Goal: Communication & Community: Participate in discussion

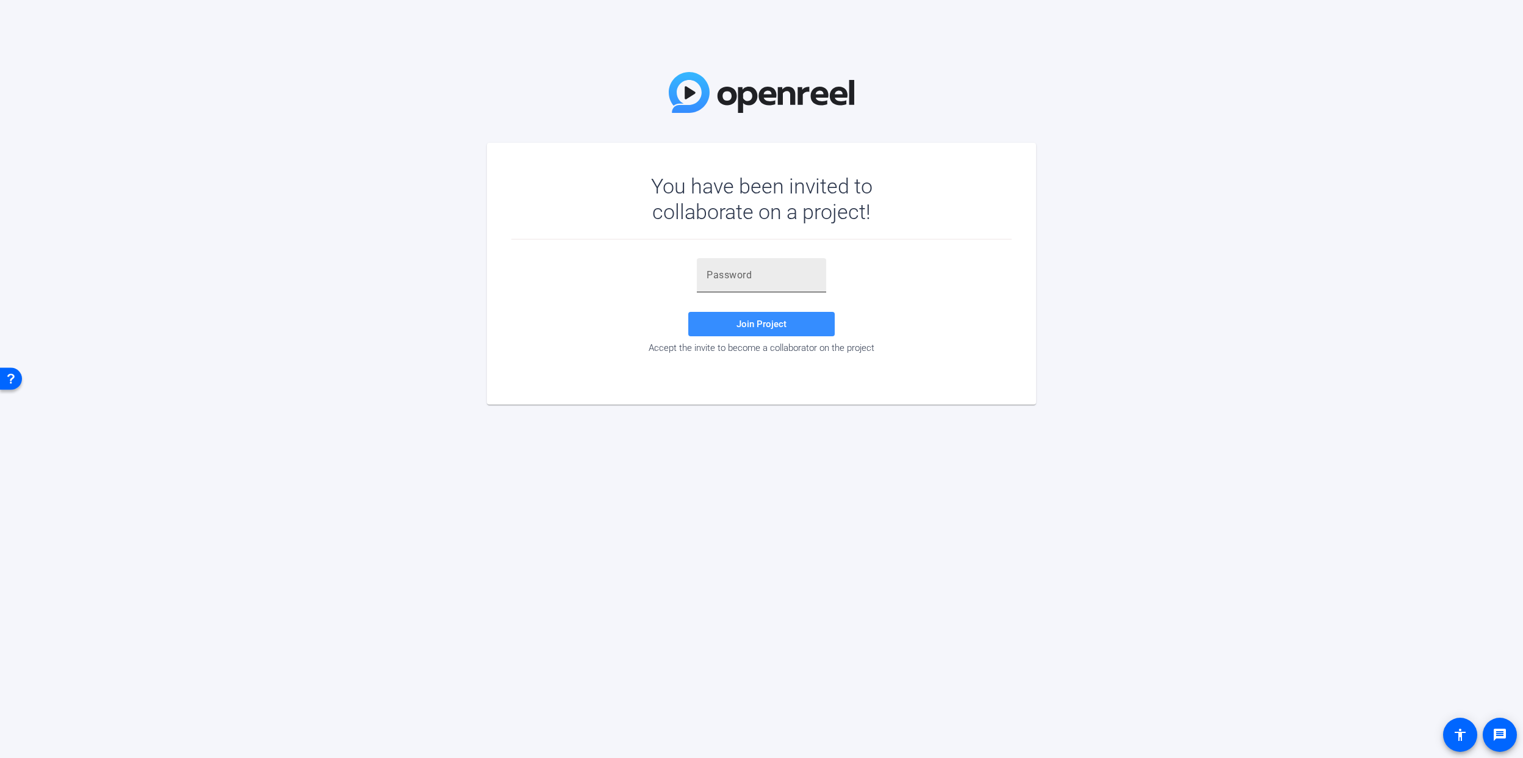
click at [713, 271] on input "text" at bounding box center [762, 275] width 110 height 15
paste input "{56he6"
click at [740, 320] on span "Join Project" at bounding box center [762, 324] width 50 height 11
click at [729, 284] on div "{56he6" at bounding box center [762, 275] width 110 height 34
click at [704, 271] on div "{56he6" at bounding box center [761, 275] width 129 height 34
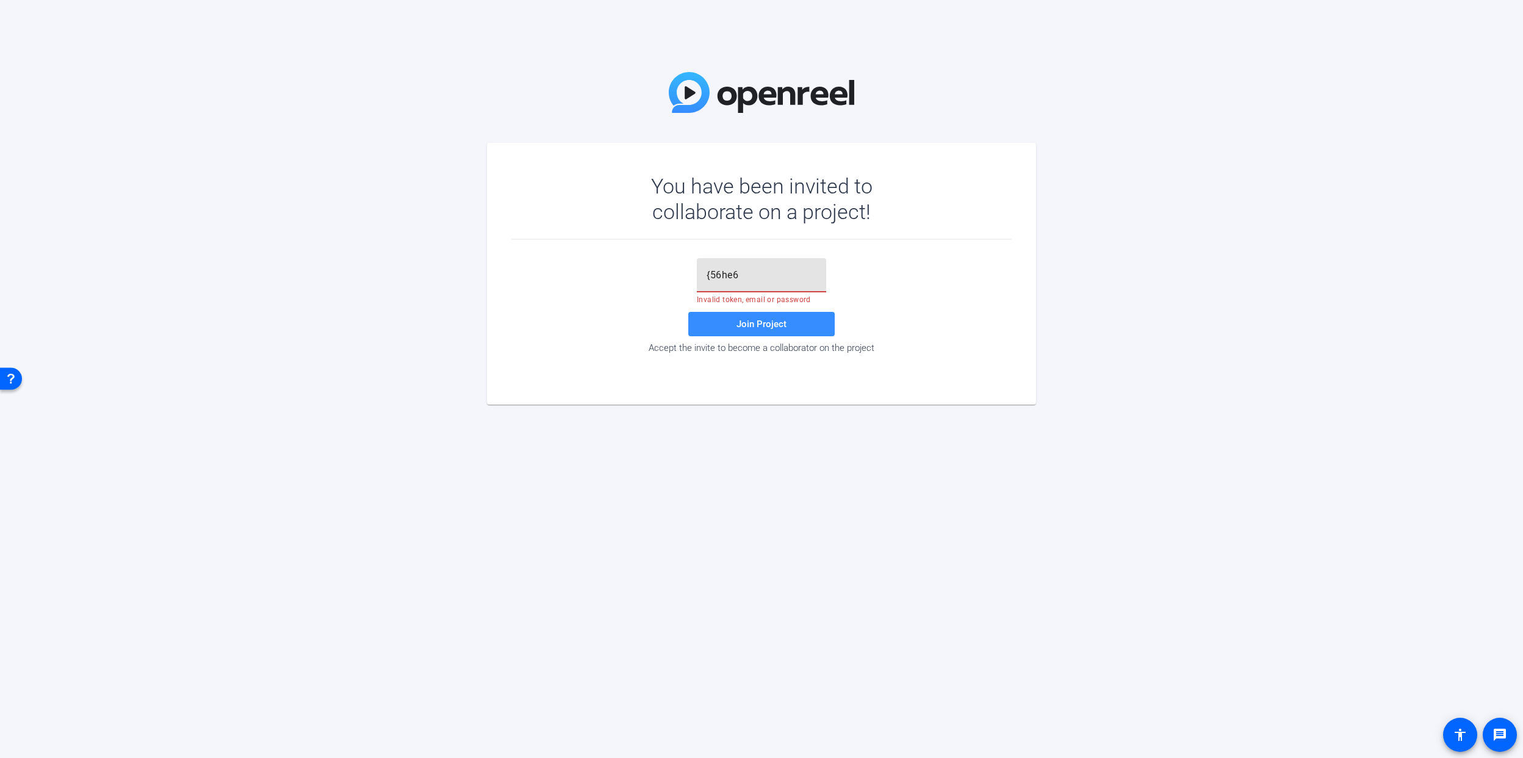
click at [708, 276] on input "{56he6" at bounding box center [762, 275] width 110 height 15
click at [798, 274] on input "{56he6" at bounding box center [762, 275] width 110 height 15
type input "{56he6"
click at [776, 325] on span "Join Project" at bounding box center [762, 324] width 50 height 11
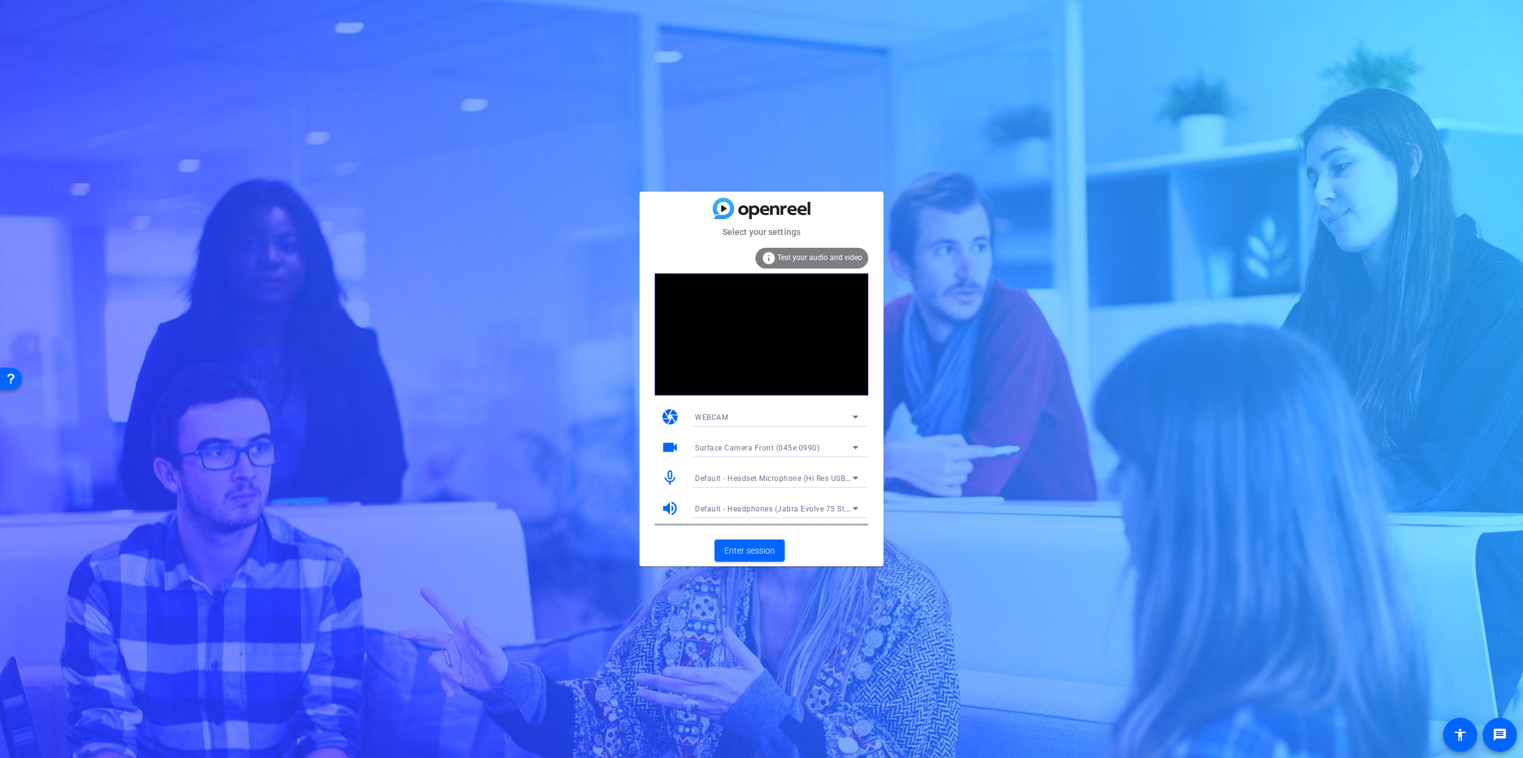
click at [787, 474] on span "Default - Headset Microphone (Hi Res USB-C AUDIO) (0572:0005)" at bounding box center [811, 478] width 232 height 10
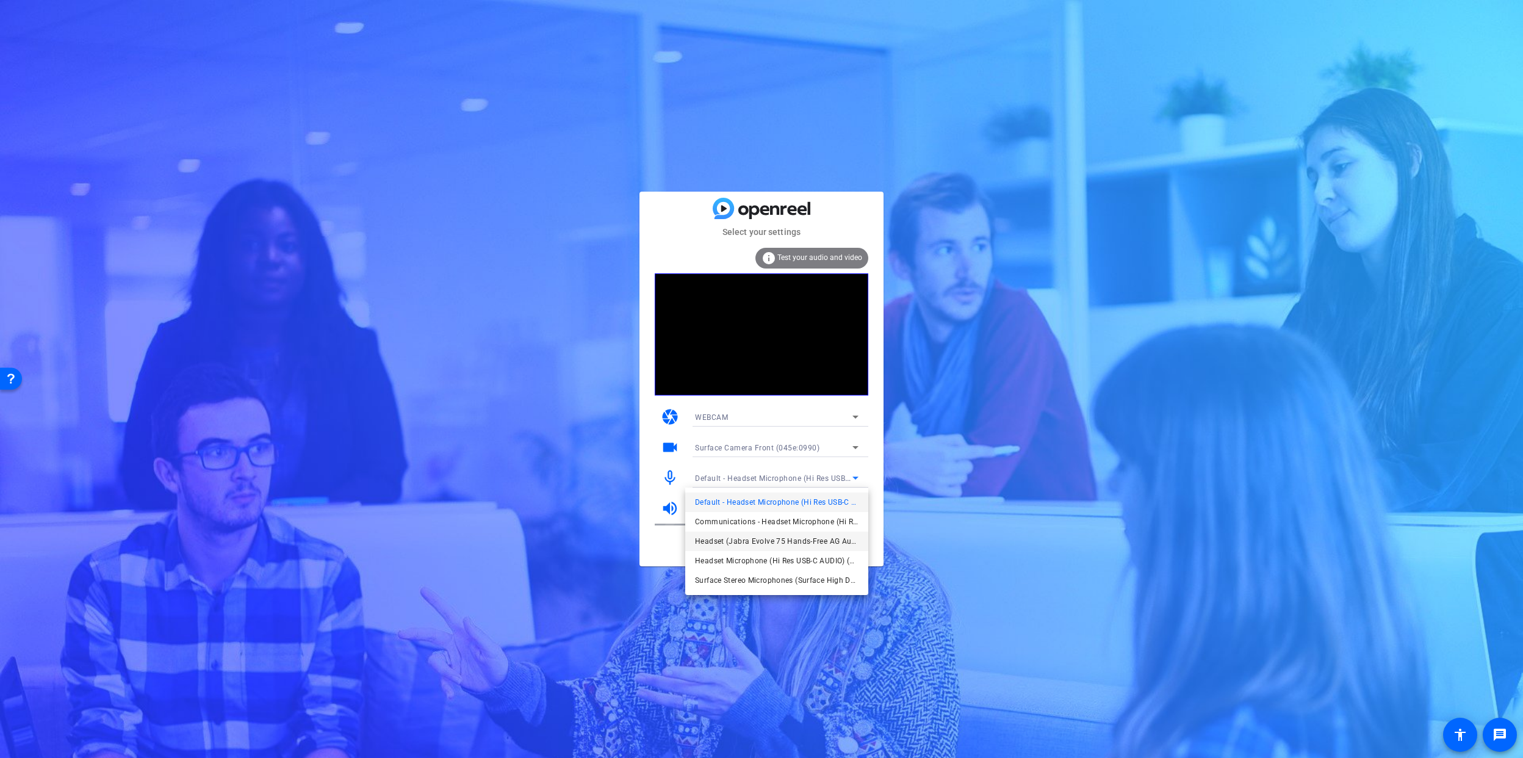
click at [210, 240] on span "Headset (Jabra Evolve 75 Hands-Free AG Audio) (Bluetooth)" at bounding box center [107, 225] width 205 height 29
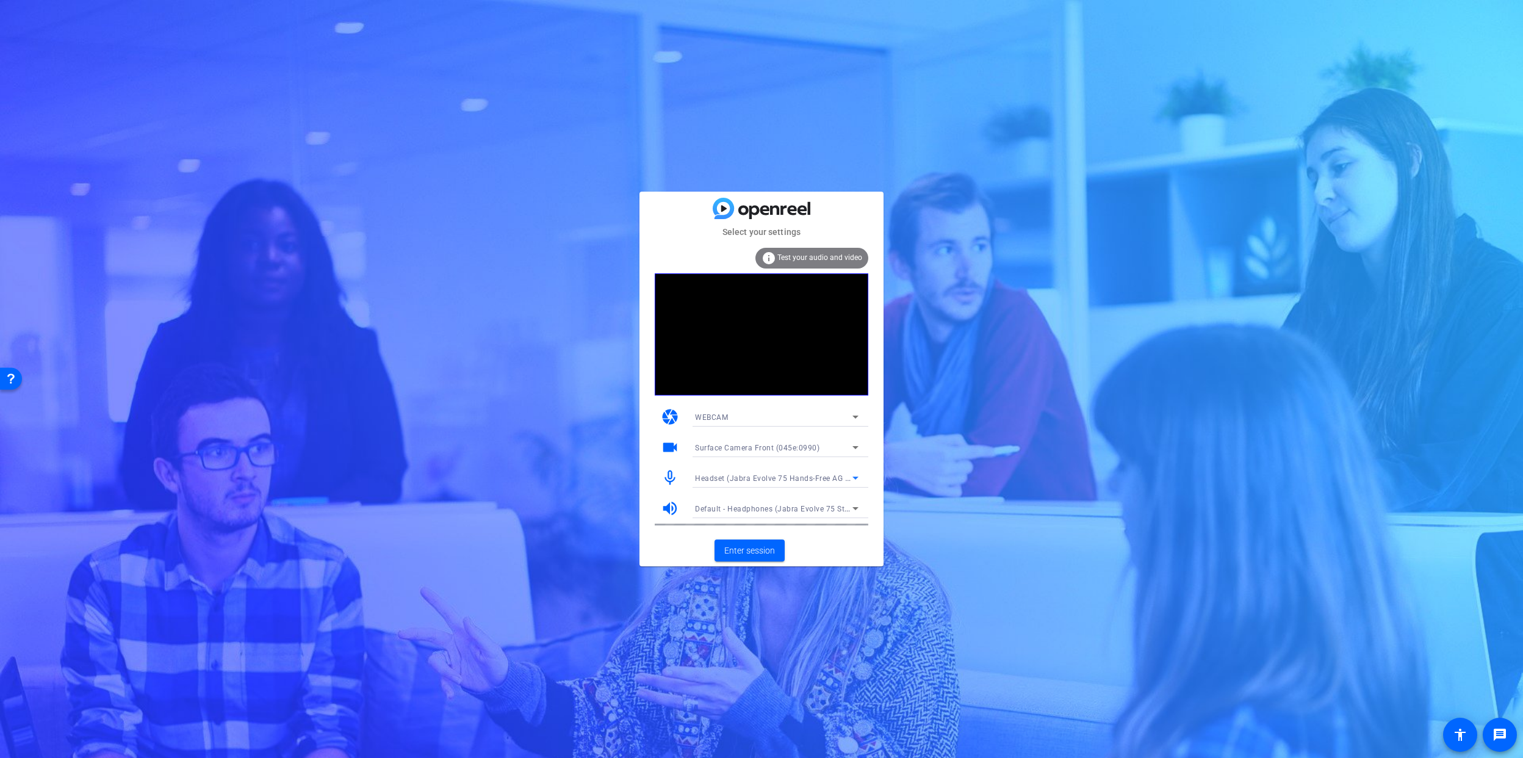
click at [797, 508] on span "Default - Headphones (Jabra Evolve 75 Stereo) (Bluetooth)" at bounding box center [800, 508] width 210 height 10
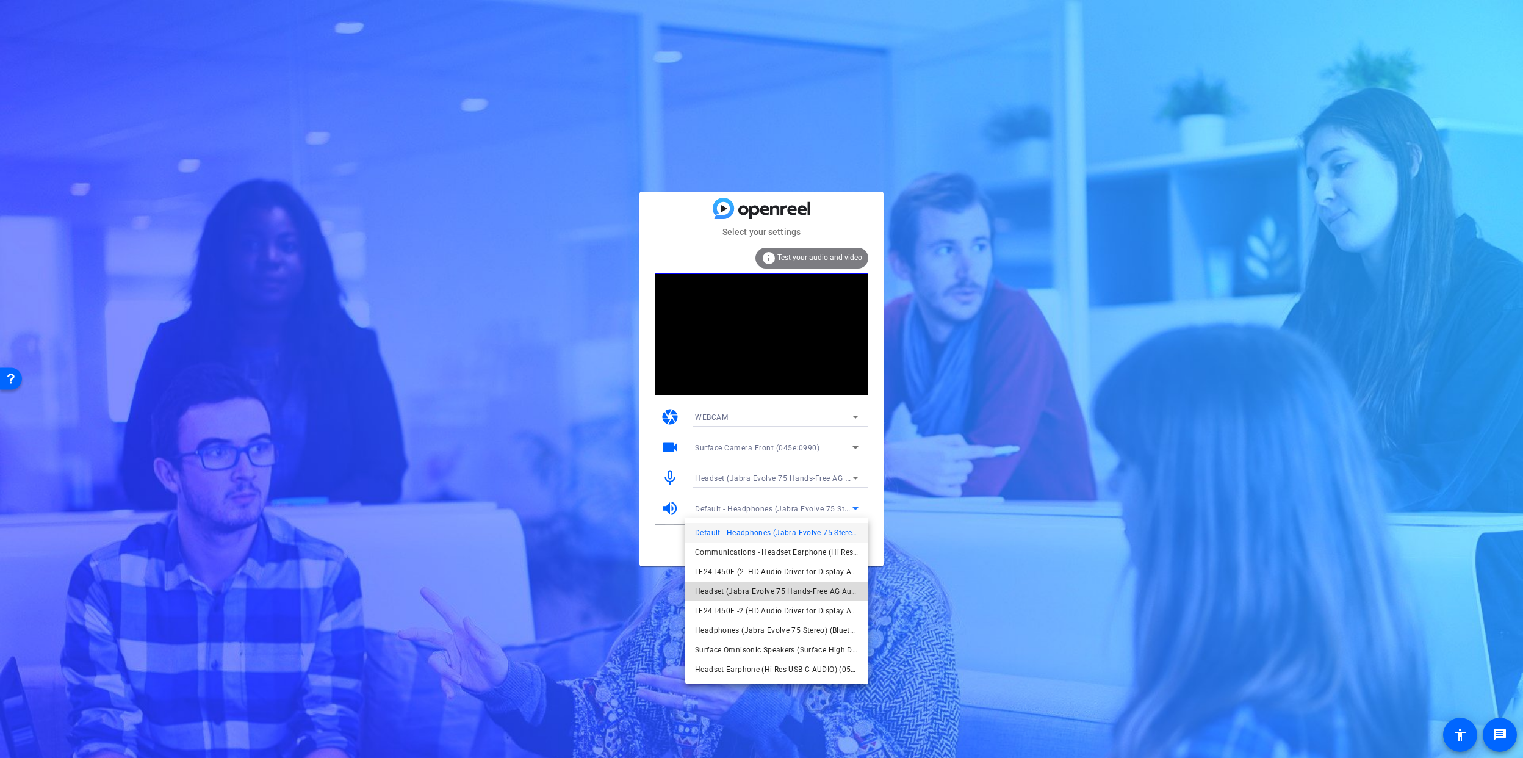
click at [38, 261] on span "Headset (Jabra Evolve 75 Hands-Free AG Audio) (Bluetooth)" at bounding box center [26, 254] width 23 height 13
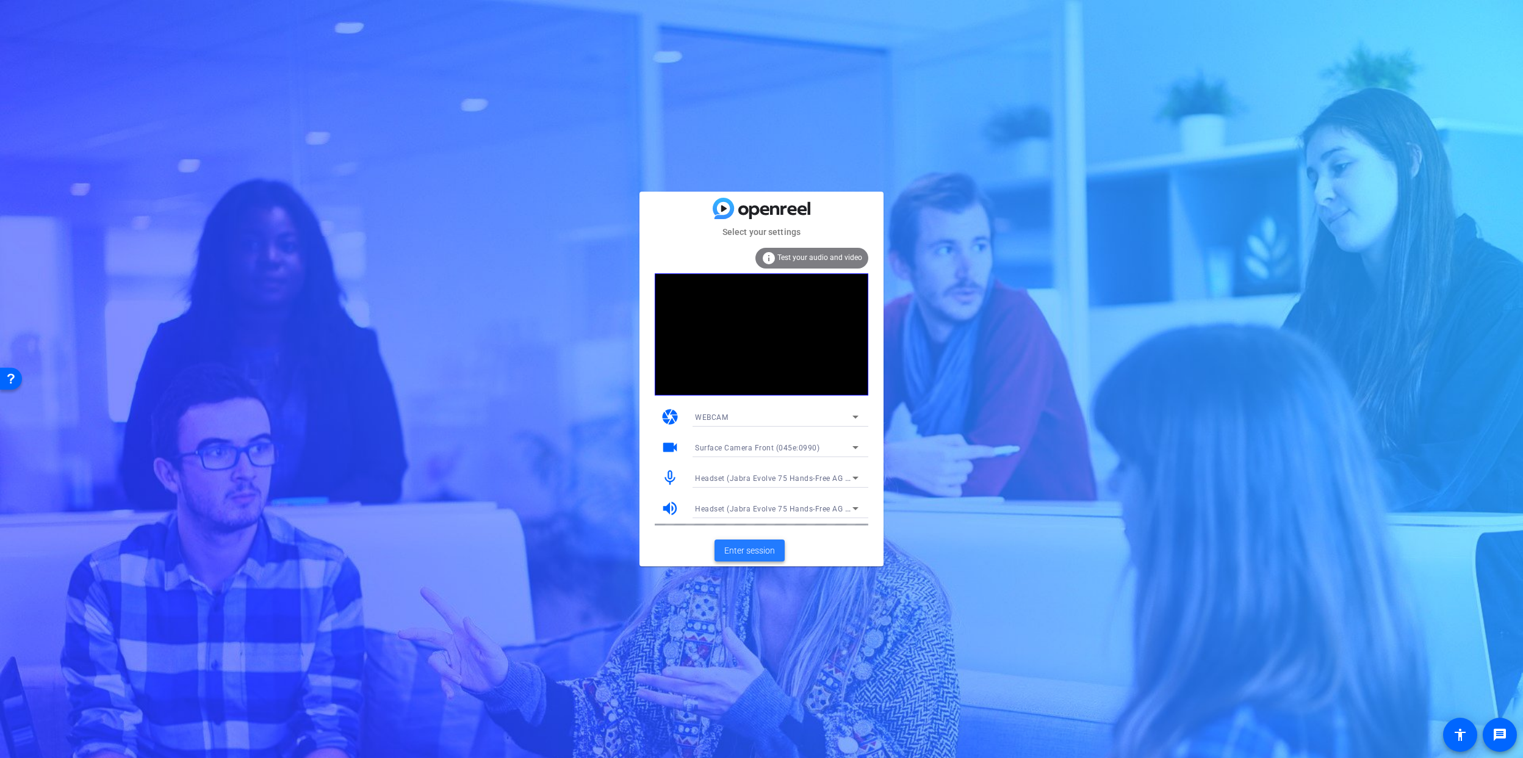
click at [738, 546] on span "Enter session" at bounding box center [749, 550] width 51 height 13
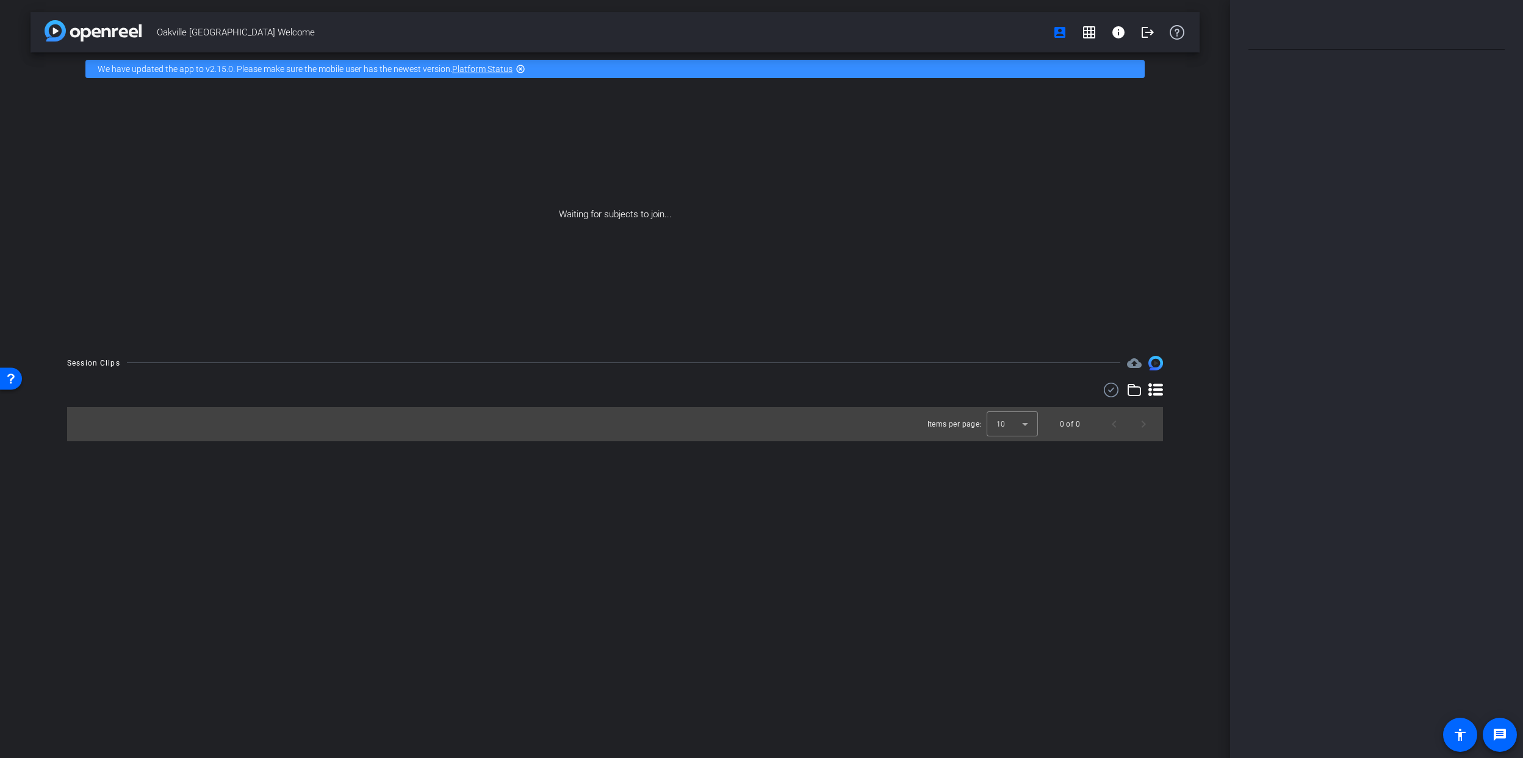
type input "[PERSON_NAME] and [PERSON_NAME]"
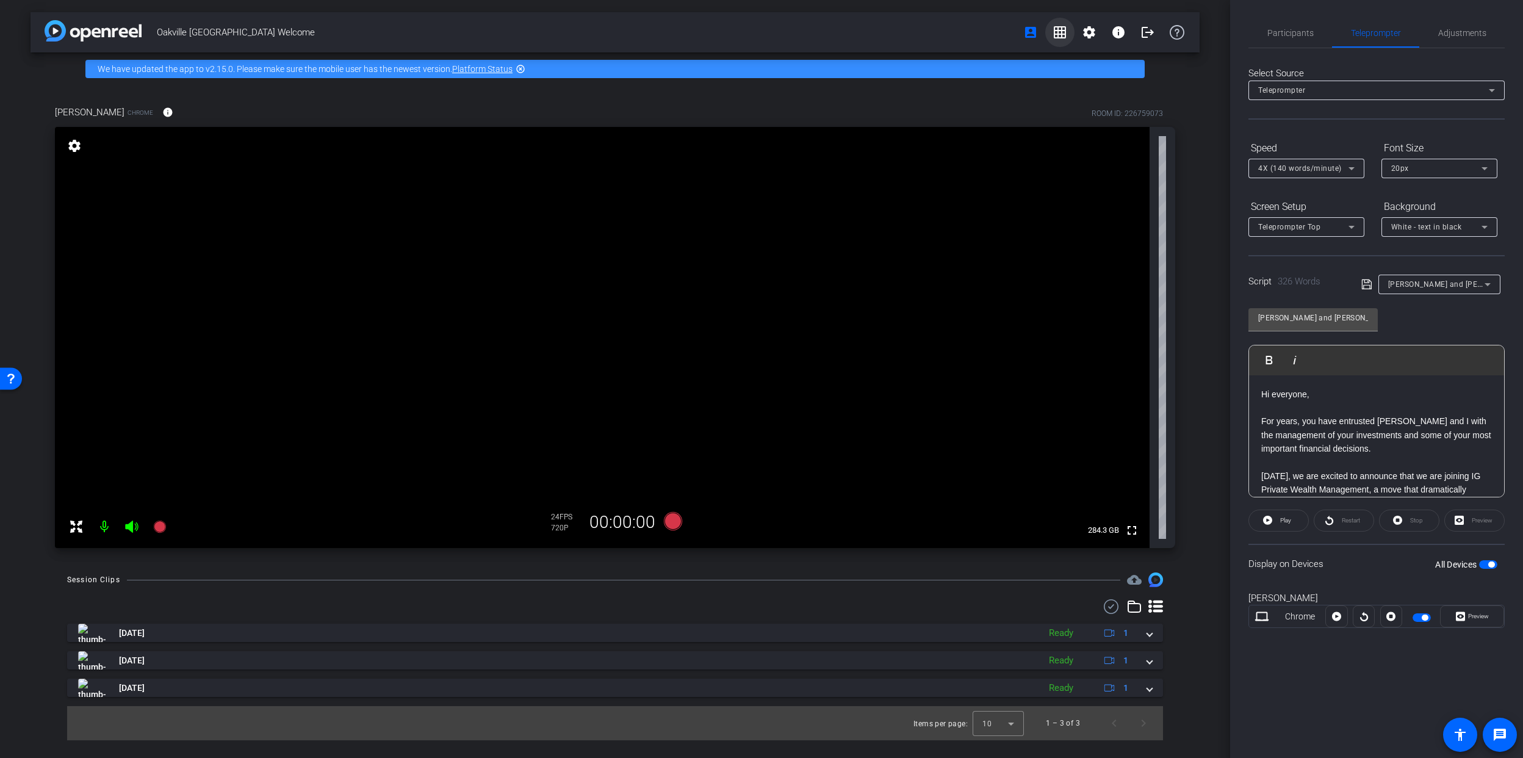
click at [1065, 37] on mat-icon "grid_on" at bounding box center [1060, 32] width 15 height 15
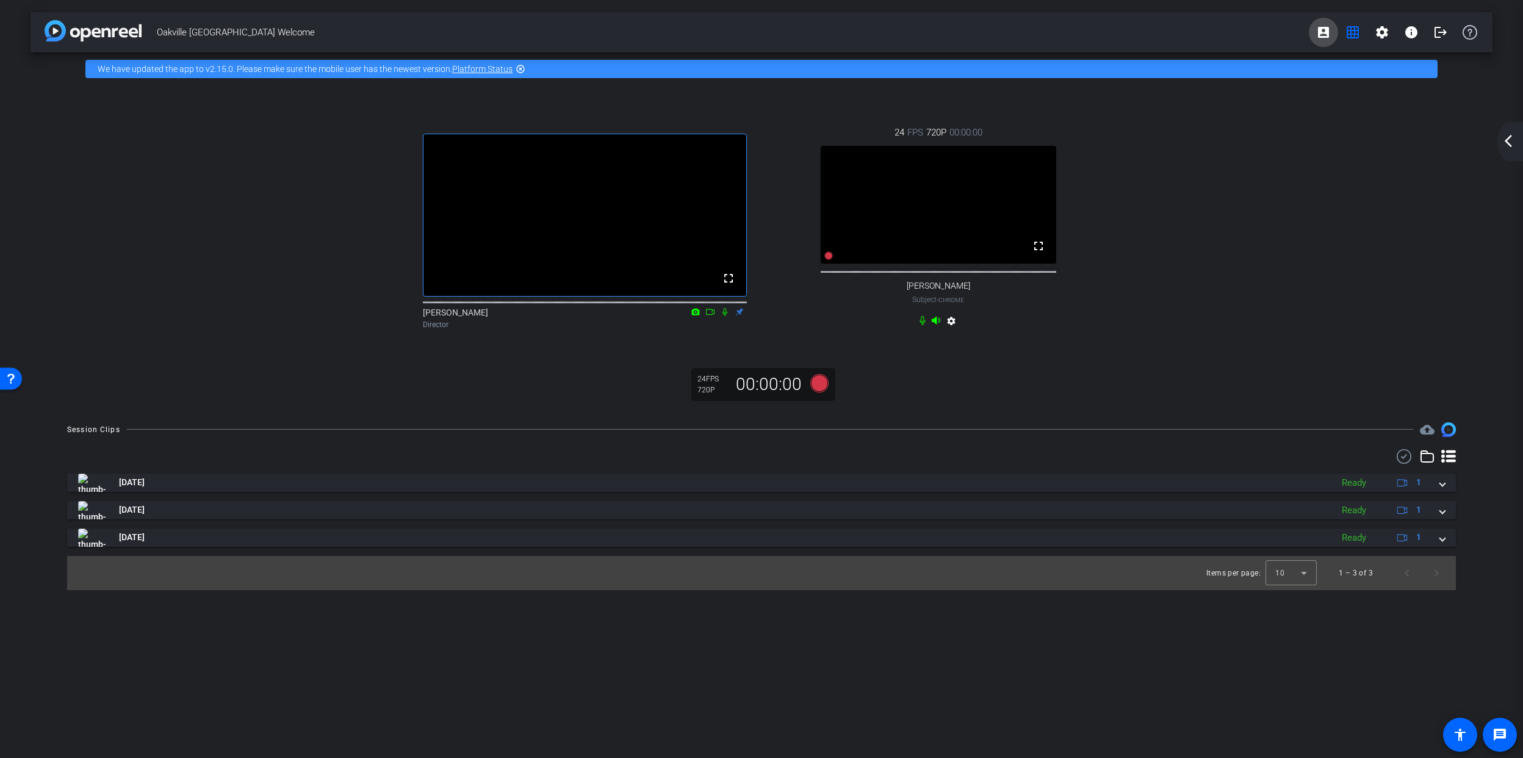
click at [1324, 27] on mat-icon "account_box" at bounding box center [1323, 32] width 15 height 15
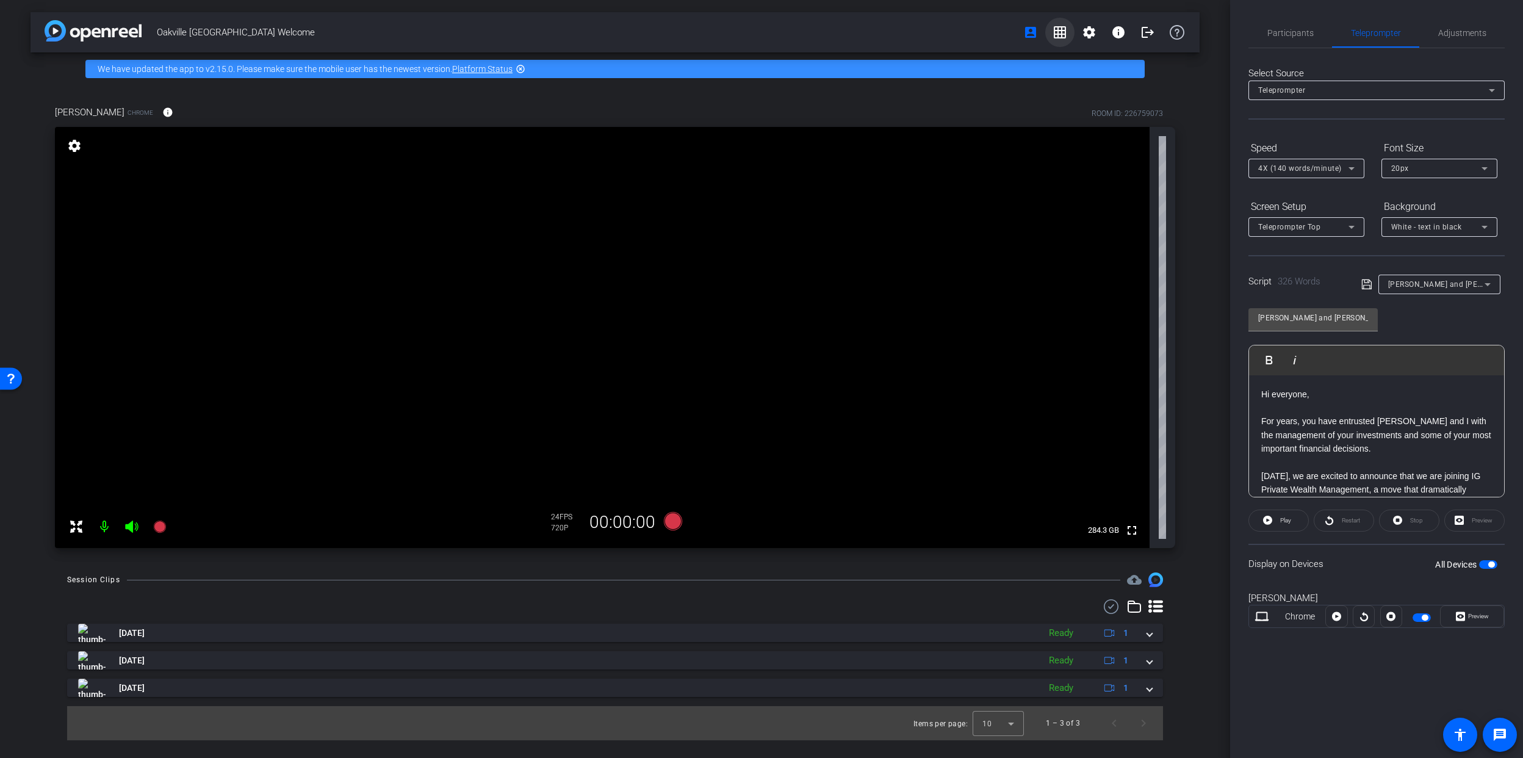
click at [1061, 32] on mat-icon "grid_on" at bounding box center [1060, 32] width 15 height 15
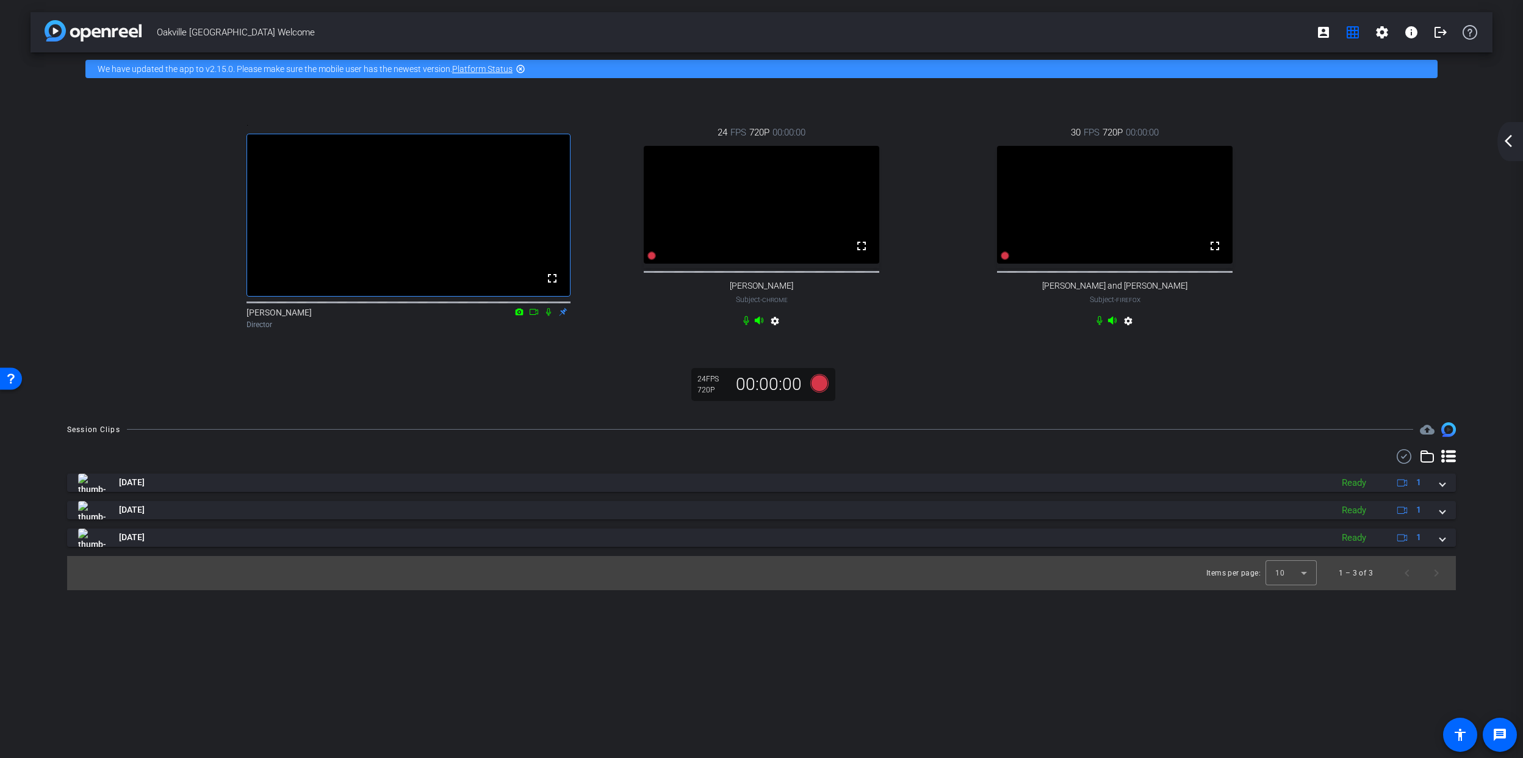
click at [1505, 139] on mat-icon "arrow_back_ios_new" at bounding box center [1508, 141] width 15 height 15
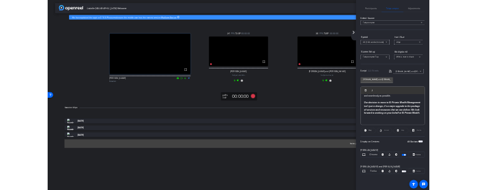
scroll to position [559, 0]
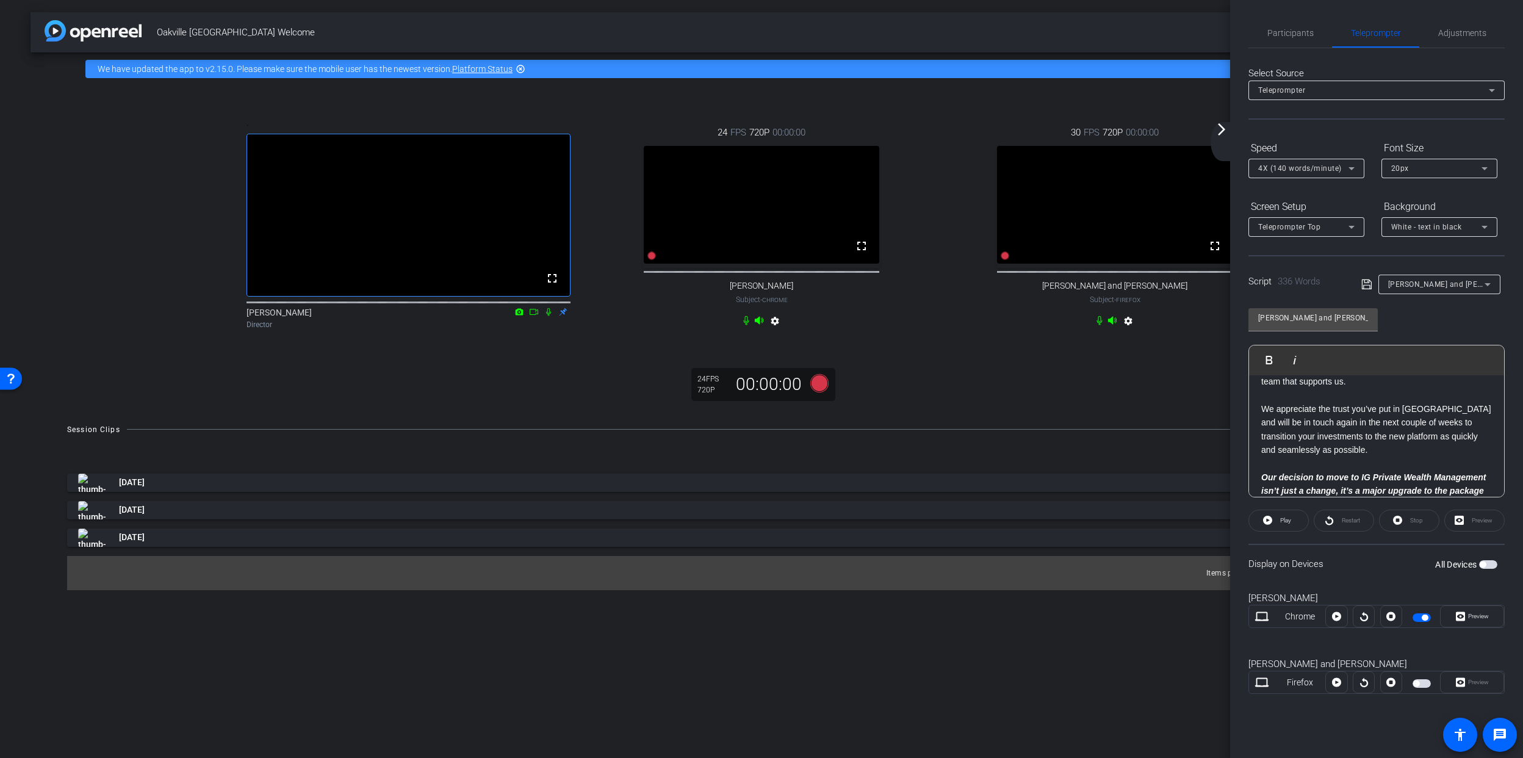
click at [1320, 453] on p "We appreciate the trust you’ve put in [GEOGRAPHIC_DATA] and will be in touch ag…" at bounding box center [1376, 429] width 231 height 55
click at [1316, 452] on p "We appreciate the trust you’ve put in [GEOGRAPHIC_DATA] and will be in touch ag…" at bounding box center [1376, 429] width 231 height 55
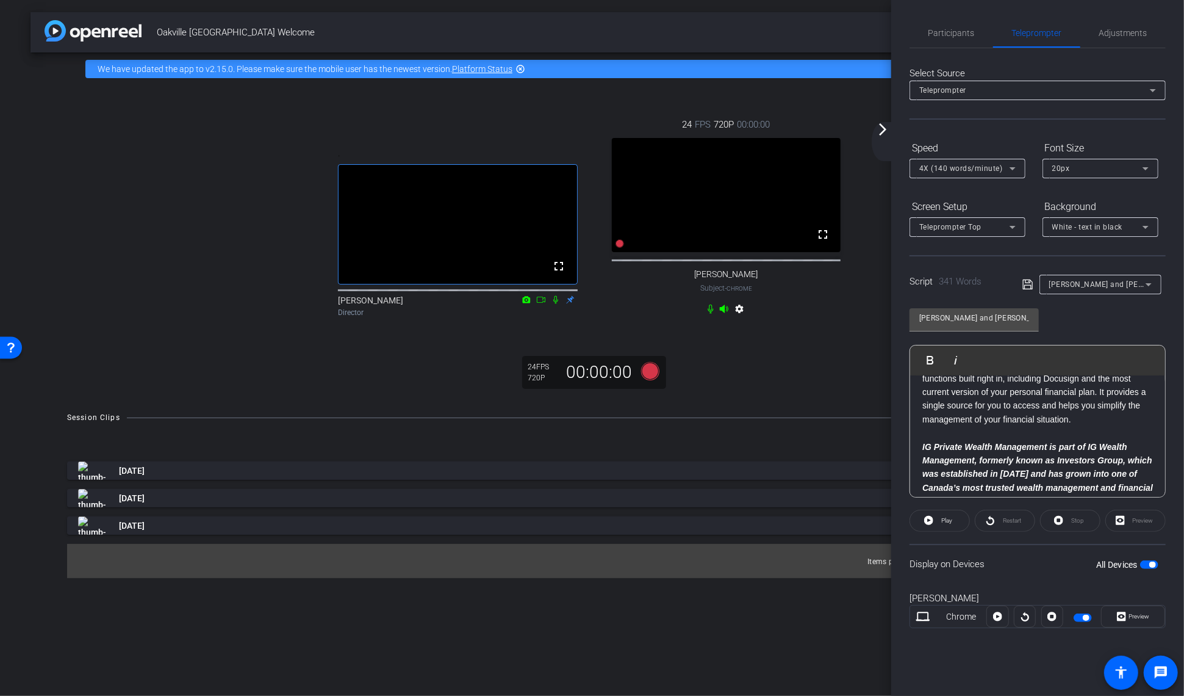
scroll to position [380, 0]
drag, startPoint x: 1165, startPoint y: 443, endPoint x: 1010, endPoint y: 463, distance: 155.6
click at [995, 463] on strong "IG Private Wealth Management is part of IG Wealth Management, formerly known as…" at bounding box center [1038, 465] width 231 height 65
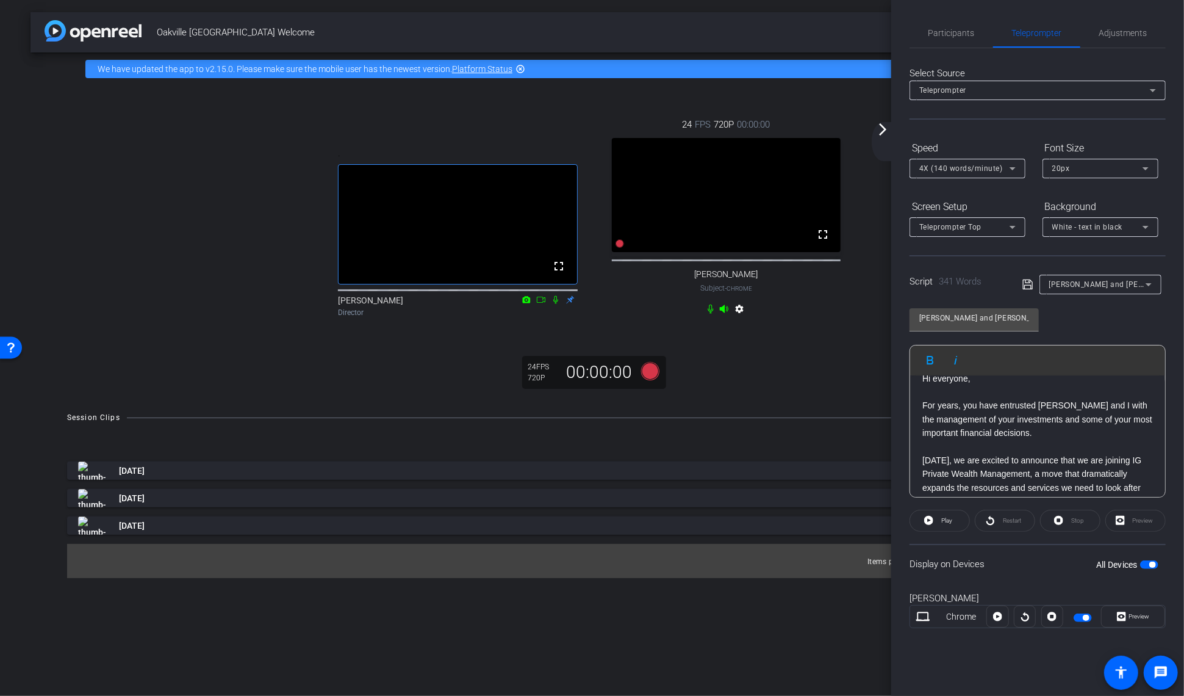
scroll to position [0, 0]
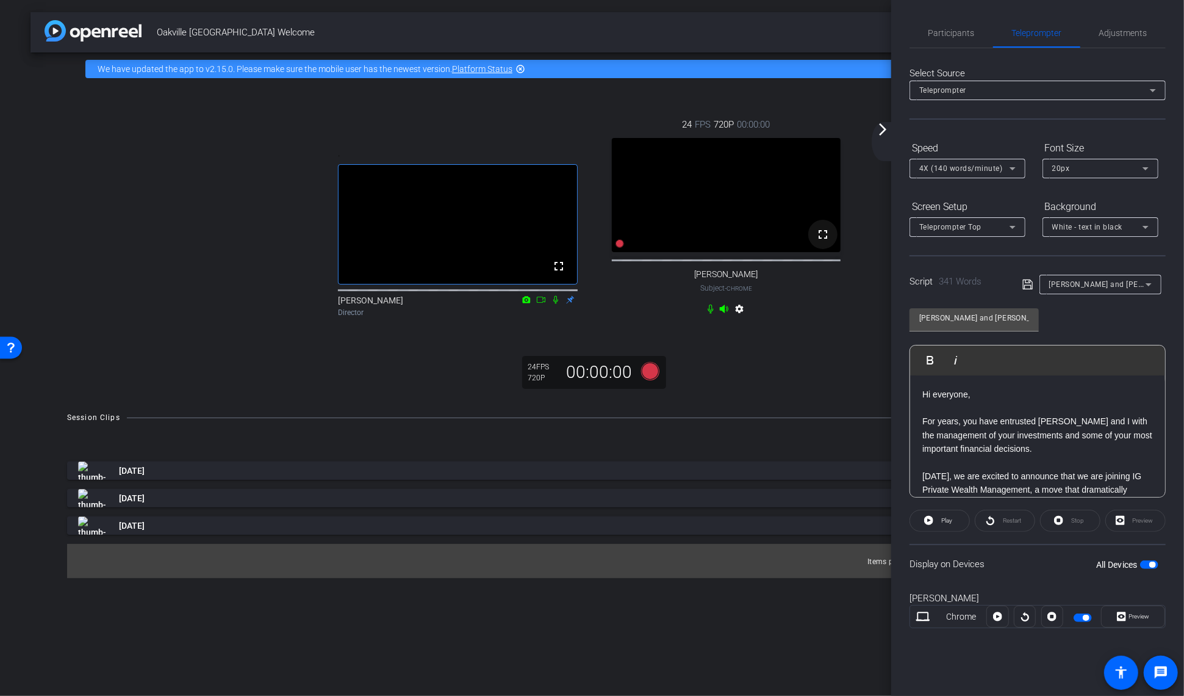
click at [821, 242] on mat-icon "fullscreen" at bounding box center [823, 234] width 15 height 15
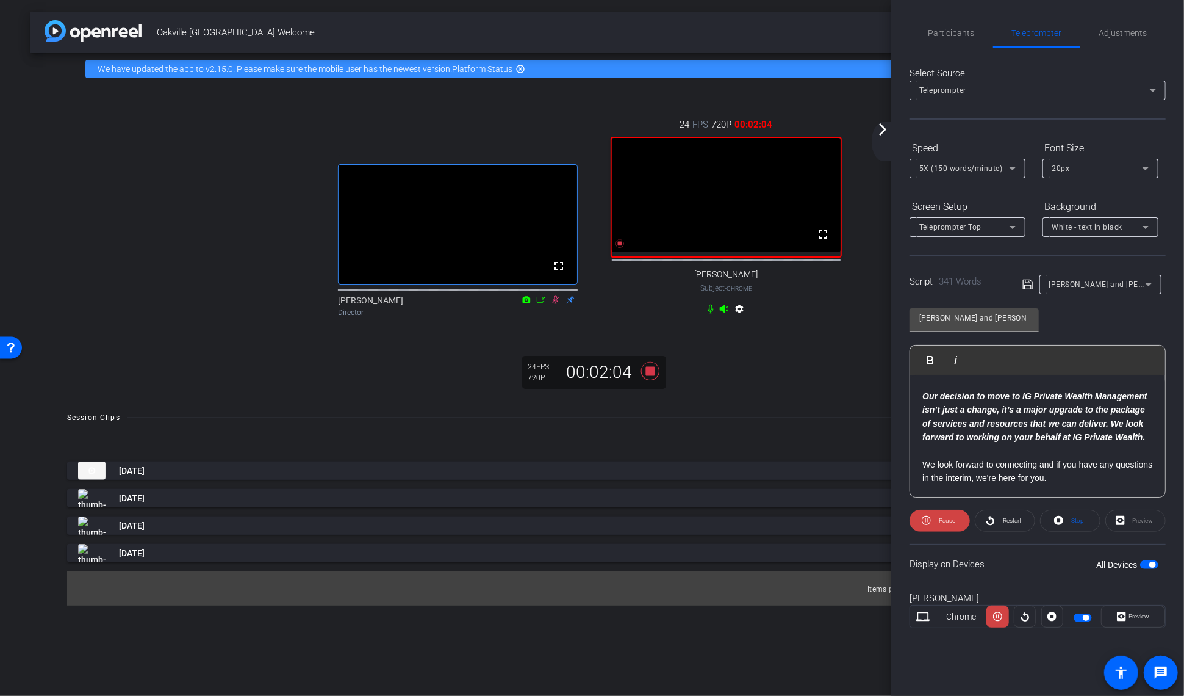
scroll to position [654, 0]
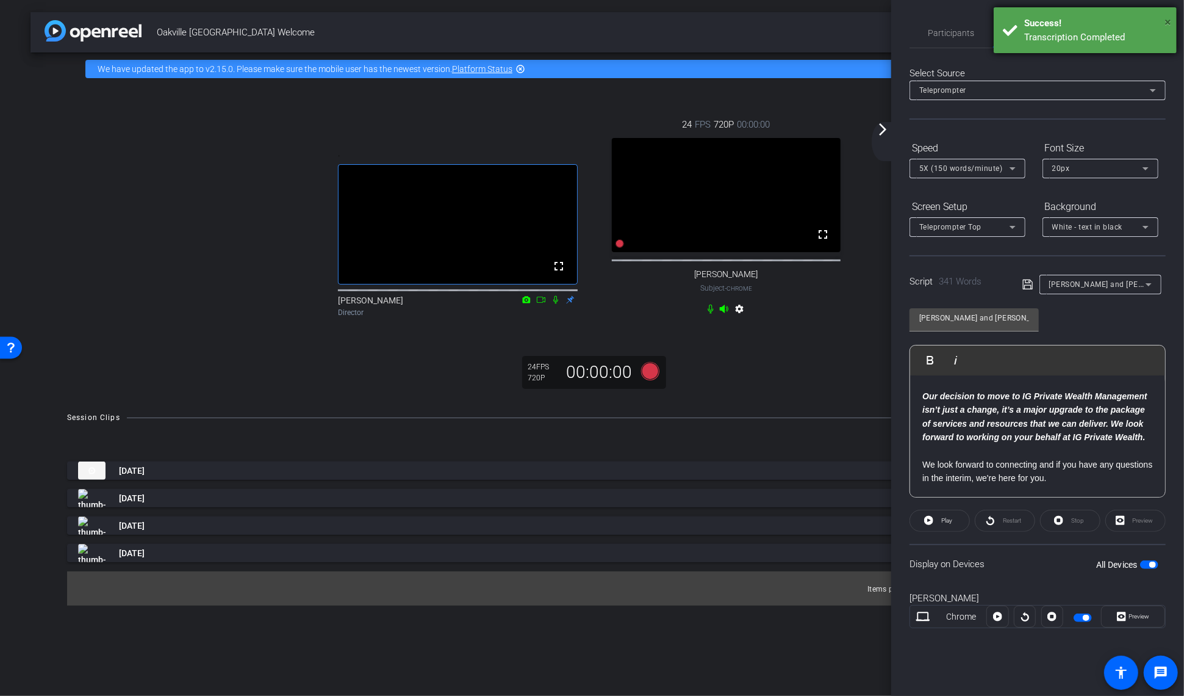
click at [1167, 23] on span "×" at bounding box center [1168, 22] width 7 height 15
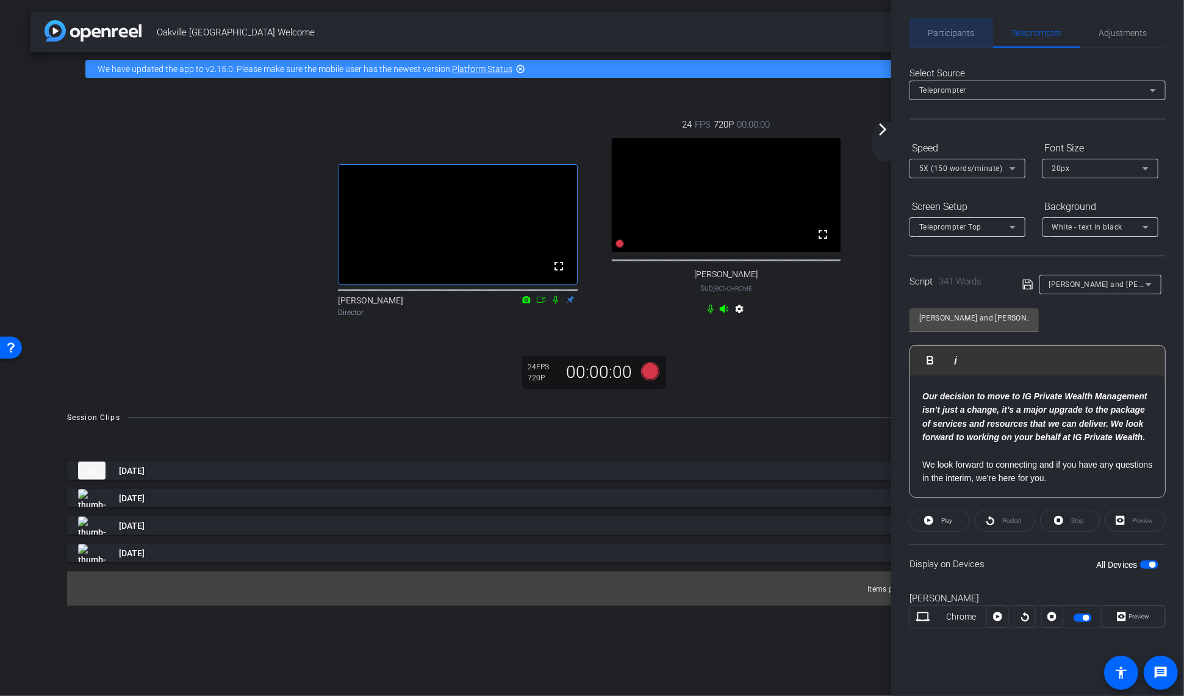
click at [963, 36] on span "Participants" at bounding box center [952, 33] width 46 height 9
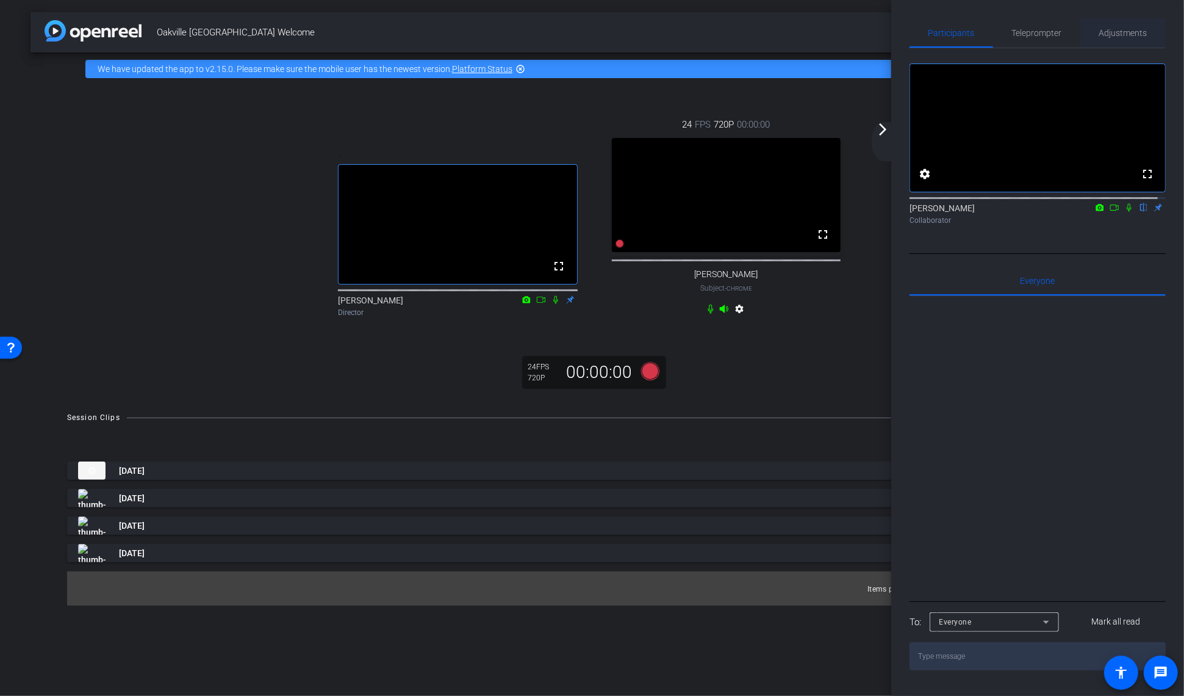
click at [1112, 30] on span "Adjustments" at bounding box center [1124, 33] width 48 height 9
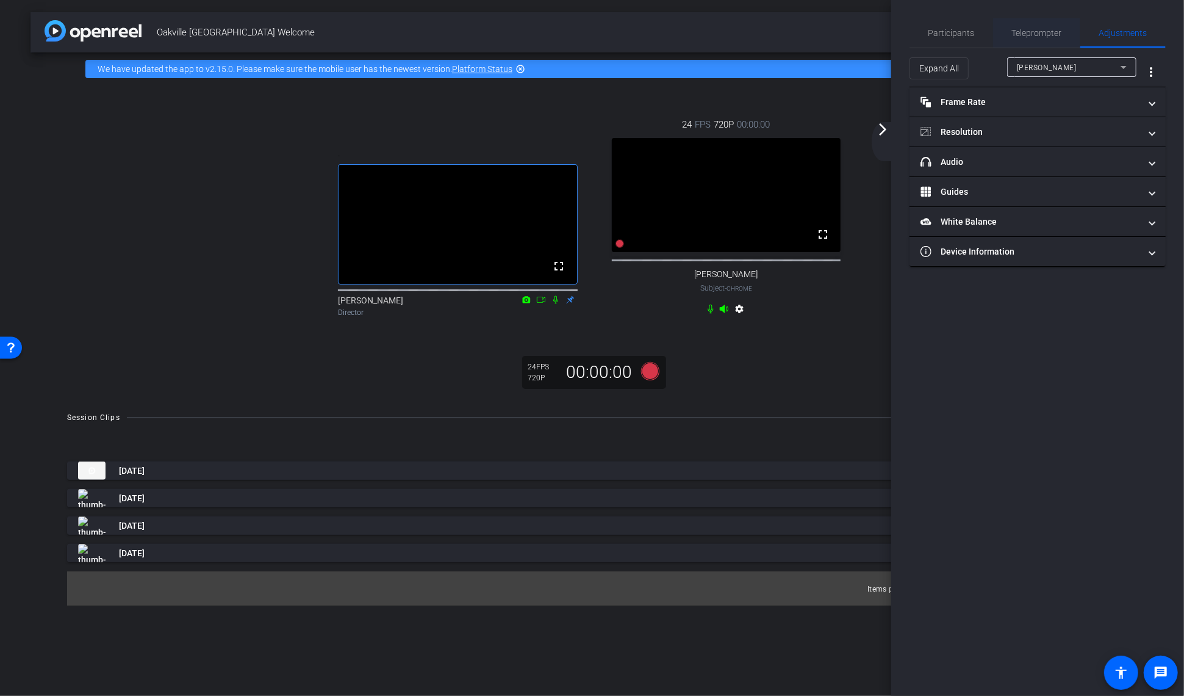
click at [1046, 32] on span "Teleprompter" at bounding box center [1037, 33] width 50 height 9
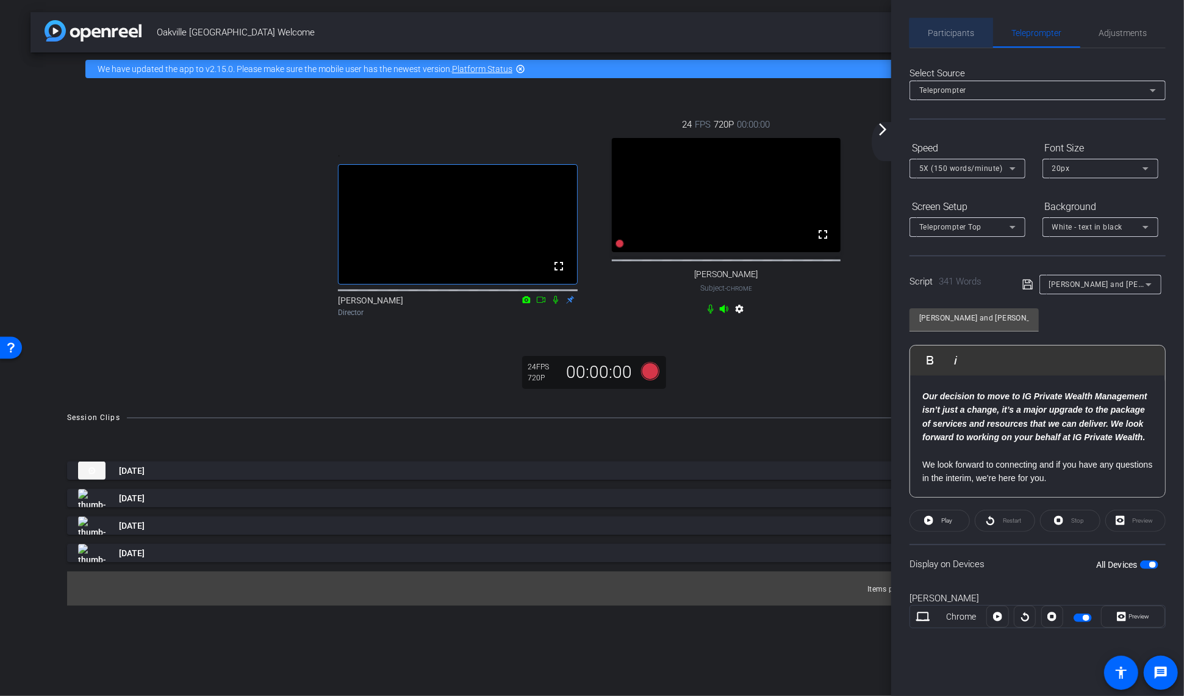
click at [970, 35] on span "Participants" at bounding box center [952, 33] width 46 height 9
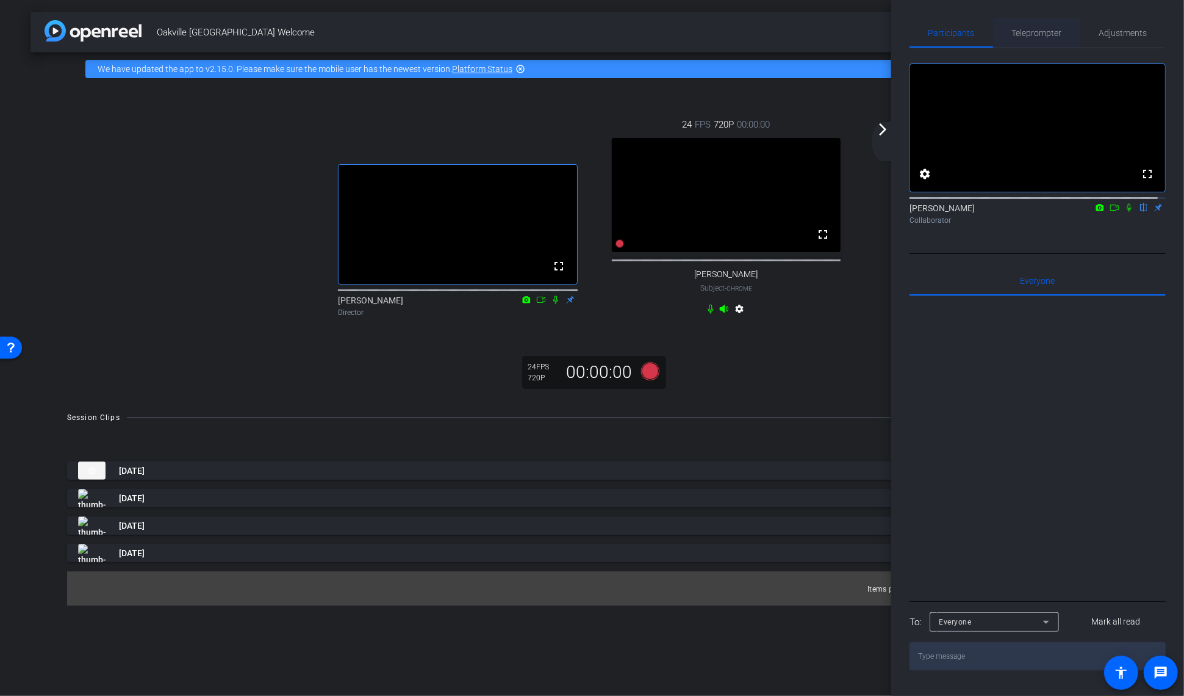
click at [1018, 34] on span "Teleprompter" at bounding box center [1037, 33] width 50 height 9
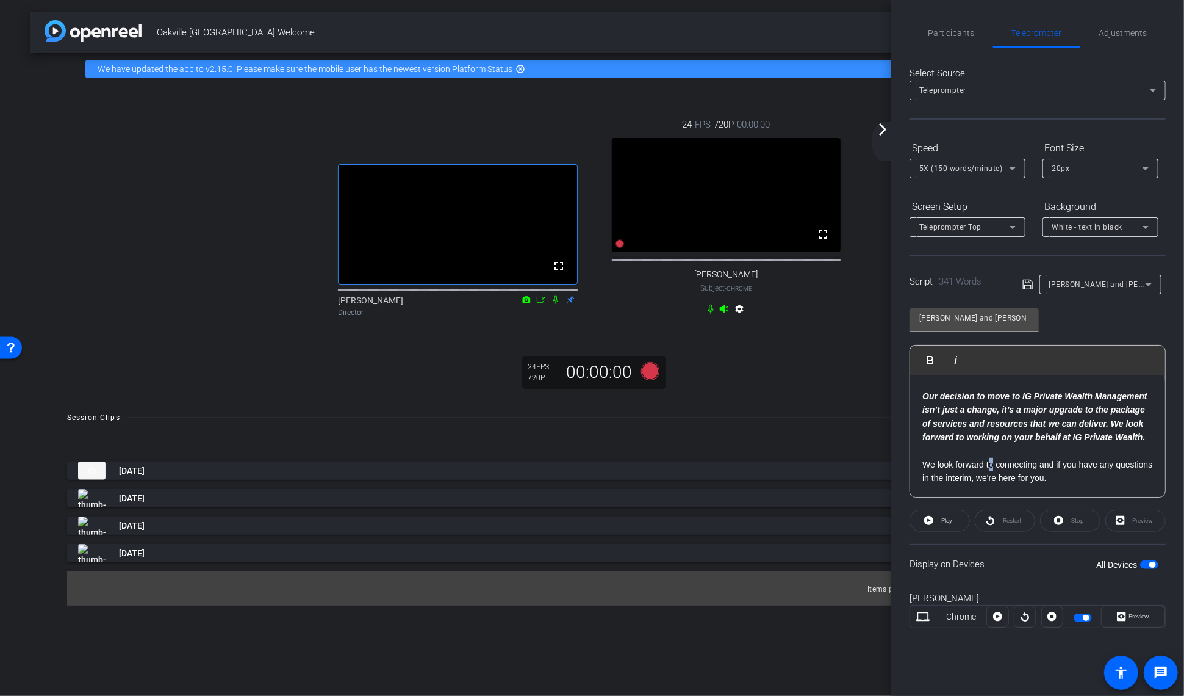
drag, startPoint x: 1020, startPoint y: 466, endPoint x: 992, endPoint y: 469, distance: 28.8
click at [992, 469] on p "We look forward to connecting and if you have any questions in the interim, we'…" at bounding box center [1038, 471] width 231 height 27
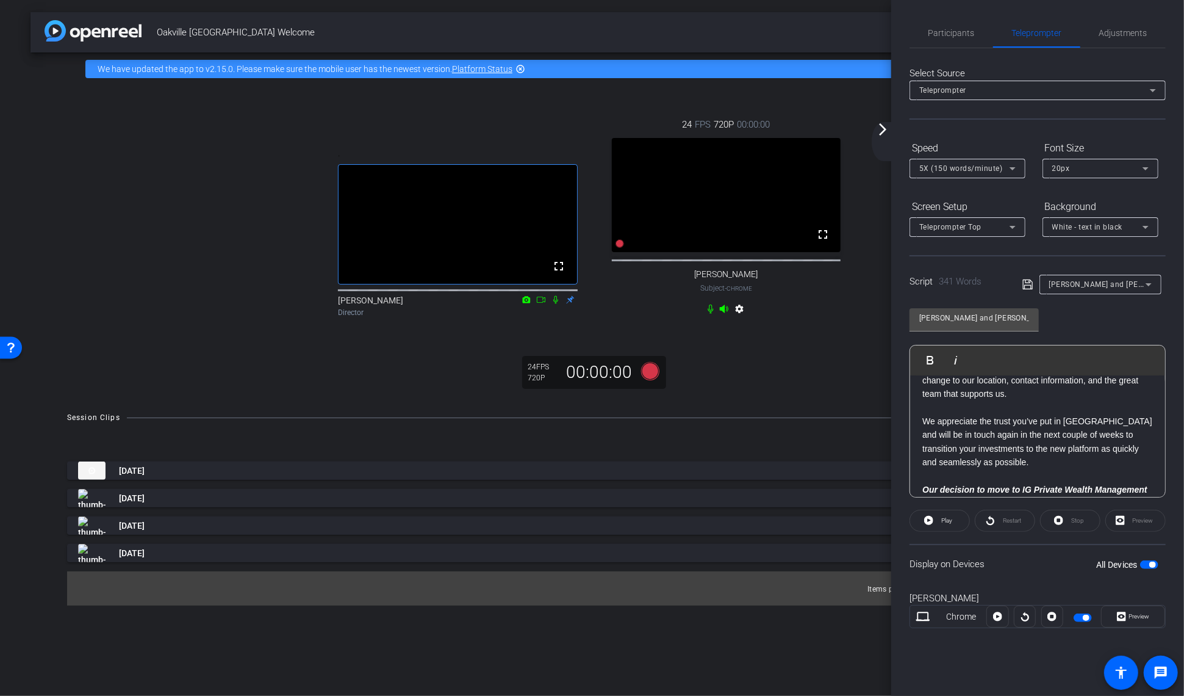
scroll to position [572, 0]
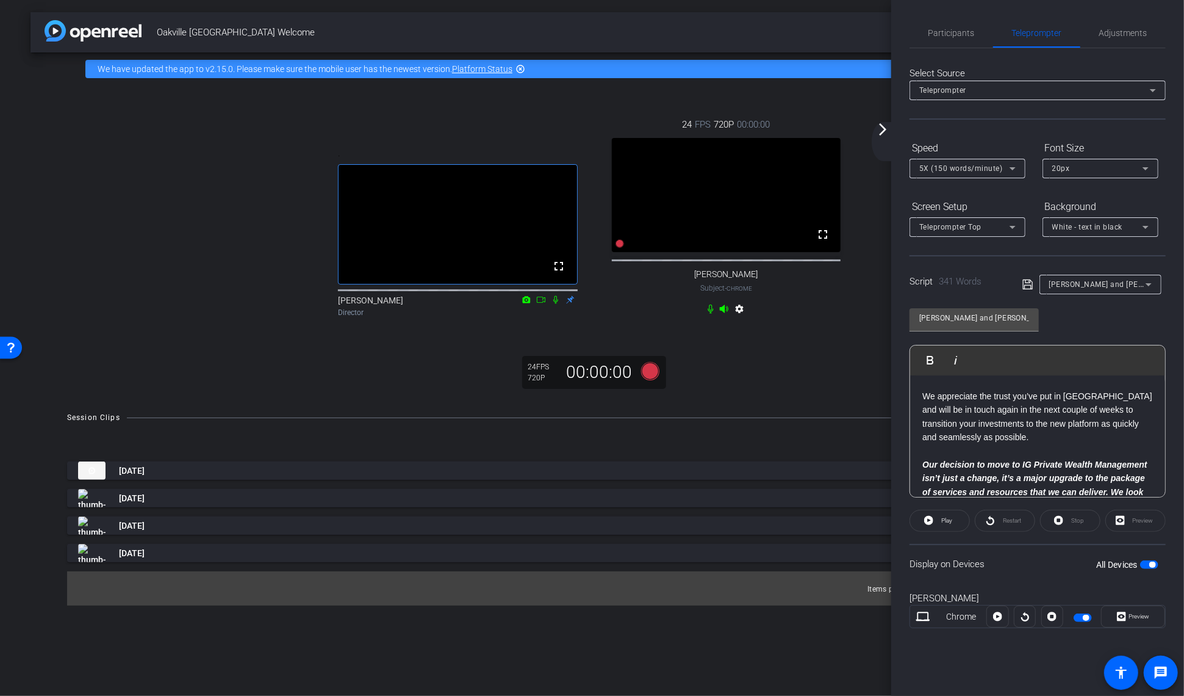
drag, startPoint x: 1114, startPoint y: 412, endPoint x: 992, endPoint y: 444, distance: 126.1
click at [992, 444] on p at bounding box center [1038, 450] width 231 height 13
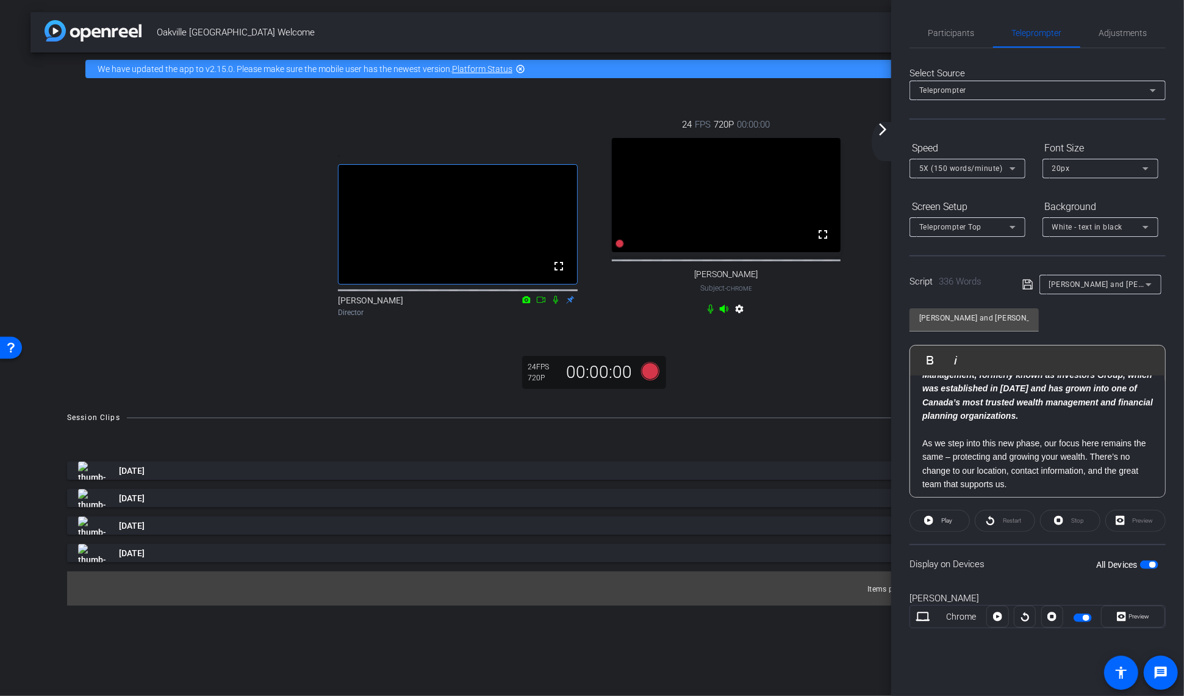
scroll to position [491, 0]
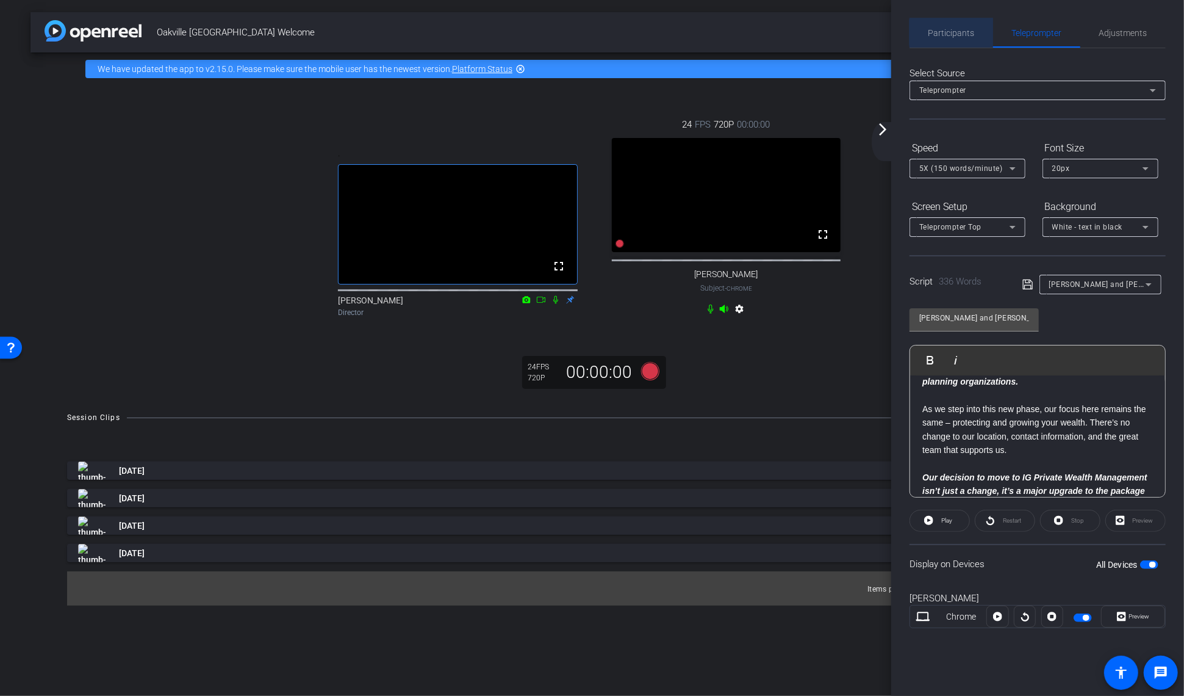
click at [968, 32] on span "Participants" at bounding box center [952, 33] width 46 height 9
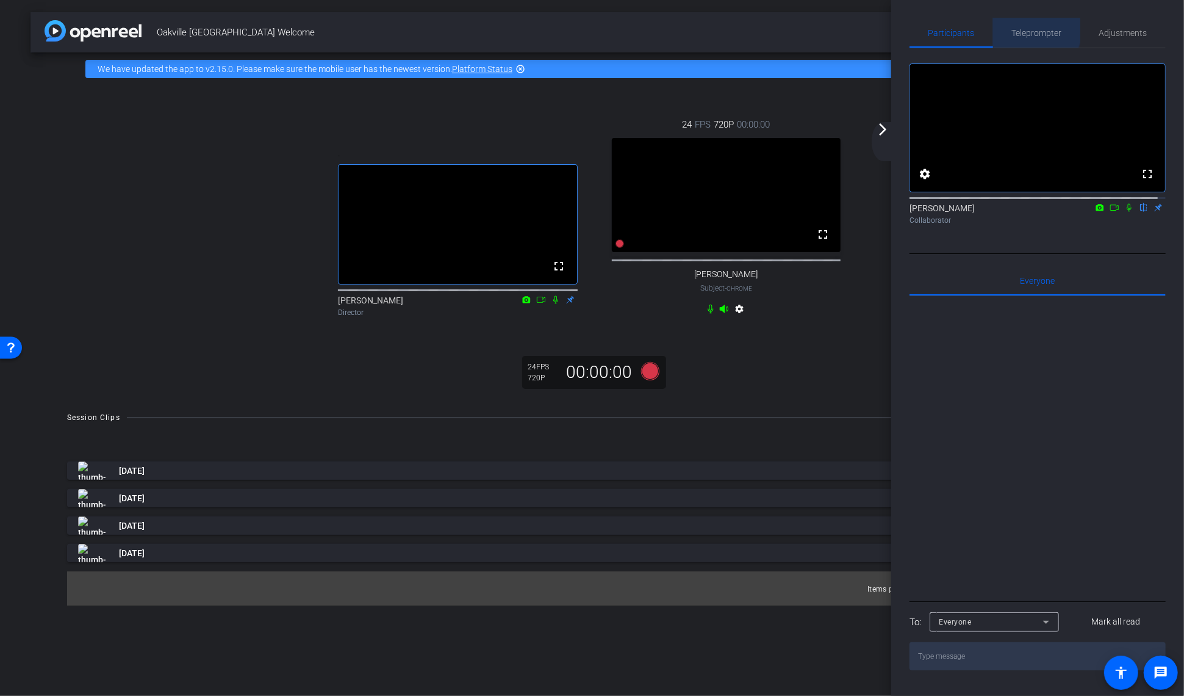
click at [1033, 30] on span "Teleprompter" at bounding box center [1037, 33] width 50 height 9
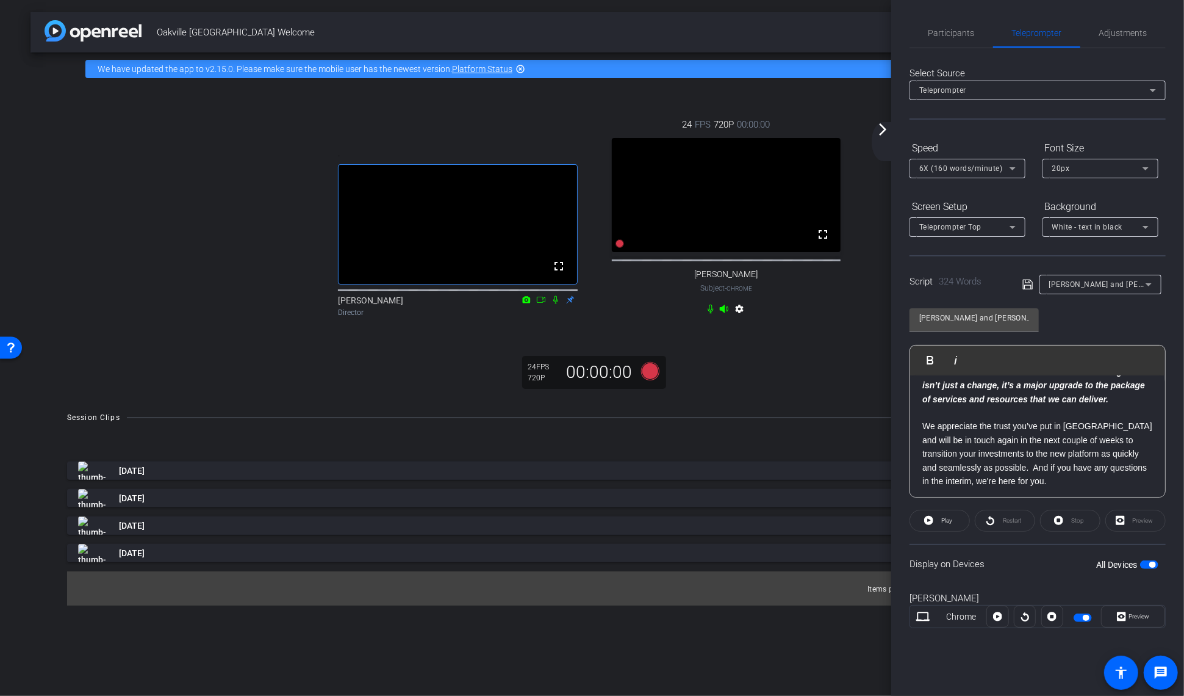
scroll to position [612, 0]
click at [827, 242] on mat-icon "fullscreen" at bounding box center [823, 234] width 15 height 15
click at [823, 242] on mat-icon "fullscreen" at bounding box center [823, 234] width 15 height 15
click at [949, 32] on span "Participants" at bounding box center [952, 33] width 46 height 9
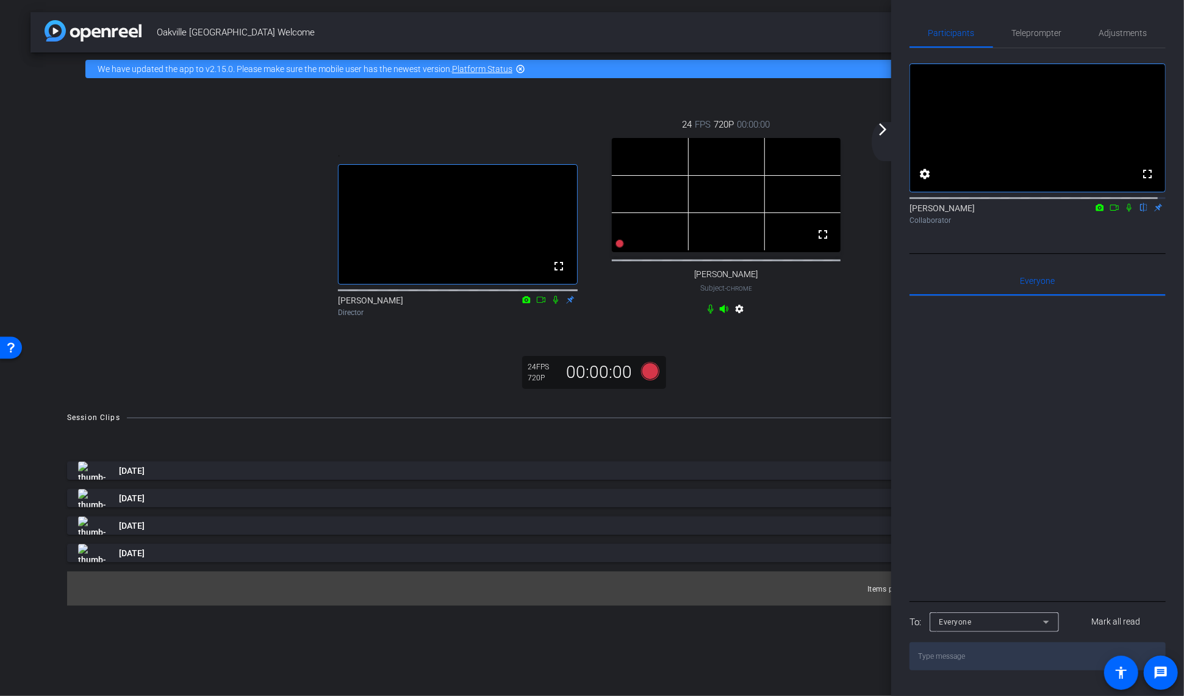
drag, startPoint x: 830, startPoint y: 244, endPoint x: 841, endPoint y: 329, distance: 85.5
click at [830, 242] on mat-icon "fullscreen" at bounding box center [823, 234] width 15 height 15
click at [1030, 35] on span "Teleprompter" at bounding box center [1037, 33] width 50 height 9
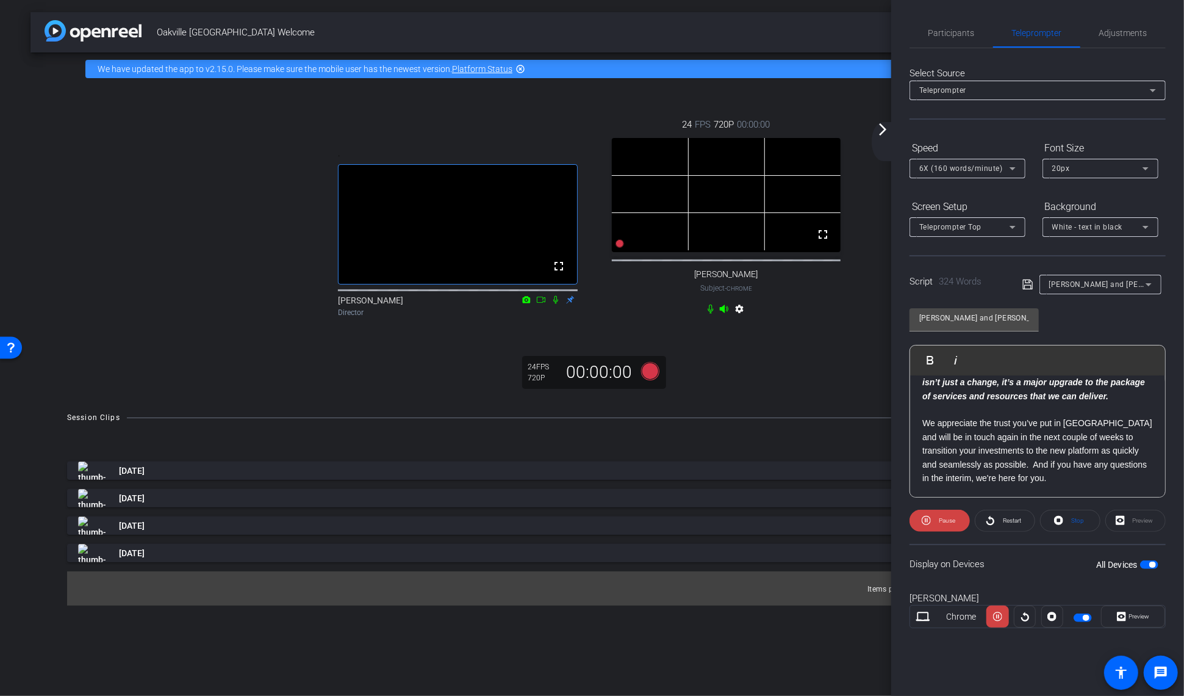
click at [830, 339] on div "24 FPS 720P 00:00:00 fullscreen [PERSON_NAME] Subject - Chrome settings" at bounding box center [727, 218] width 268 height 241
click at [827, 242] on mat-icon "fullscreen" at bounding box center [823, 234] width 15 height 15
click at [829, 242] on mat-icon "fullscreen" at bounding box center [823, 234] width 15 height 15
click at [1098, 329] on div "[PERSON_NAME] and [PERSON_NAME] Play Play from this location Play Selected Play…" at bounding box center [1038, 398] width 256 height 198
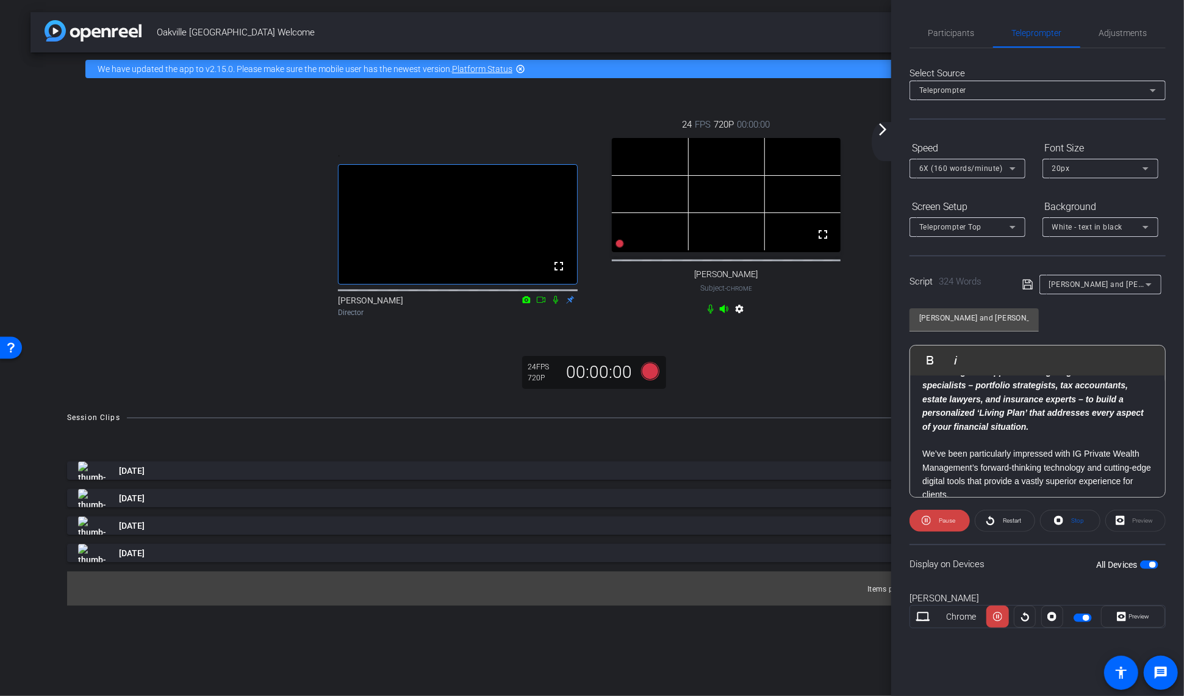
scroll to position [0, 0]
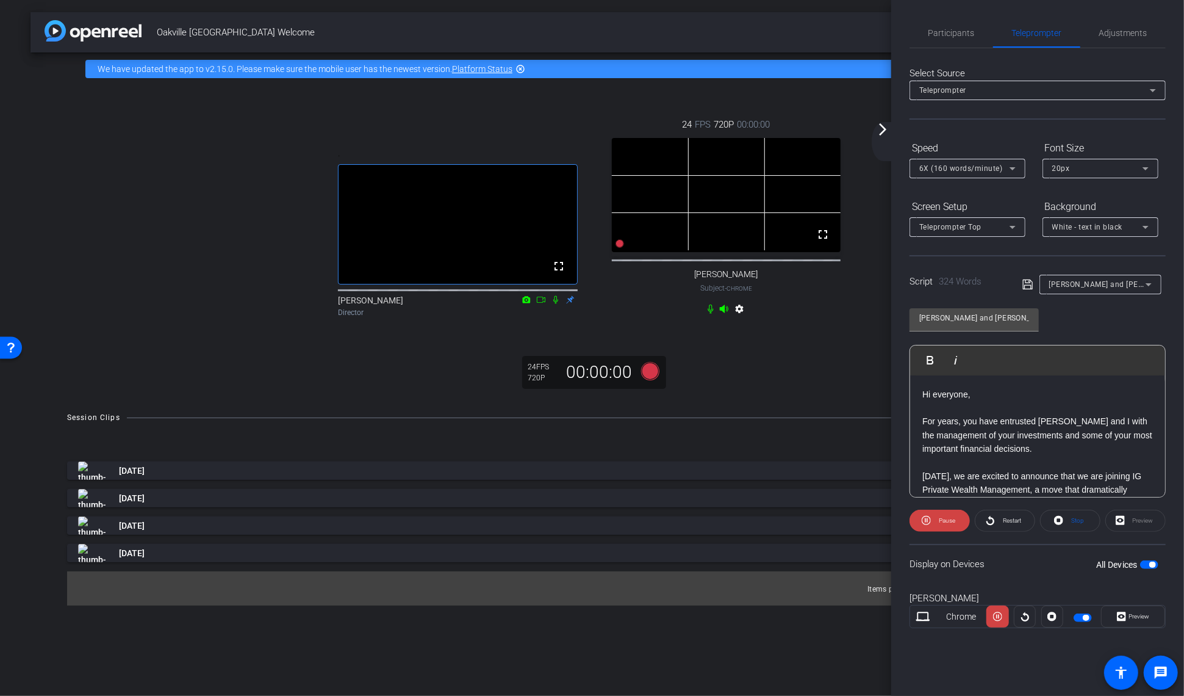
click at [1045, 389] on p "Hi everyone," at bounding box center [1038, 393] width 231 height 13
click at [827, 242] on mat-icon "fullscreen" at bounding box center [823, 234] width 15 height 15
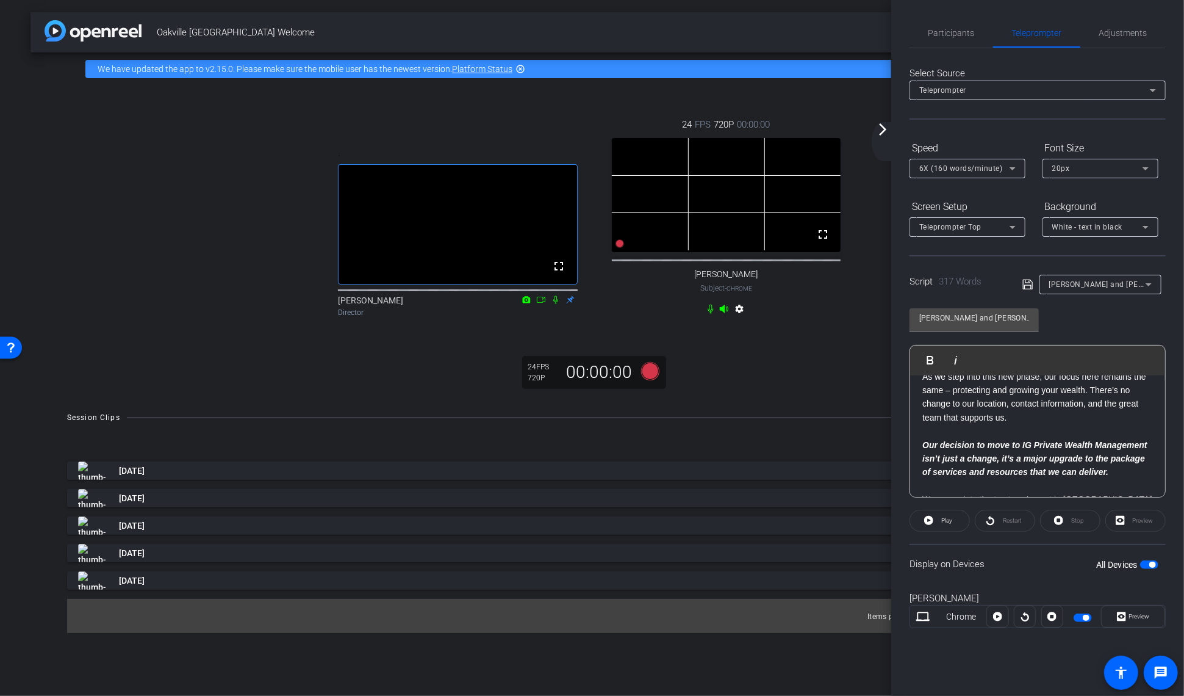
scroll to position [525, 0]
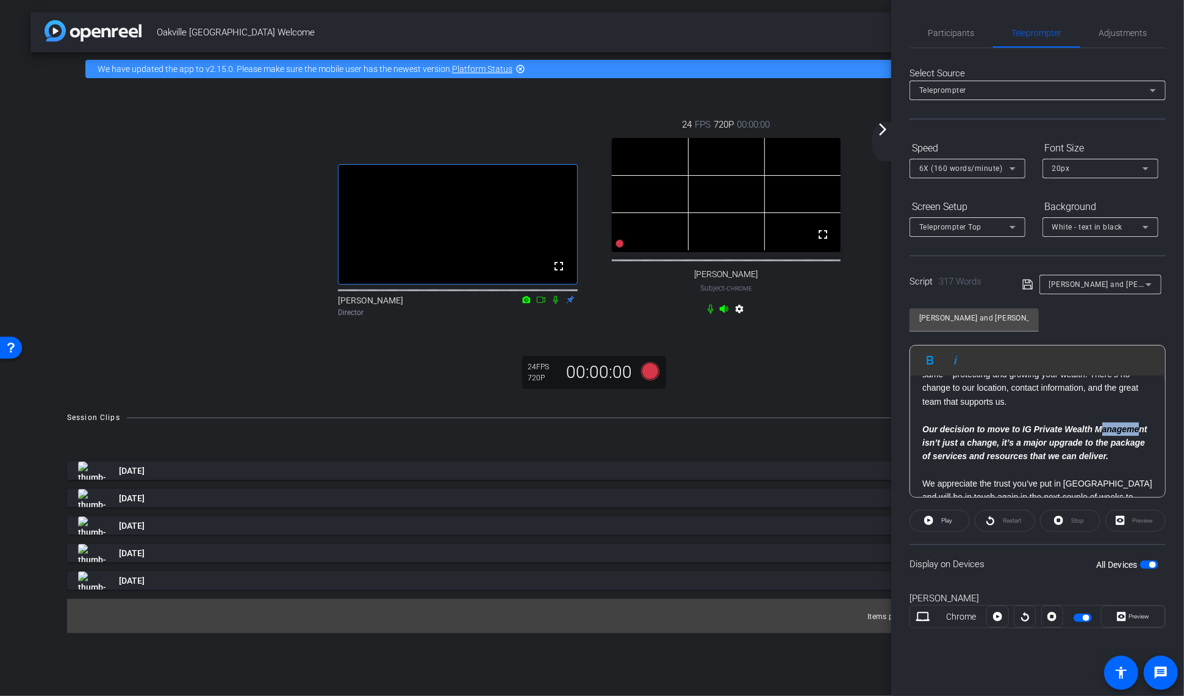
drag, startPoint x: 929, startPoint y: 444, endPoint x: 969, endPoint y: 444, distance: 39.7
click at [967, 444] on em "Our decision to move to IG Private Wealth Management isn’t just a change, it’s …" at bounding box center [1035, 442] width 225 height 37
drag, startPoint x: 976, startPoint y: 444, endPoint x: 992, endPoint y: 455, distance: 18.4
click at [978, 445] on em "Our decision to move to IG Private Wealth Management isn’t just a change, it’s …" at bounding box center [1035, 442] width 225 height 37
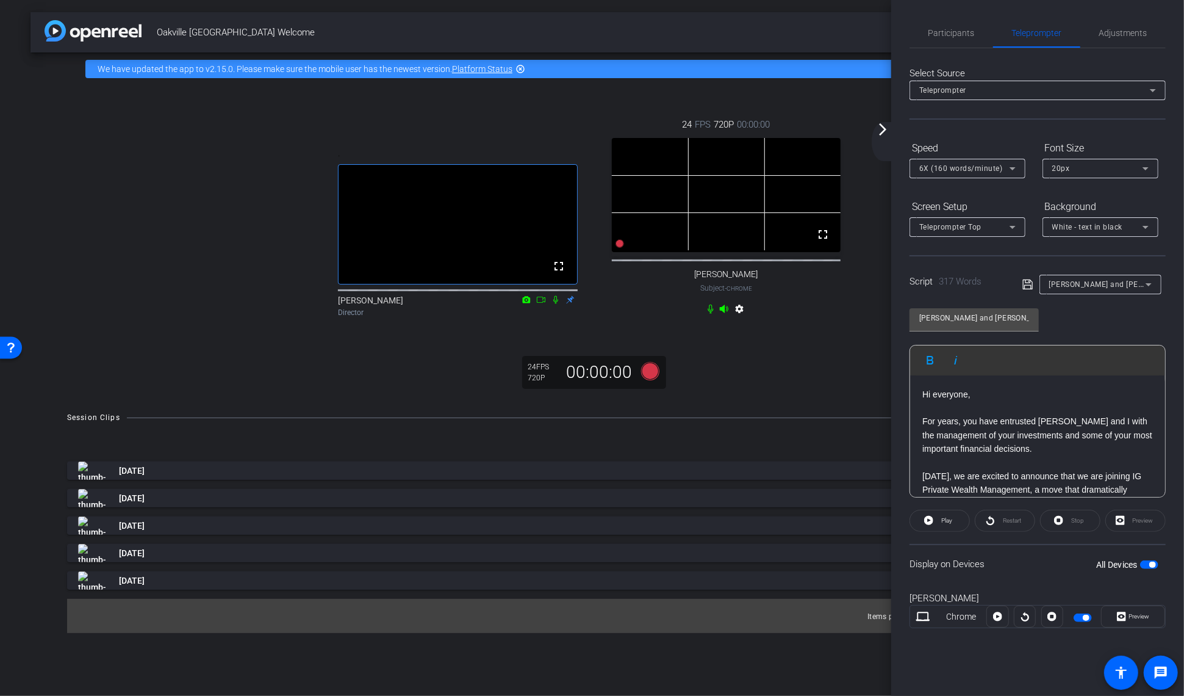
scroll to position [81, 0]
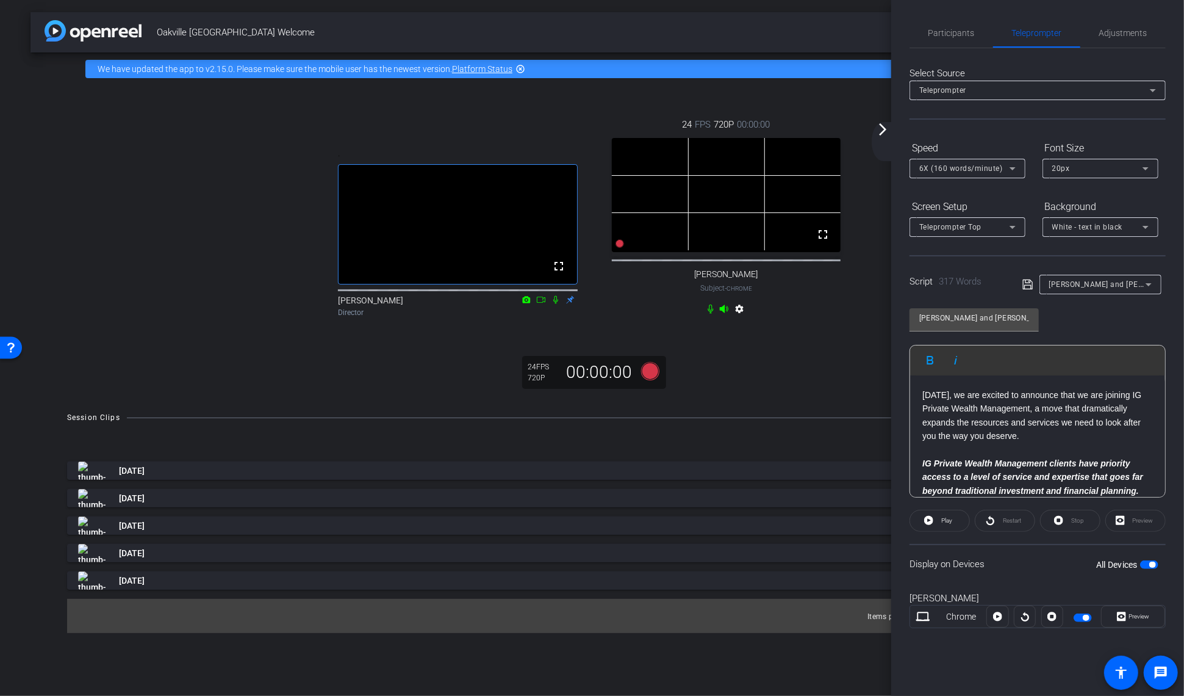
click at [999, 410] on p "[DATE], we are excited to announce that we are joining IG Private Wealth Manage…" at bounding box center [1038, 415] width 231 height 55
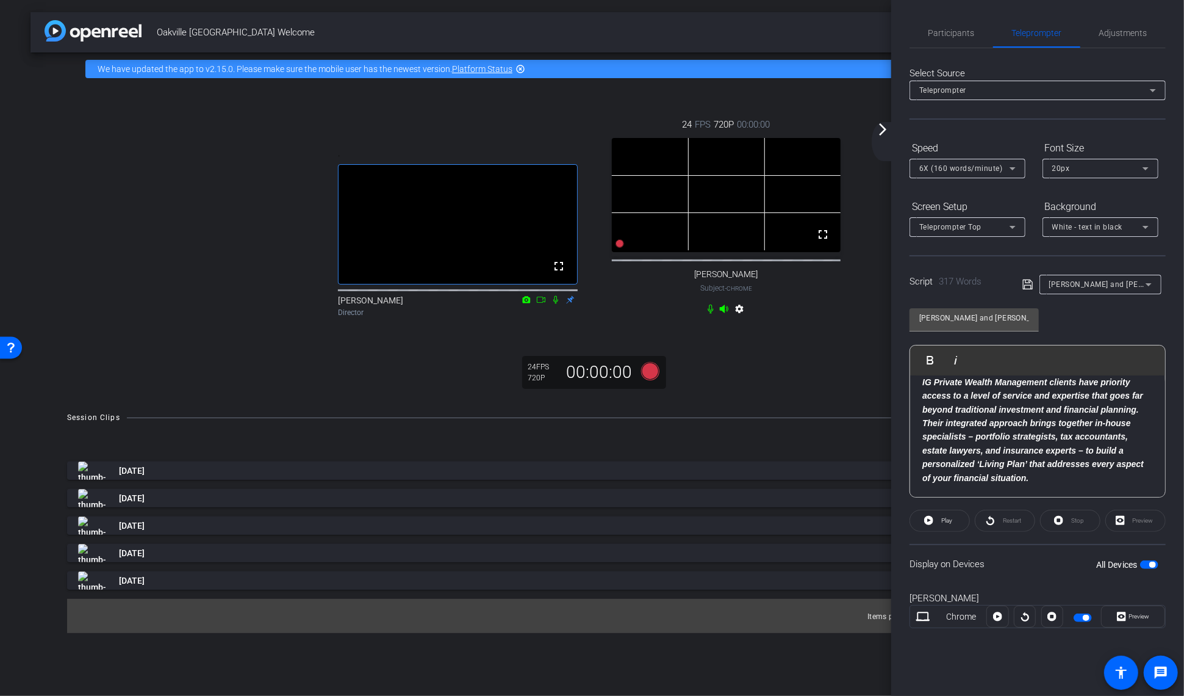
click at [1001, 422] on em "IG Private Wealth Management clients have priority access to a level of service…" at bounding box center [1034, 430] width 222 height 106
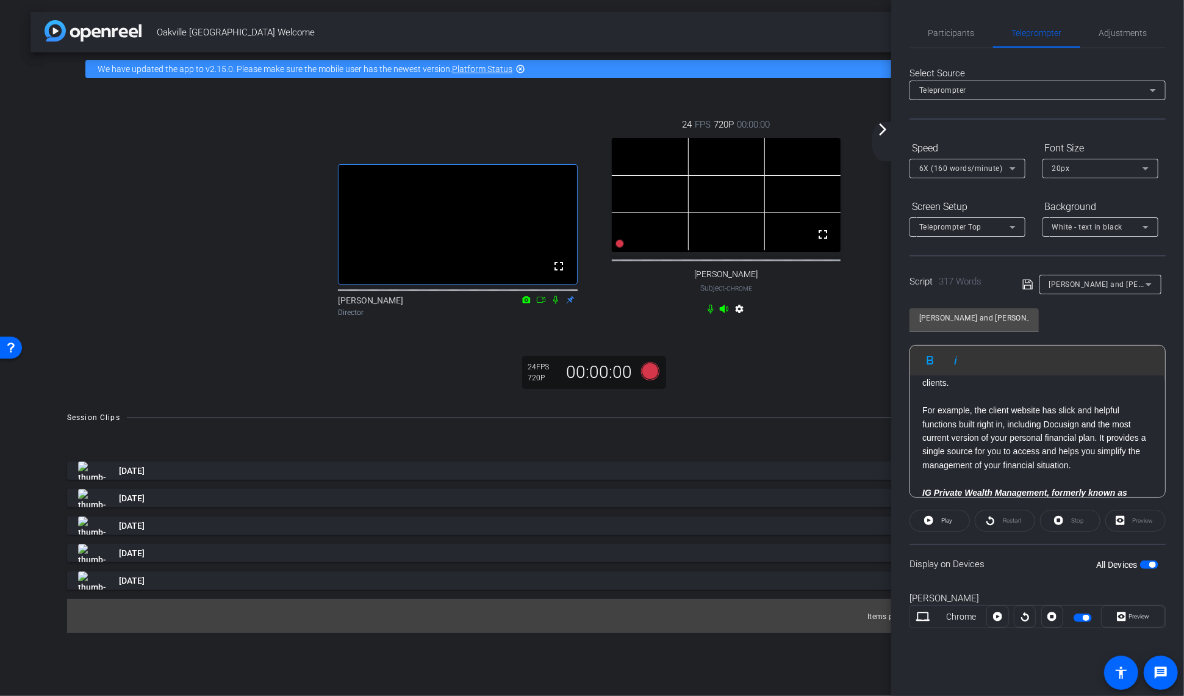
scroll to position [244, 0]
click at [1009, 433] on p "We’ve been particularly impressed with IG Private Wealth Management’s forward-t…" at bounding box center [1038, 443] width 231 height 55
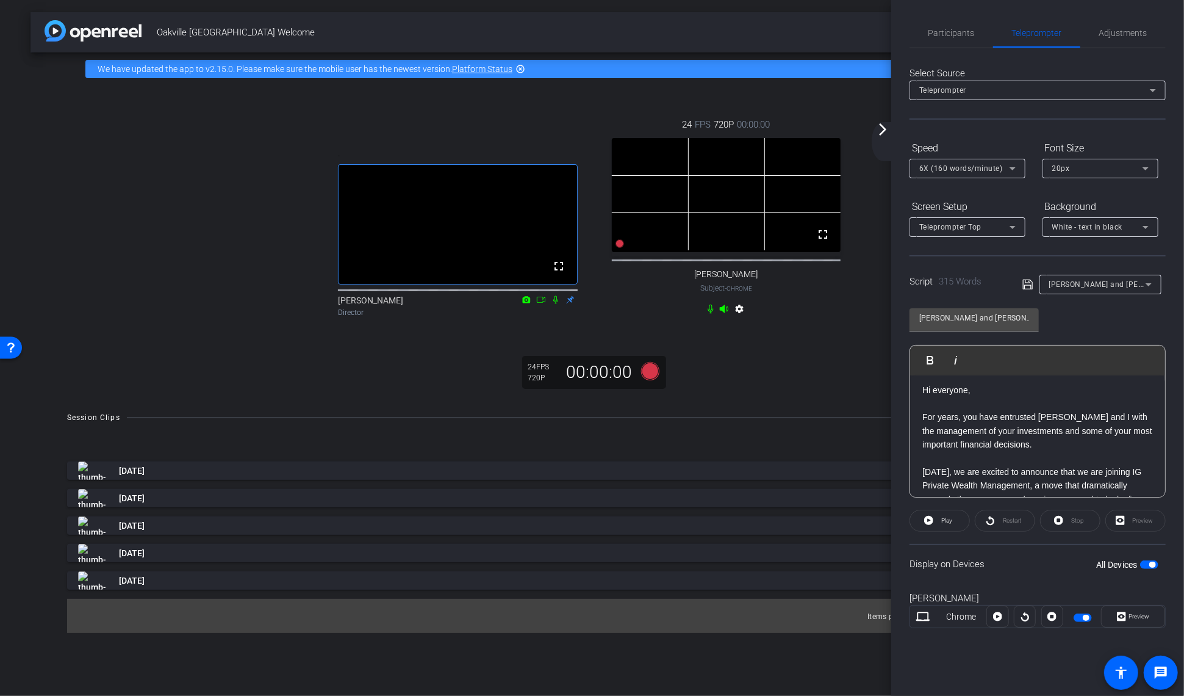
scroll to position [0, 0]
click at [825, 242] on mat-icon "fullscreen" at bounding box center [823, 234] width 15 height 15
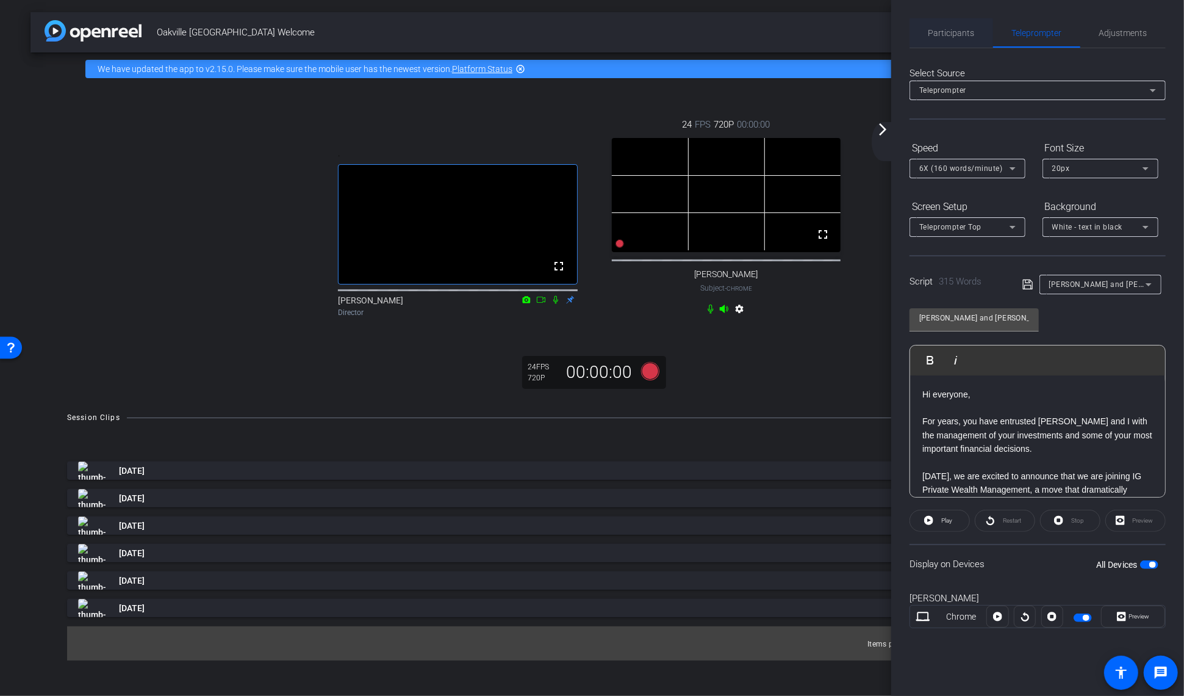
click at [967, 32] on span "Participants" at bounding box center [952, 33] width 46 height 9
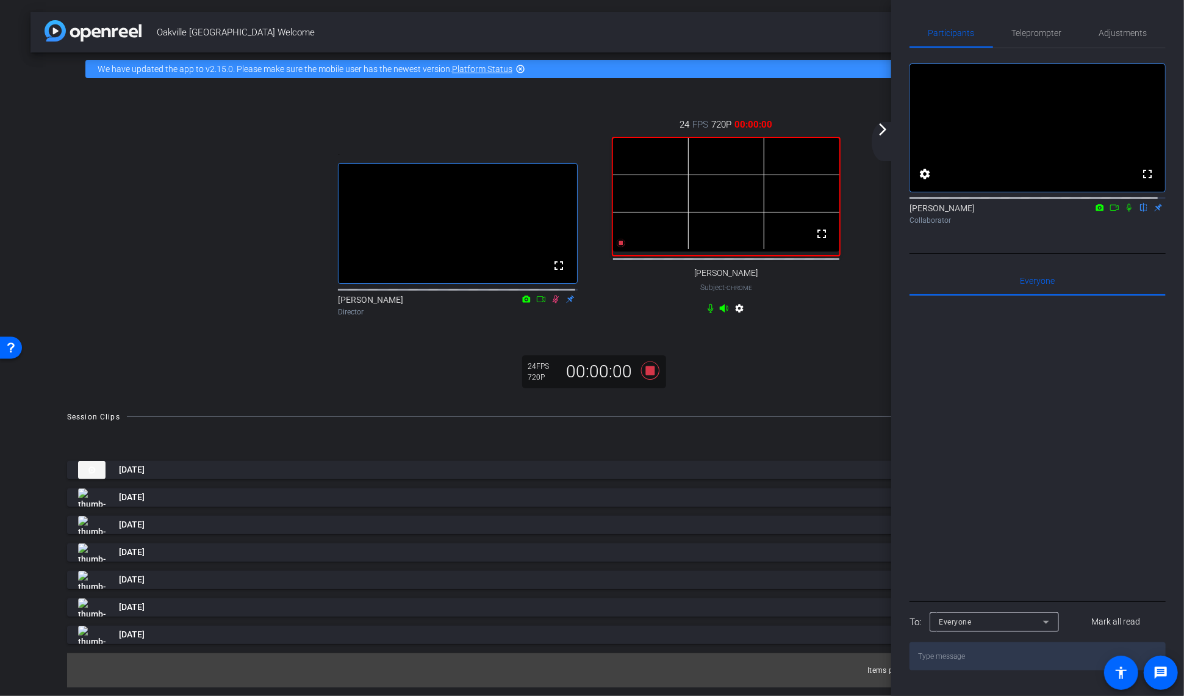
click at [1127, 212] on icon at bounding box center [1129, 208] width 5 height 8
click at [1025, 34] on span "Teleprompter" at bounding box center [1037, 33] width 50 height 9
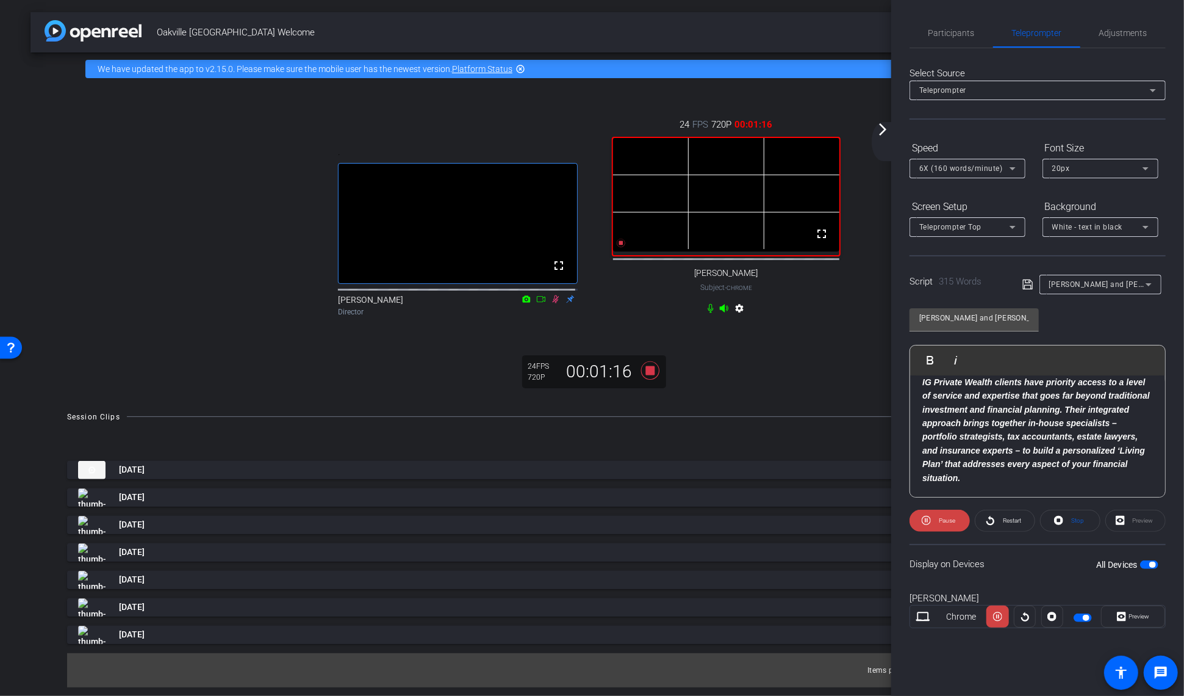
scroll to position [244, 0]
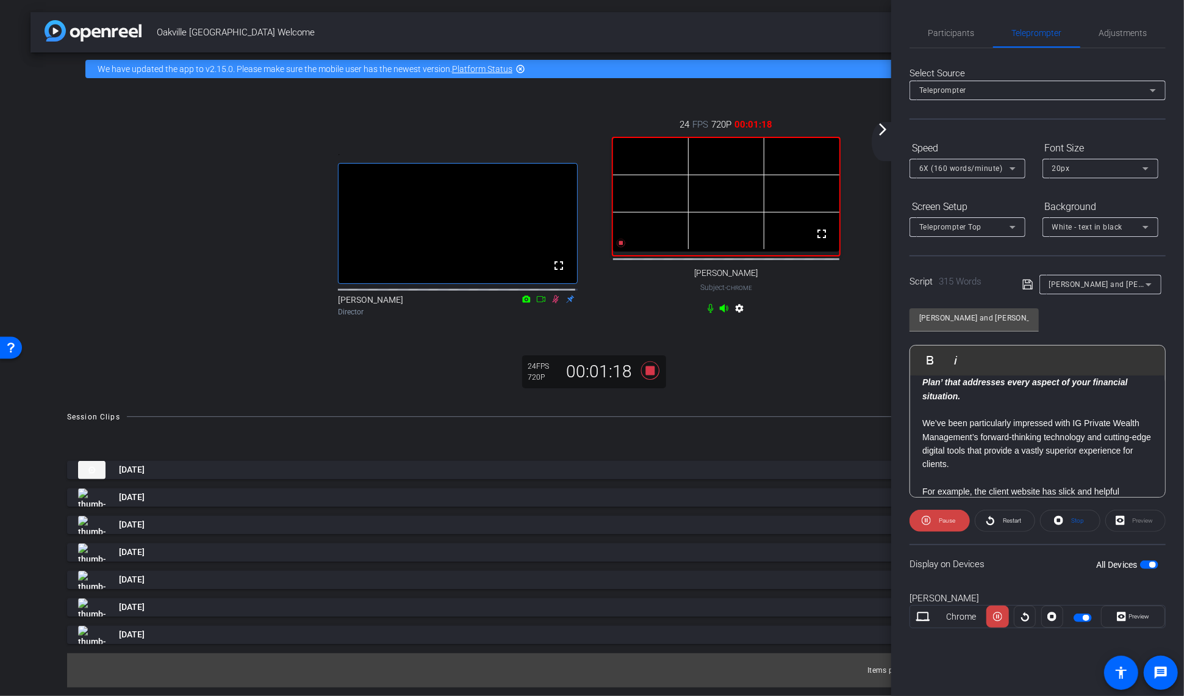
drag, startPoint x: 975, startPoint y: 433, endPoint x: 991, endPoint y: 454, distance: 26.1
click at [974, 433] on p "We’ve been particularly impressed with IG Private Wealth Management’s forward-t…" at bounding box center [1038, 443] width 231 height 55
click at [1015, 470] on p at bounding box center [1038, 463] width 231 height 13
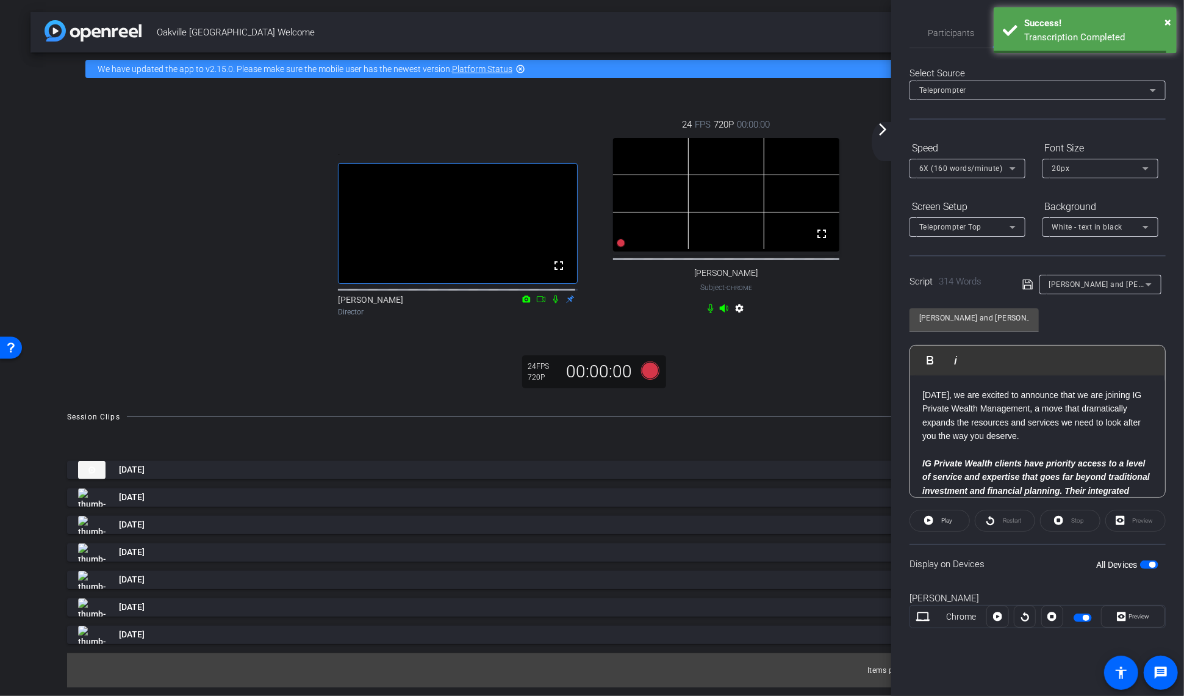
scroll to position [162, 0]
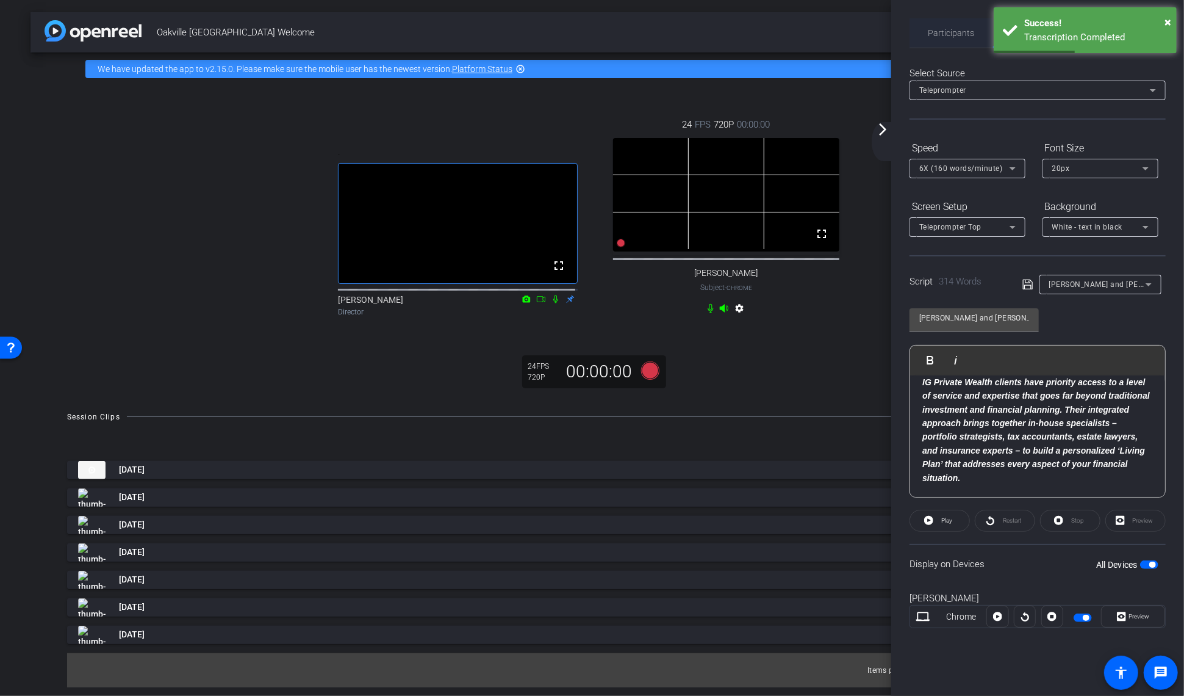
click at [937, 23] on span "Participants" at bounding box center [952, 32] width 46 height 29
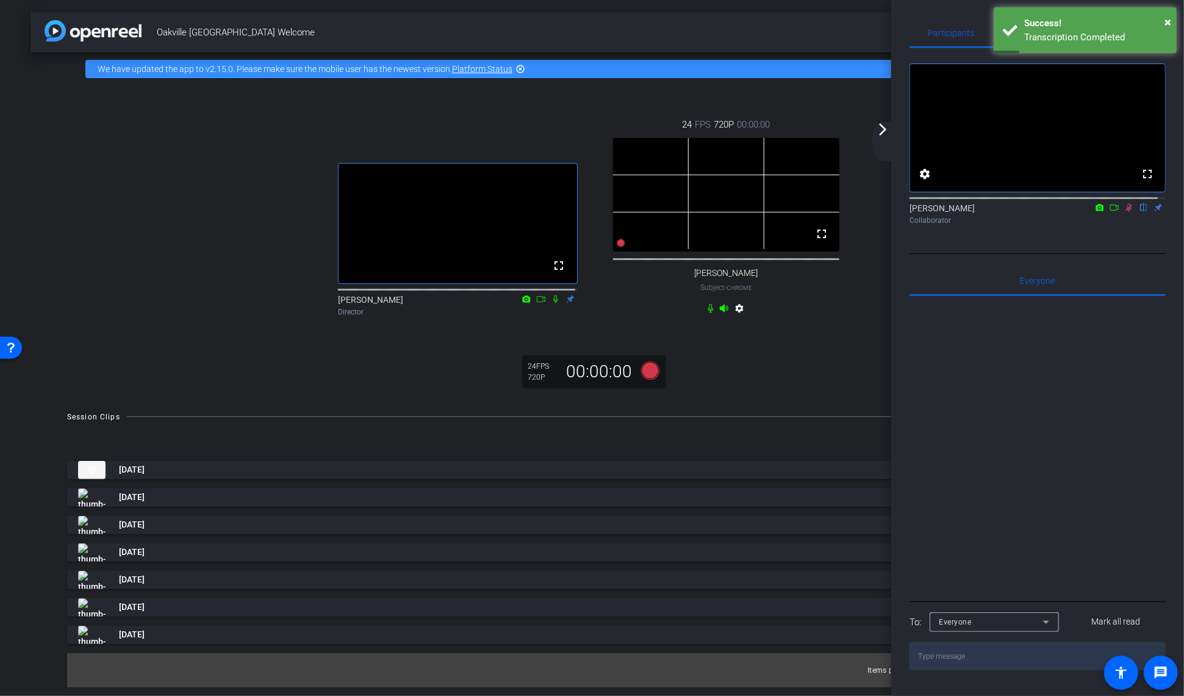
click at [1126, 212] on icon at bounding box center [1129, 208] width 7 height 8
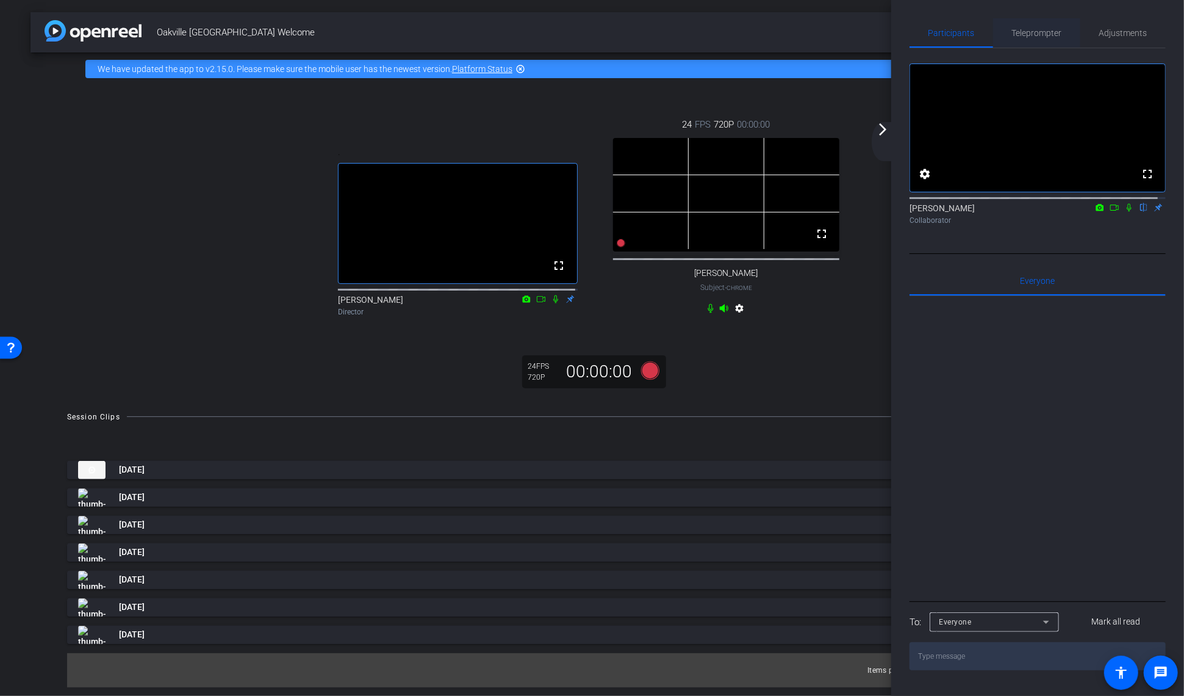
click at [1057, 29] on span "Teleprompter" at bounding box center [1037, 33] width 50 height 9
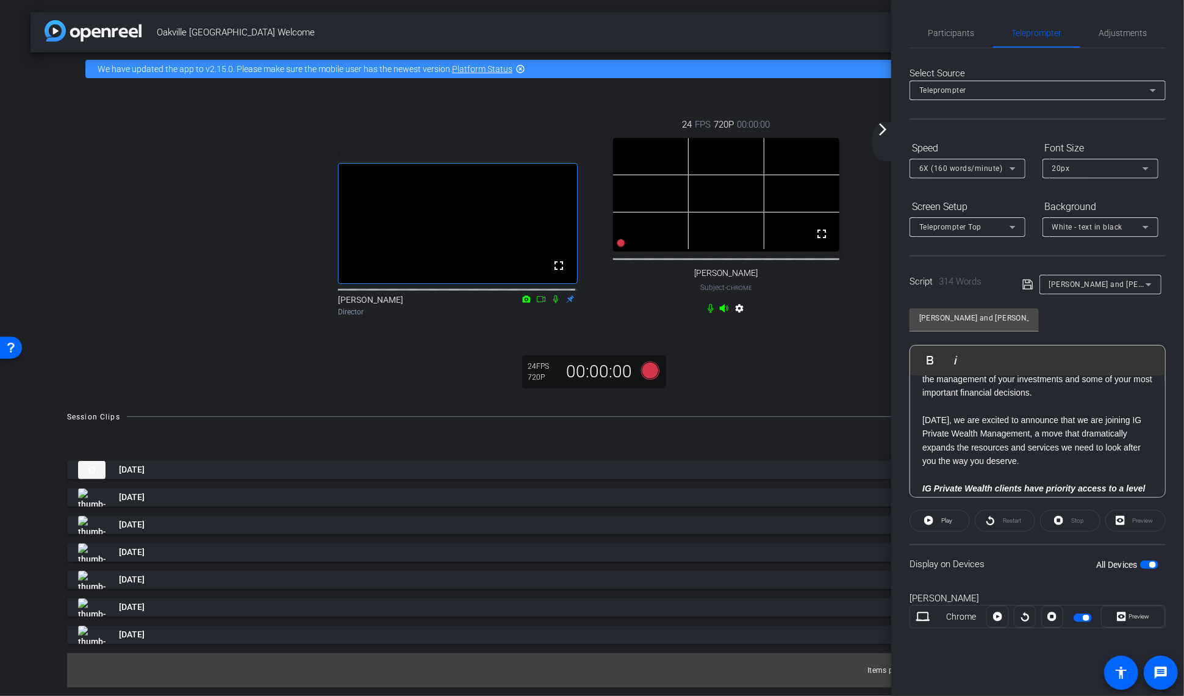
scroll to position [0, 0]
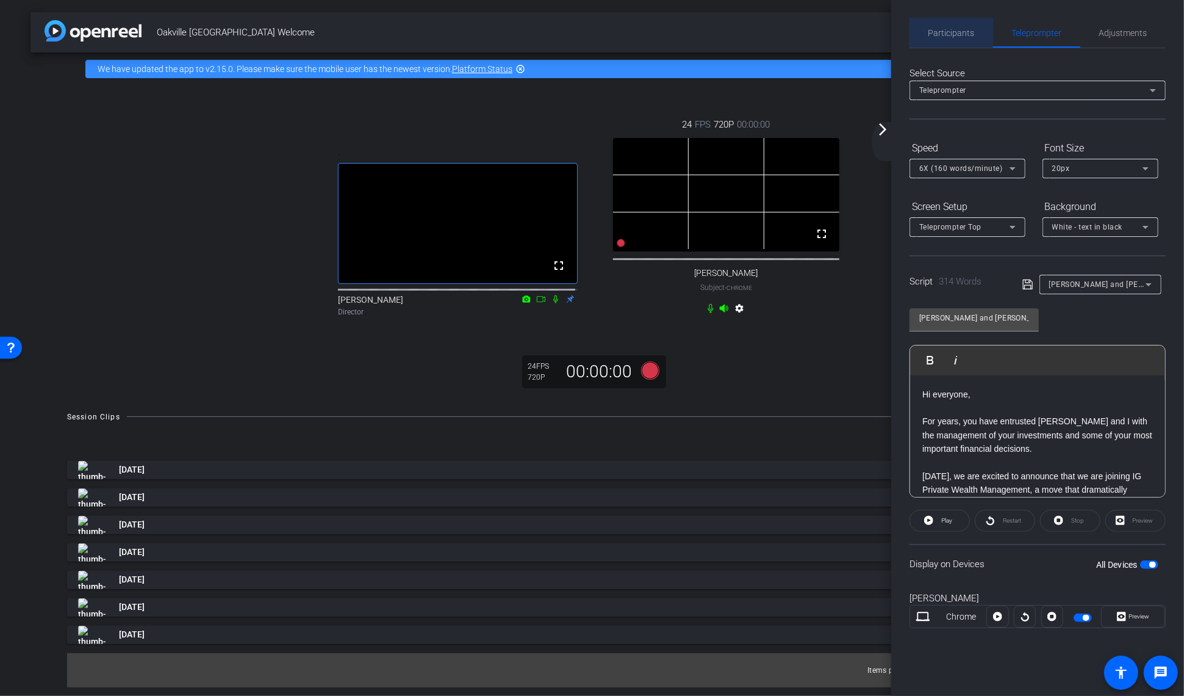
click at [963, 39] on span "Participants" at bounding box center [952, 32] width 46 height 29
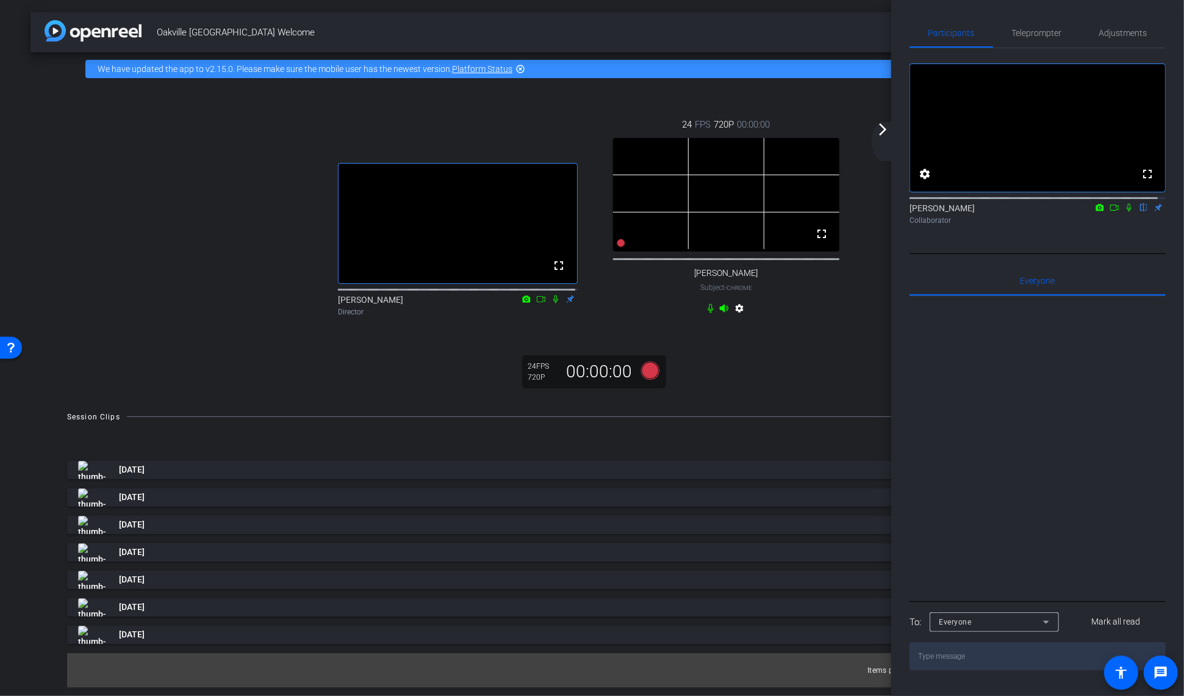
click at [1127, 212] on icon at bounding box center [1129, 208] width 5 height 8
click at [1126, 212] on icon at bounding box center [1129, 208] width 7 height 8
click at [1125, 212] on icon at bounding box center [1130, 207] width 10 height 9
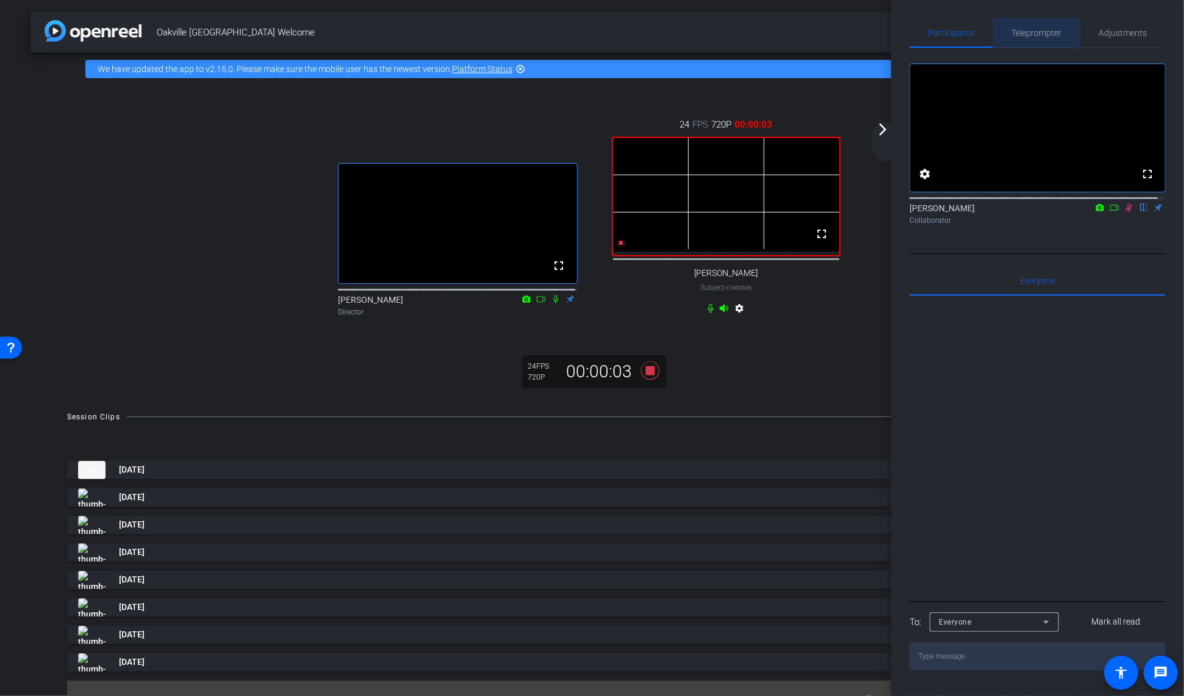
click at [1042, 29] on span "Teleprompter" at bounding box center [1037, 33] width 50 height 9
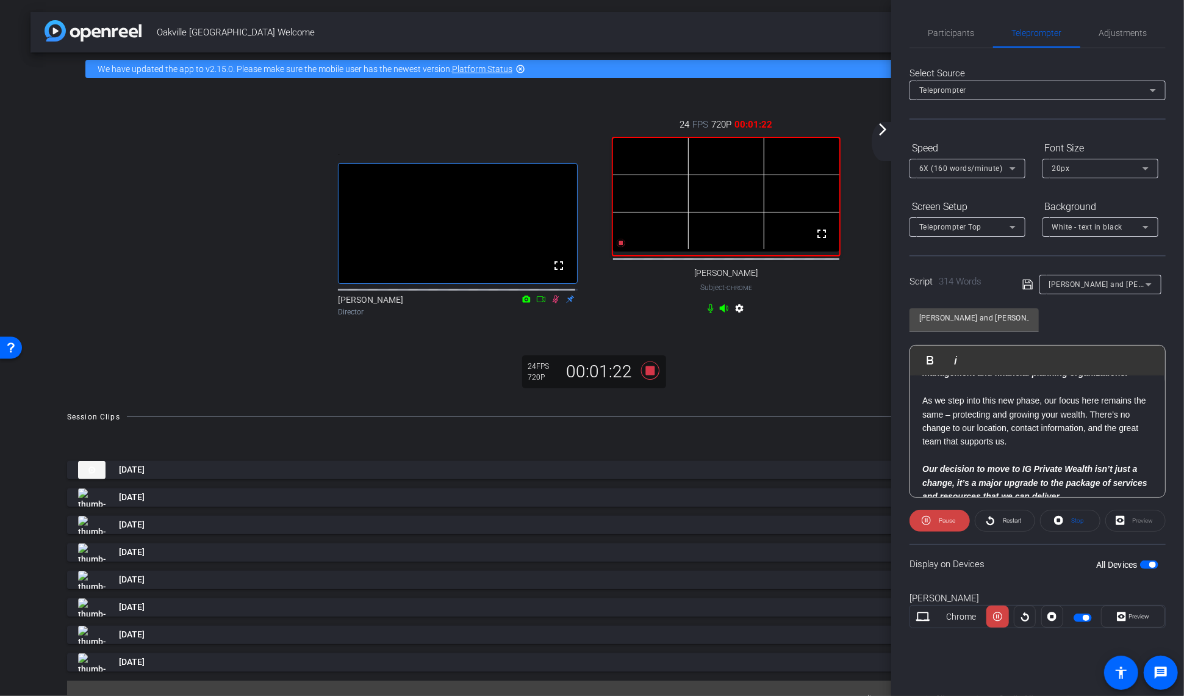
scroll to position [504, 0]
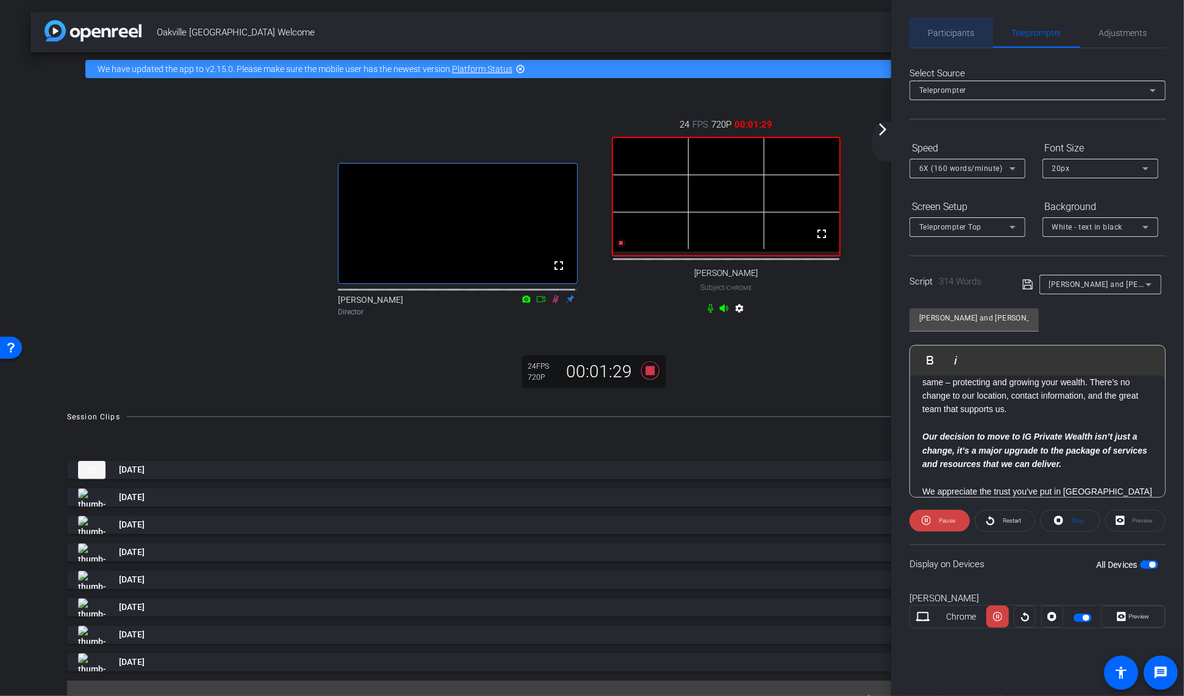
click at [957, 40] on span "Participants" at bounding box center [952, 32] width 46 height 29
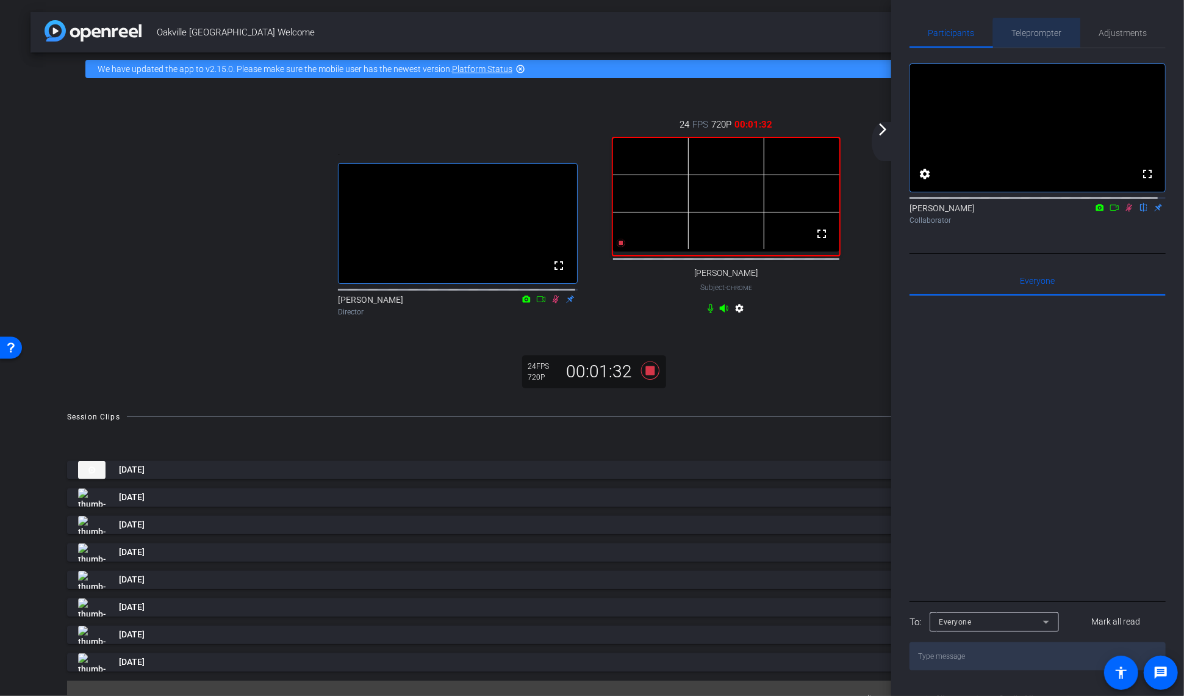
click at [1040, 34] on span "Teleprompter" at bounding box center [1037, 33] width 50 height 9
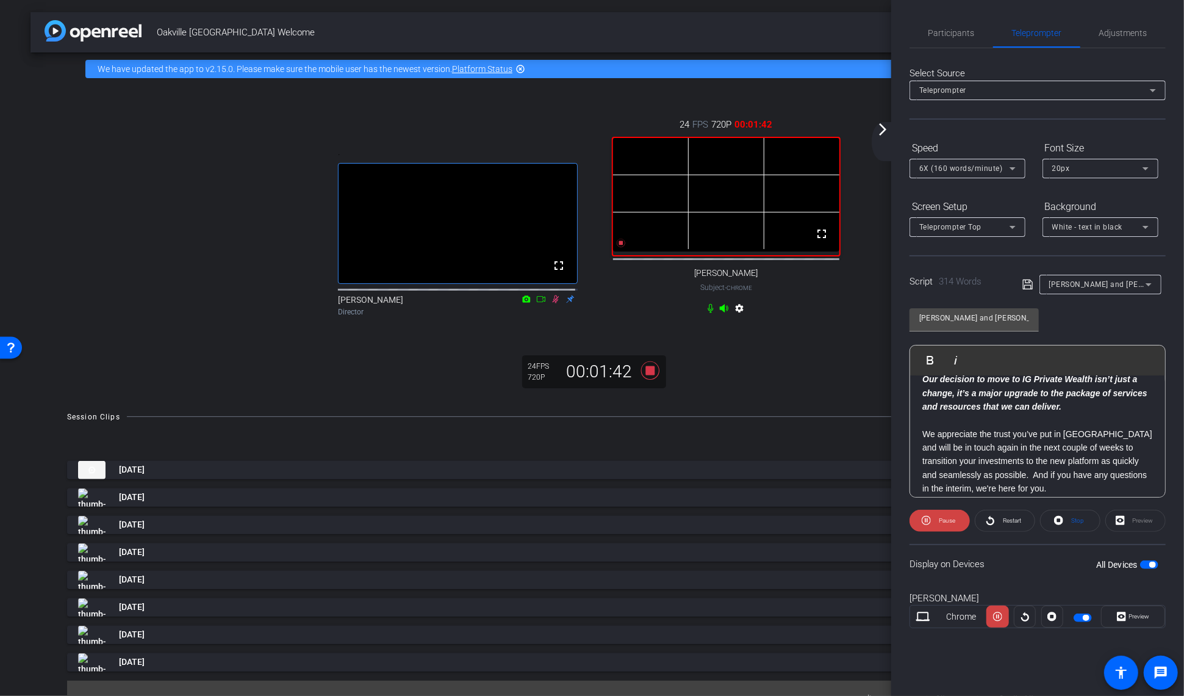
scroll to position [585, 0]
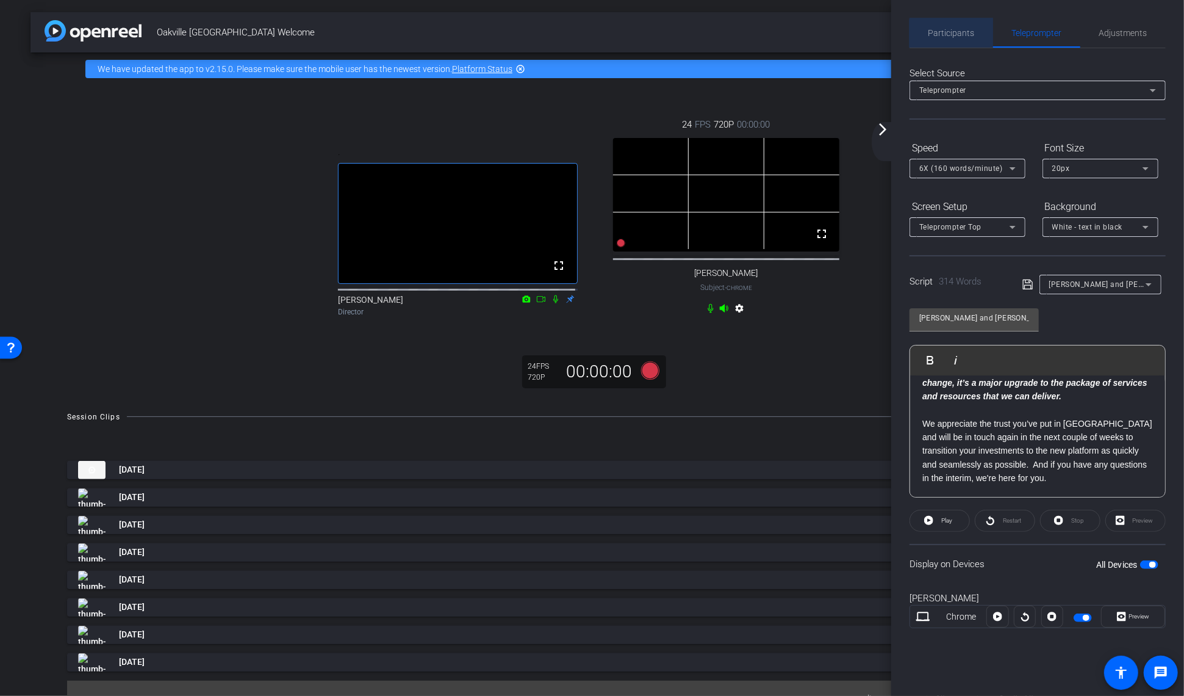
click at [956, 35] on span "Participants" at bounding box center [952, 33] width 46 height 9
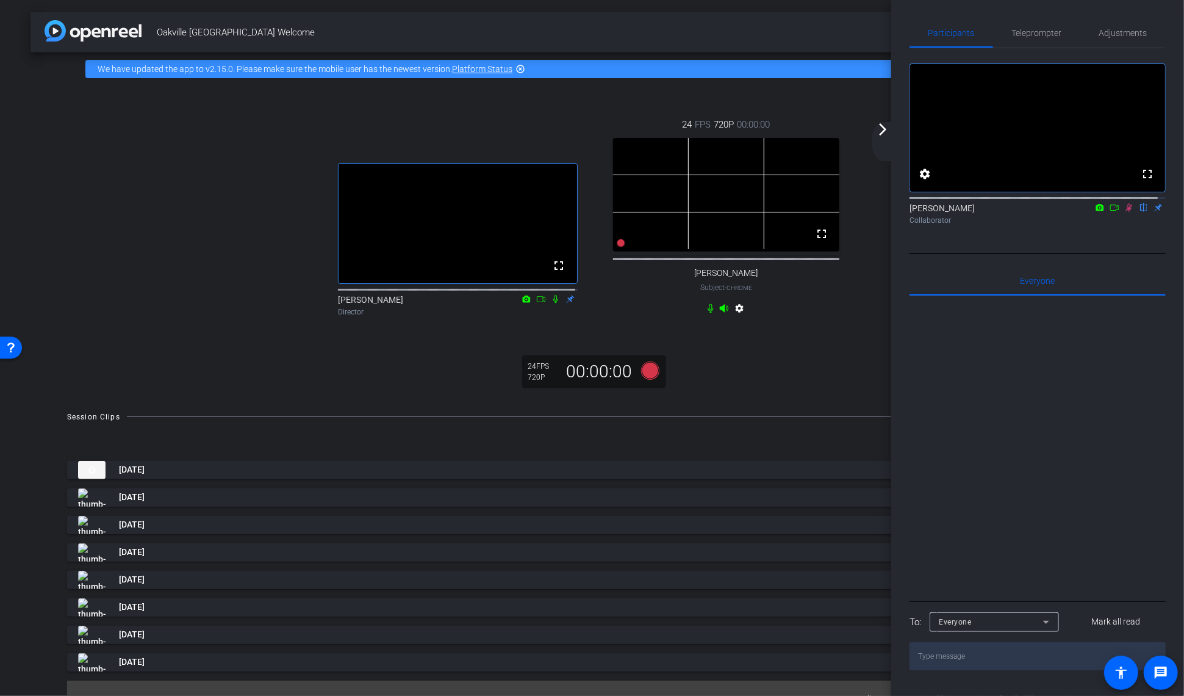
click at [1125, 212] on icon at bounding box center [1130, 207] width 10 height 9
click at [818, 241] on mat-icon "fullscreen" at bounding box center [822, 233] width 15 height 15
click at [816, 241] on mat-icon "fullscreen" at bounding box center [822, 233] width 15 height 15
click at [820, 241] on mat-icon "fullscreen" at bounding box center [822, 233] width 15 height 15
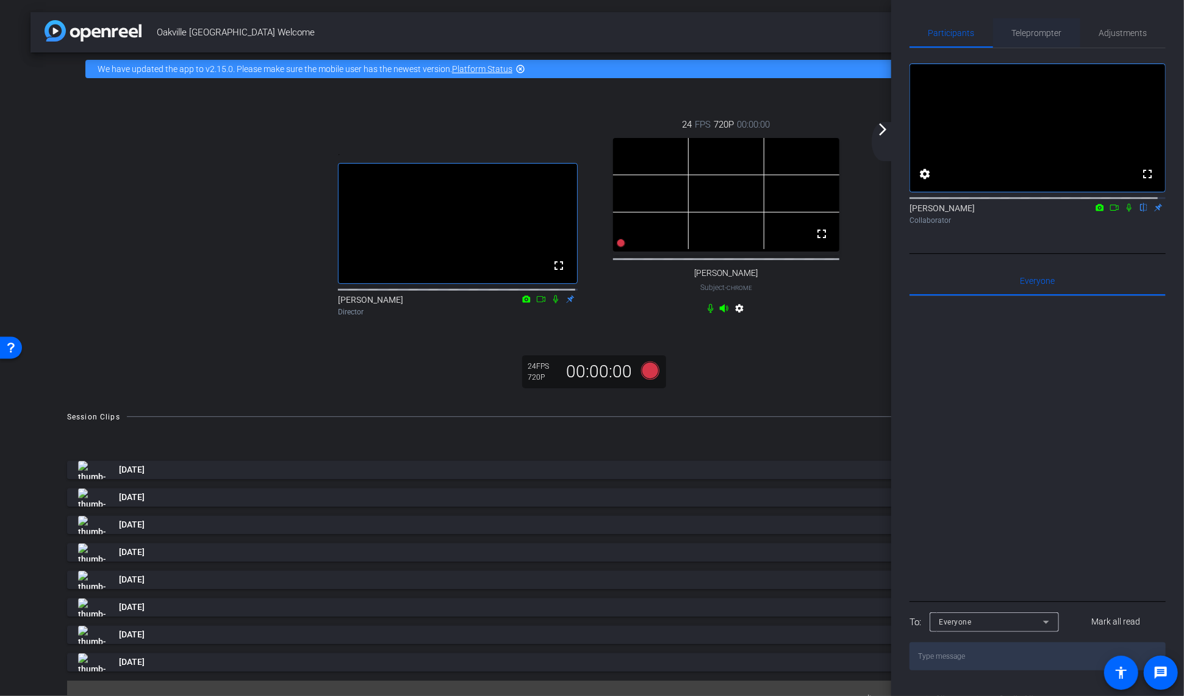
click at [1031, 35] on span "Teleprompter" at bounding box center [1037, 33] width 50 height 9
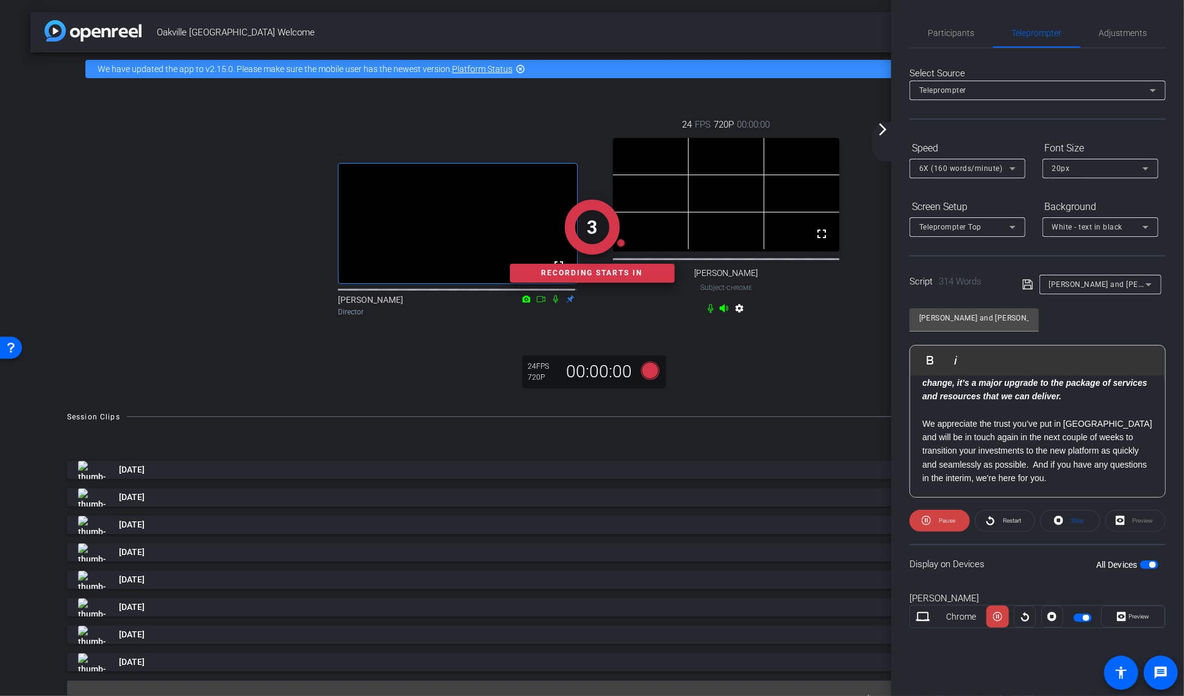
scroll to position [0, 0]
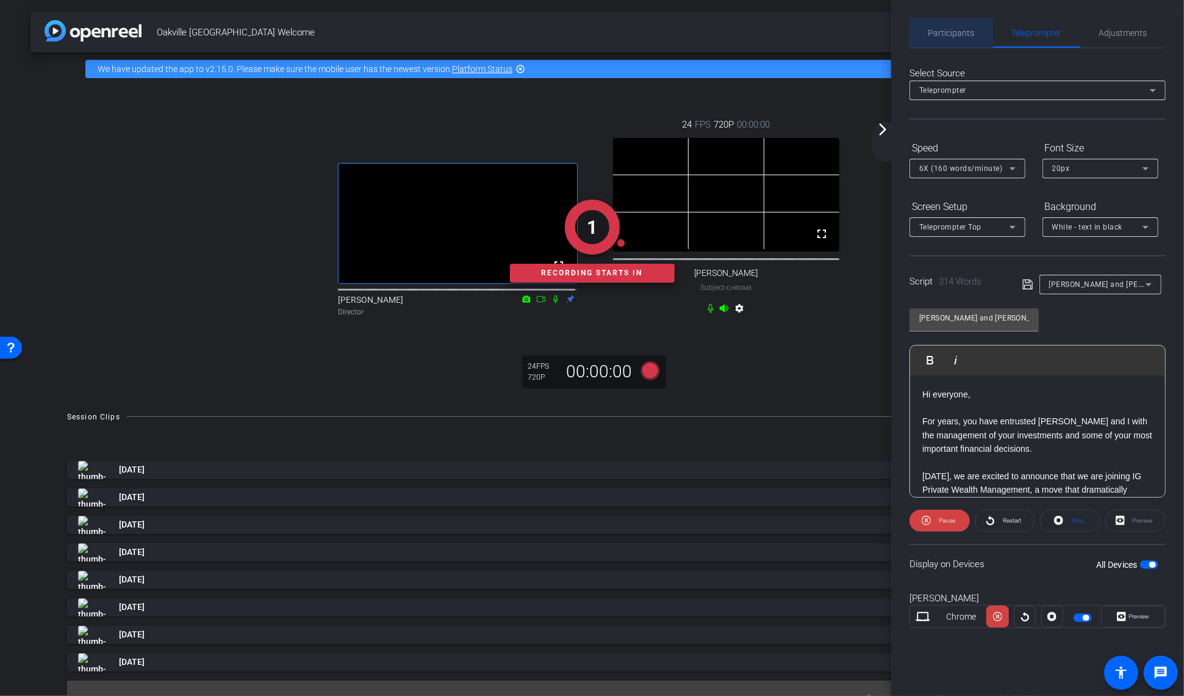
click at [970, 40] on span "Participants" at bounding box center [952, 32] width 46 height 29
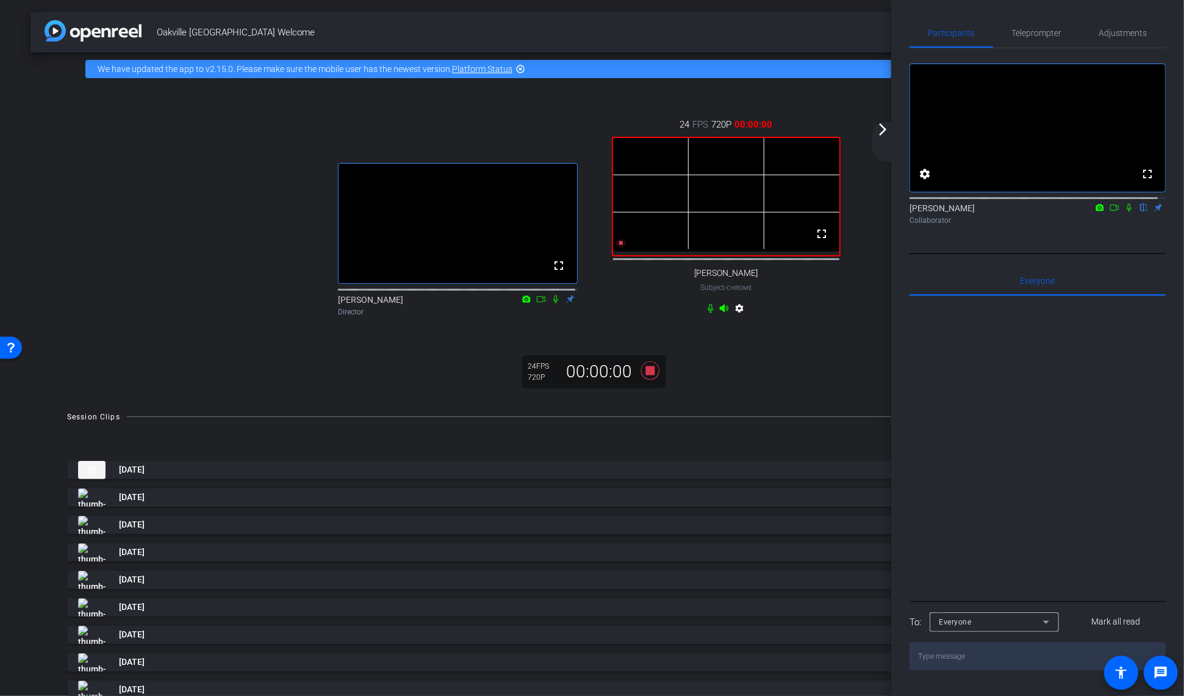
click at [1125, 212] on icon at bounding box center [1130, 207] width 10 height 9
click at [1024, 33] on span "Teleprompter" at bounding box center [1037, 33] width 50 height 9
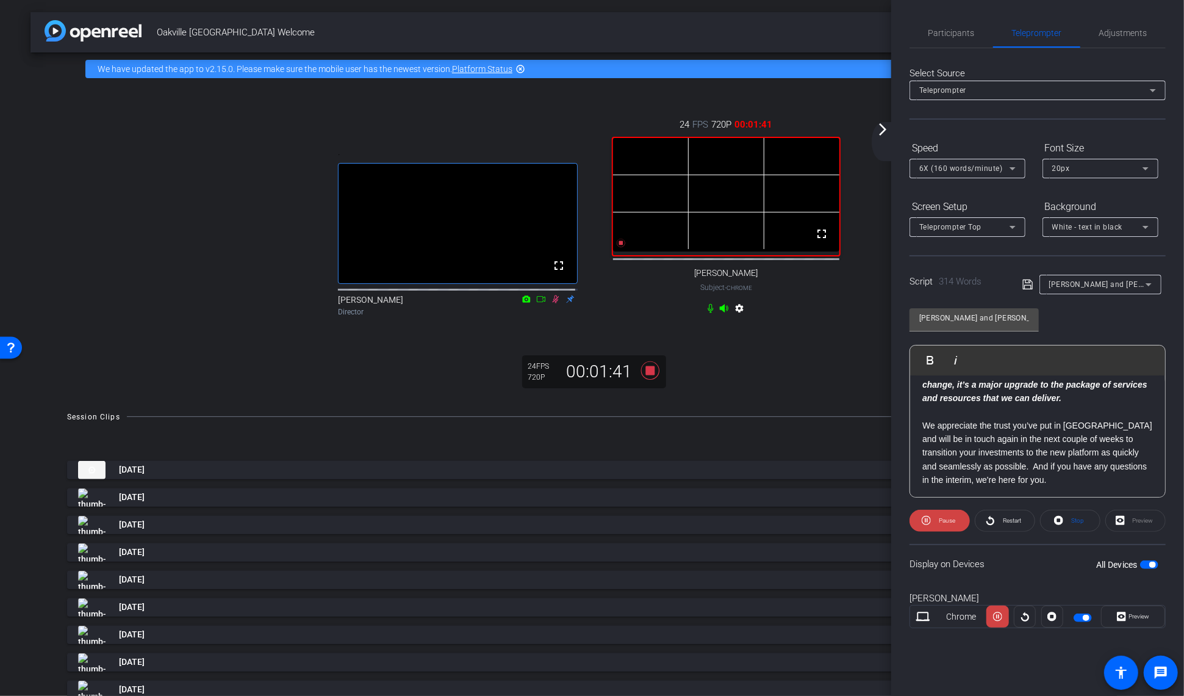
scroll to position [585, 0]
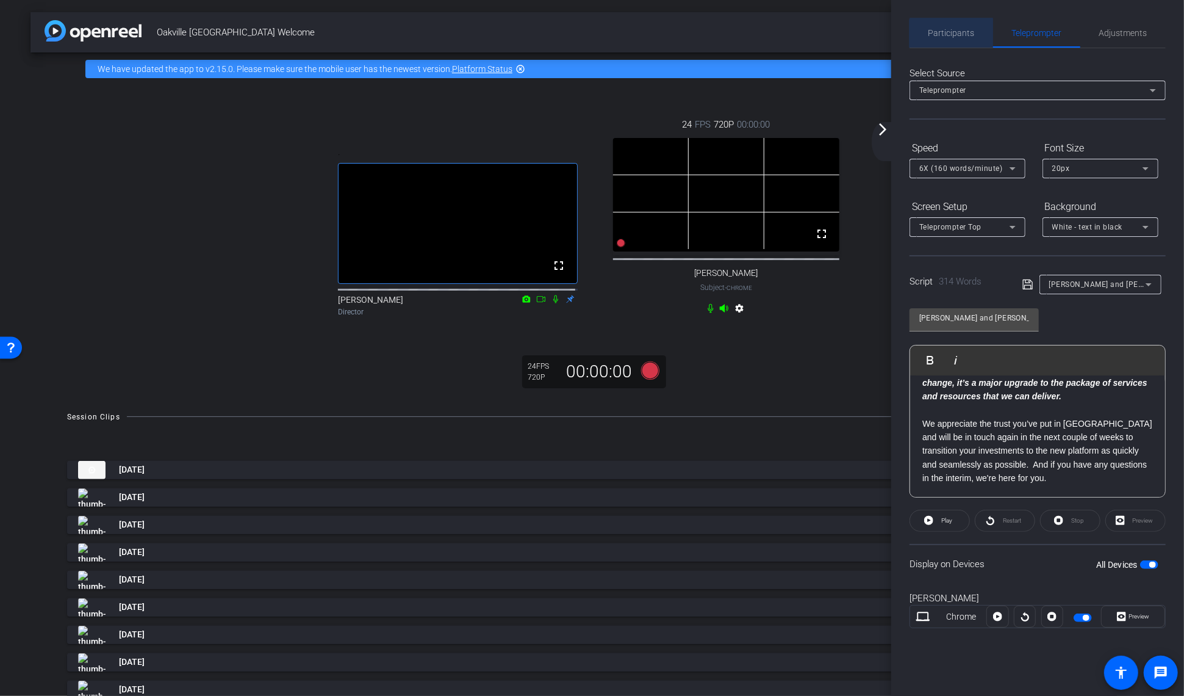
click at [952, 37] on span "Participants" at bounding box center [952, 33] width 46 height 9
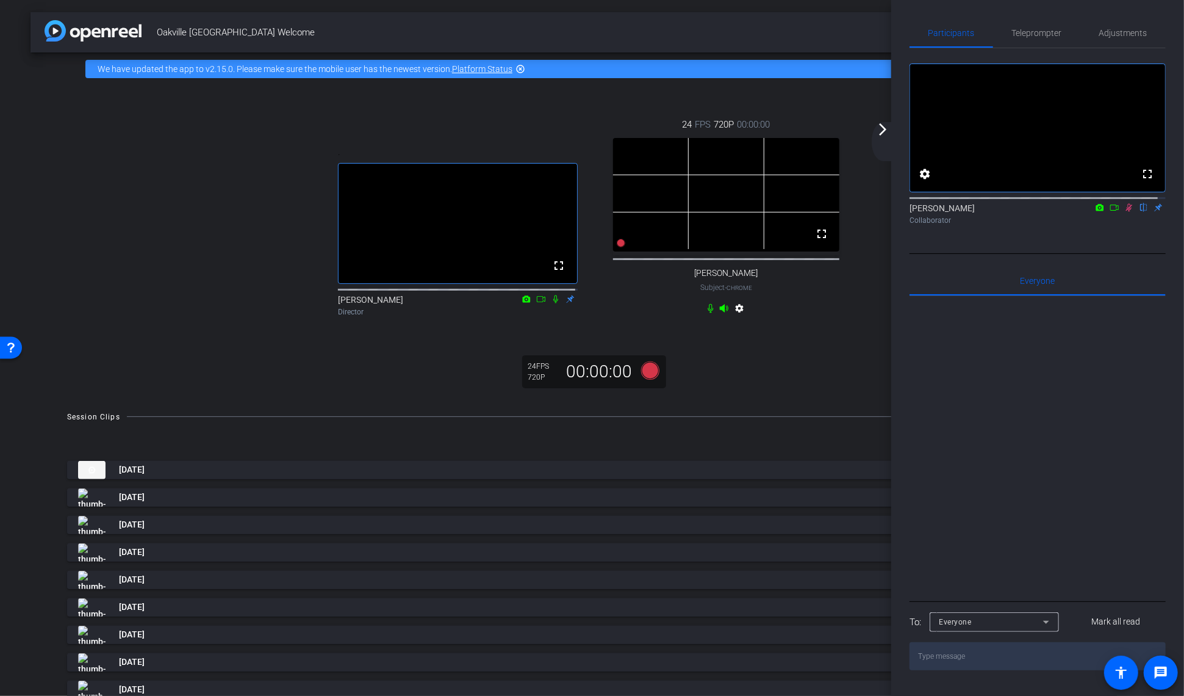
click at [1125, 212] on icon at bounding box center [1130, 207] width 10 height 9
click at [815, 241] on mat-icon "fullscreen" at bounding box center [822, 233] width 15 height 15
click at [824, 251] on video at bounding box center [726, 194] width 226 height 113
click at [820, 241] on mat-icon "fullscreen" at bounding box center [822, 233] width 15 height 15
click at [819, 241] on mat-icon "fullscreen" at bounding box center [822, 233] width 15 height 15
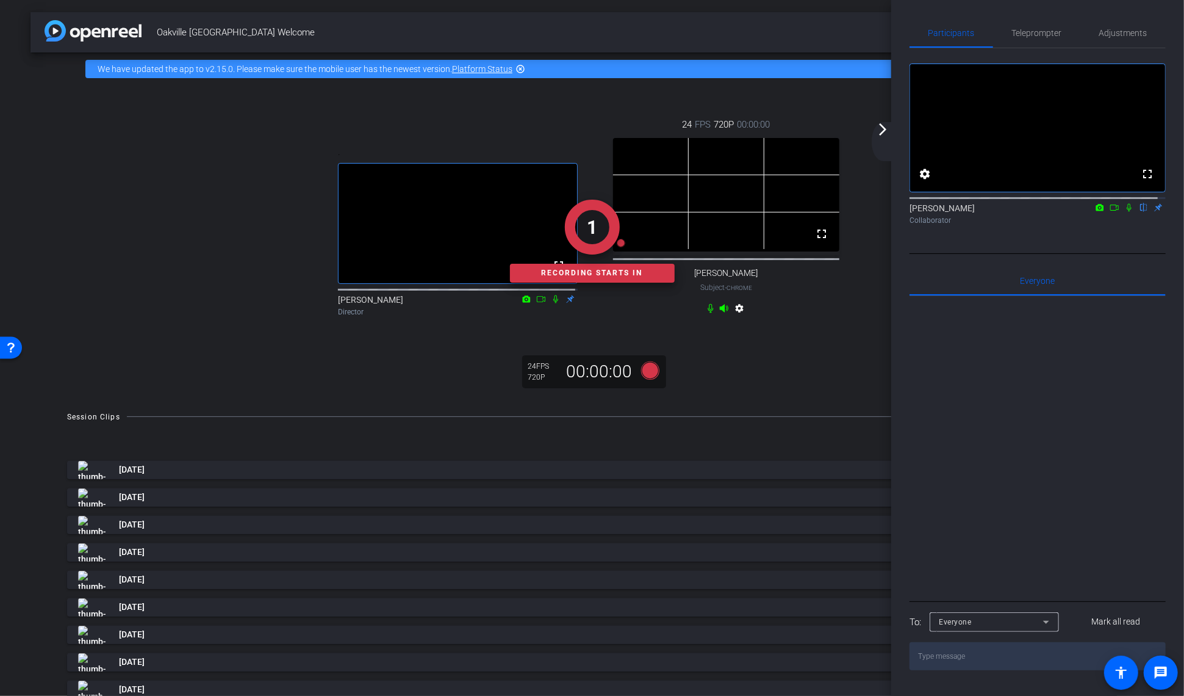
click at [1125, 212] on icon at bounding box center [1130, 207] width 10 height 9
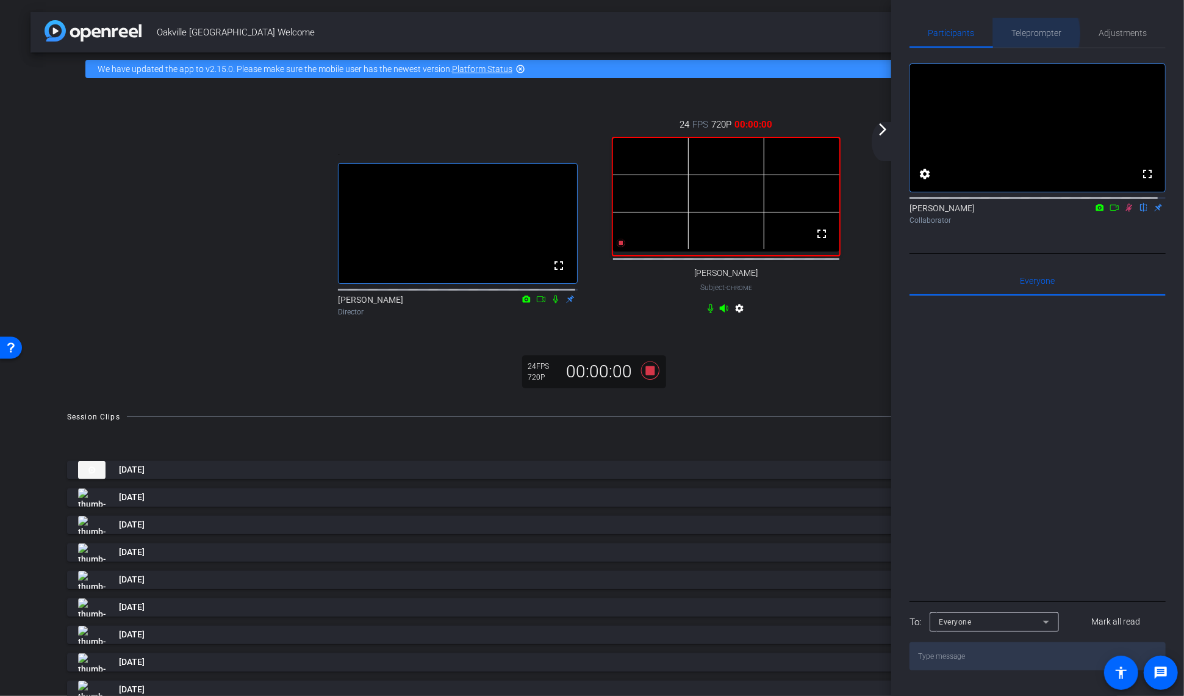
click at [1020, 34] on span "Teleprompter" at bounding box center [1037, 33] width 50 height 9
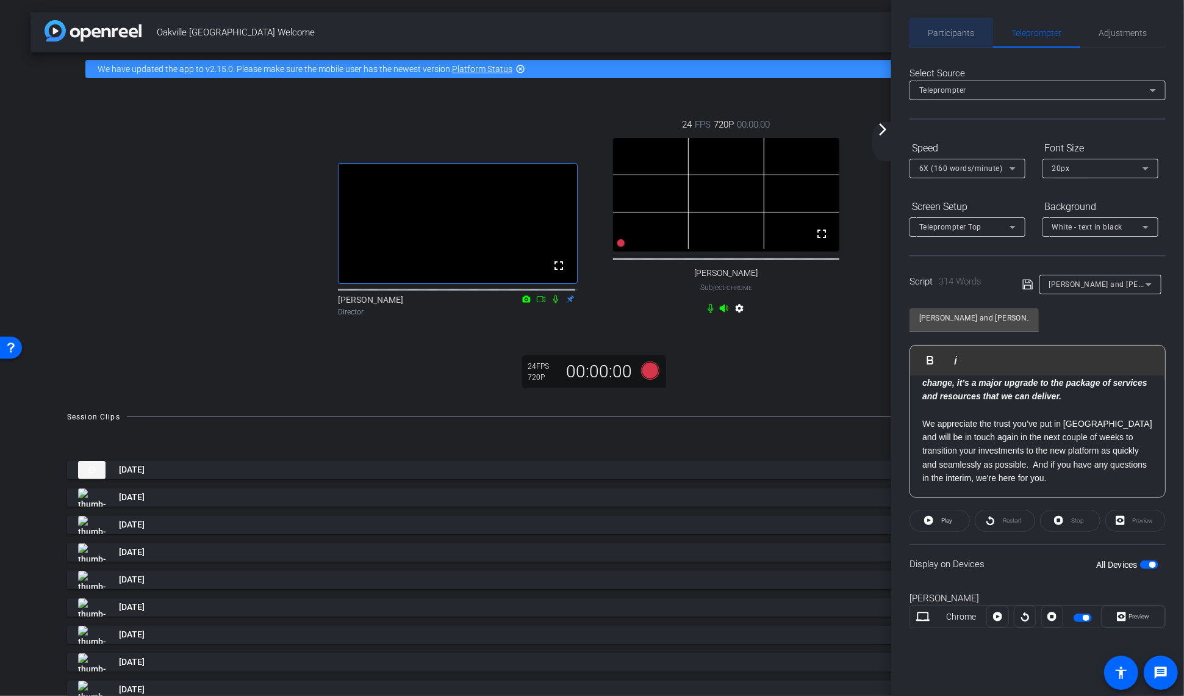
click at [955, 34] on span "Participants" at bounding box center [952, 33] width 46 height 9
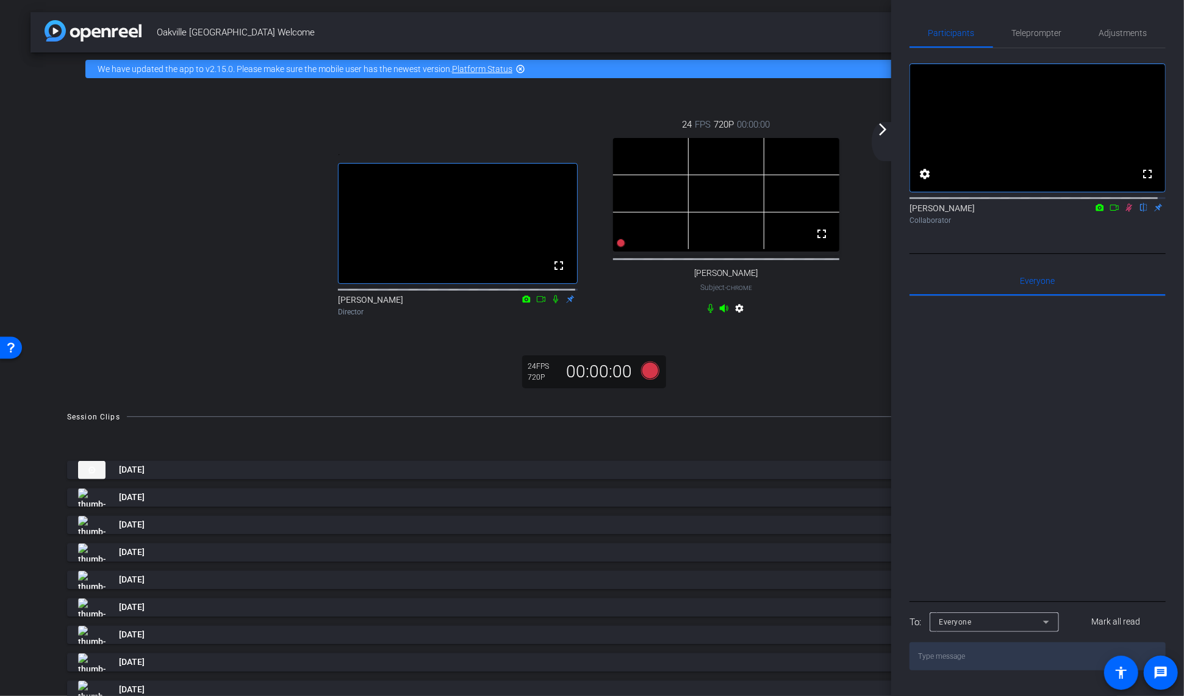
click at [1125, 212] on icon at bounding box center [1130, 207] width 10 height 9
click at [816, 241] on mat-icon "fullscreen" at bounding box center [822, 233] width 15 height 15
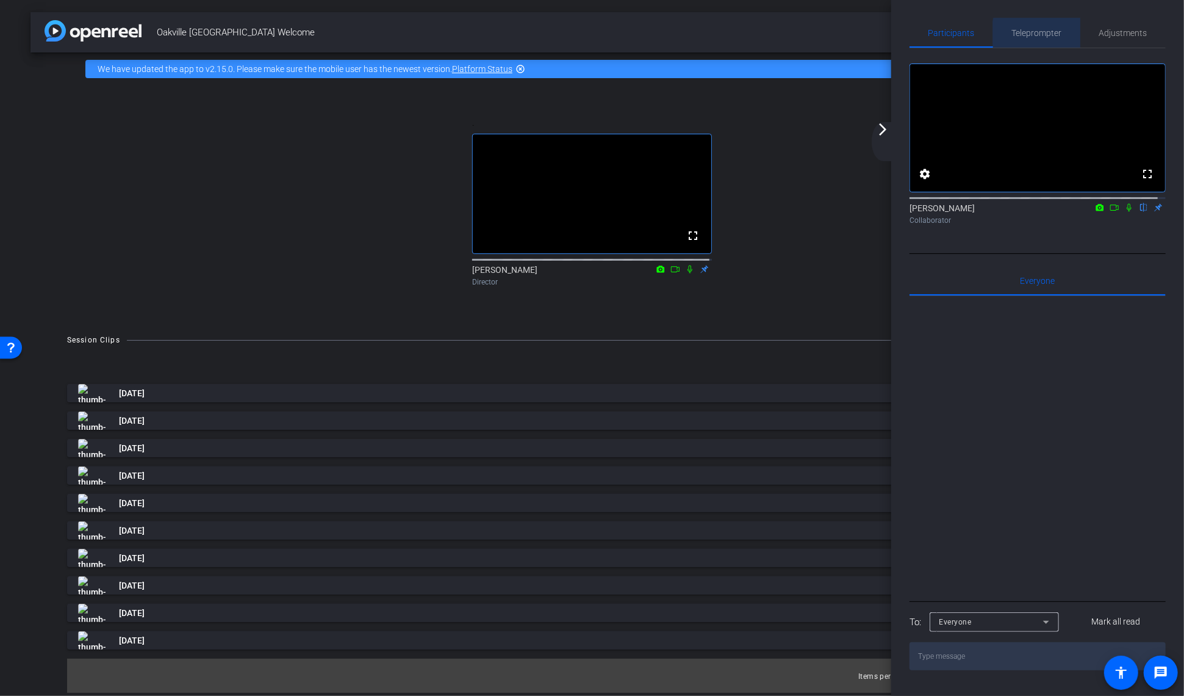
click at [1053, 34] on span "Teleprompter" at bounding box center [1037, 33] width 50 height 9
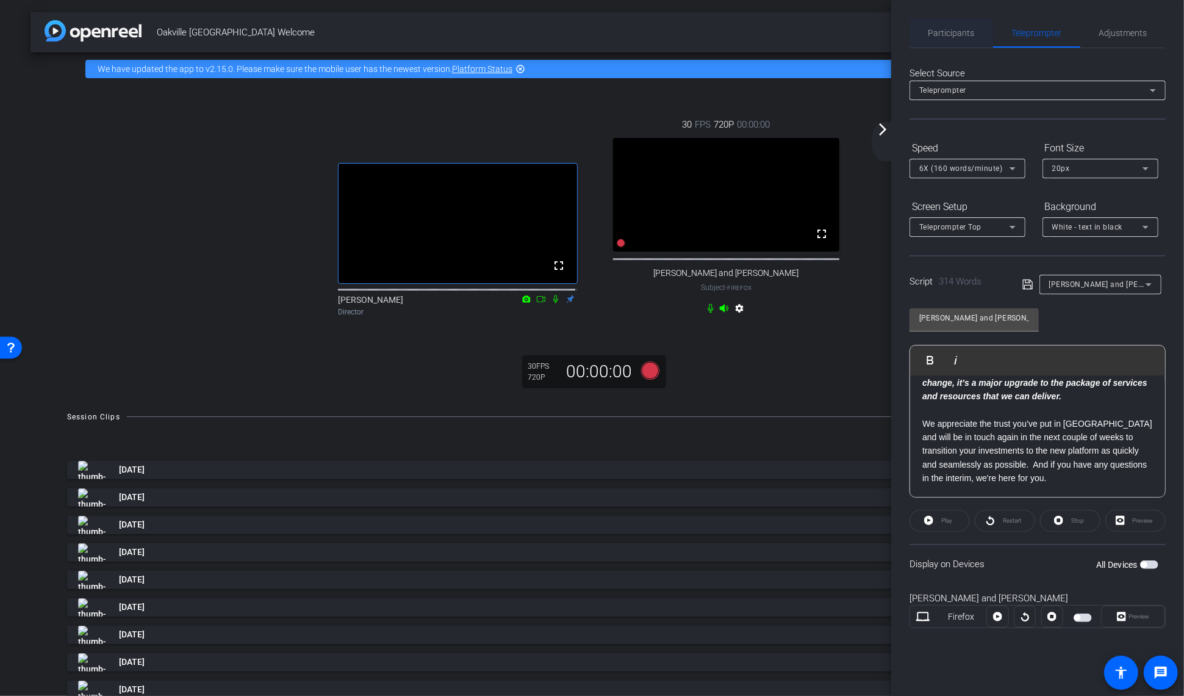
click at [945, 35] on span "Participants" at bounding box center [952, 33] width 46 height 9
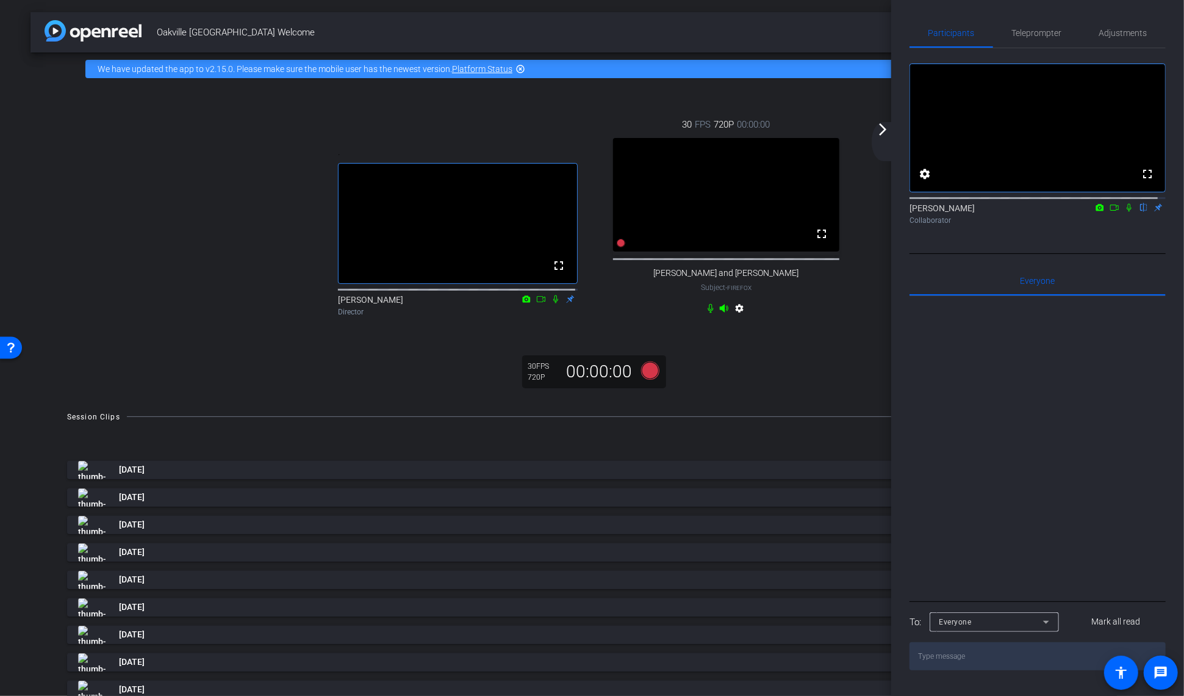
drag, startPoint x: 819, startPoint y: 247, endPoint x: 822, endPoint y: 331, distance: 84.9
click at [819, 241] on mat-icon "fullscreen" at bounding box center [822, 233] width 15 height 15
click at [1034, 34] on span "Teleprompter" at bounding box center [1037, 33] width 50 height 9
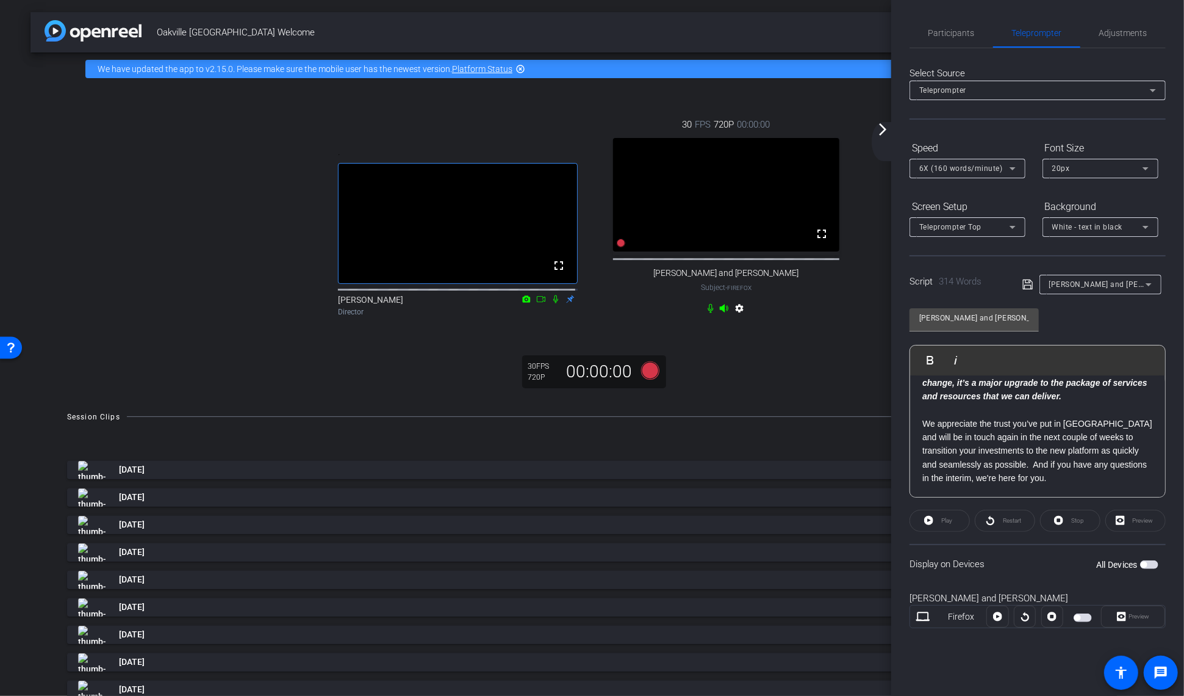
type input "[PERSON_NAME] and [PERSON_NAME]"
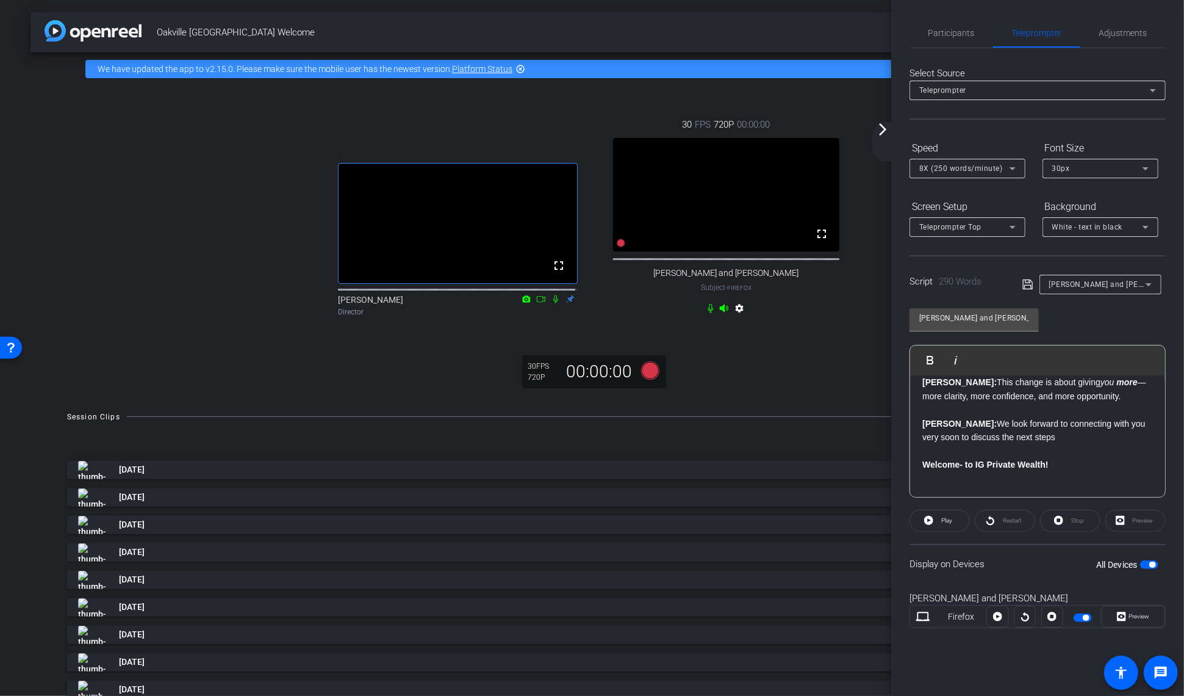
scroll to position [544, 0]
click at [815, 248] on span at bounding box center [821, 233] width 29 height 29
click at [819, 241] on mat-icon "fullscreen" at bounding box center [822, 233] width 15 height 15
click at [815, 241] on mat-icon "fullscreen" at bounding box center [822, 233] width 15 height 15
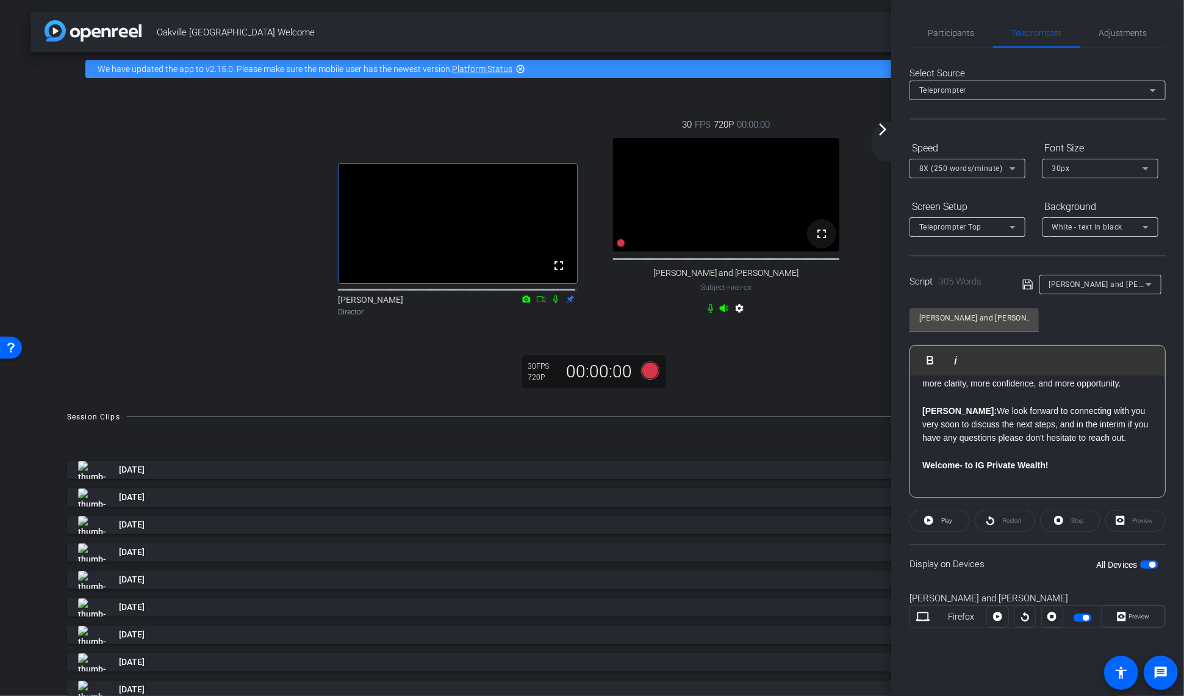
click at [815, 241] on mat-icon "fullscreen" at bounding box center [822, 233] width 15 height 15
click at [819, 241] on mat-icon "fullscreen" at bounding box center [822, 233] width 15 height 15
click at [970, 30] on span "Participants" at bounding box center [952, 33] width 46 height 9
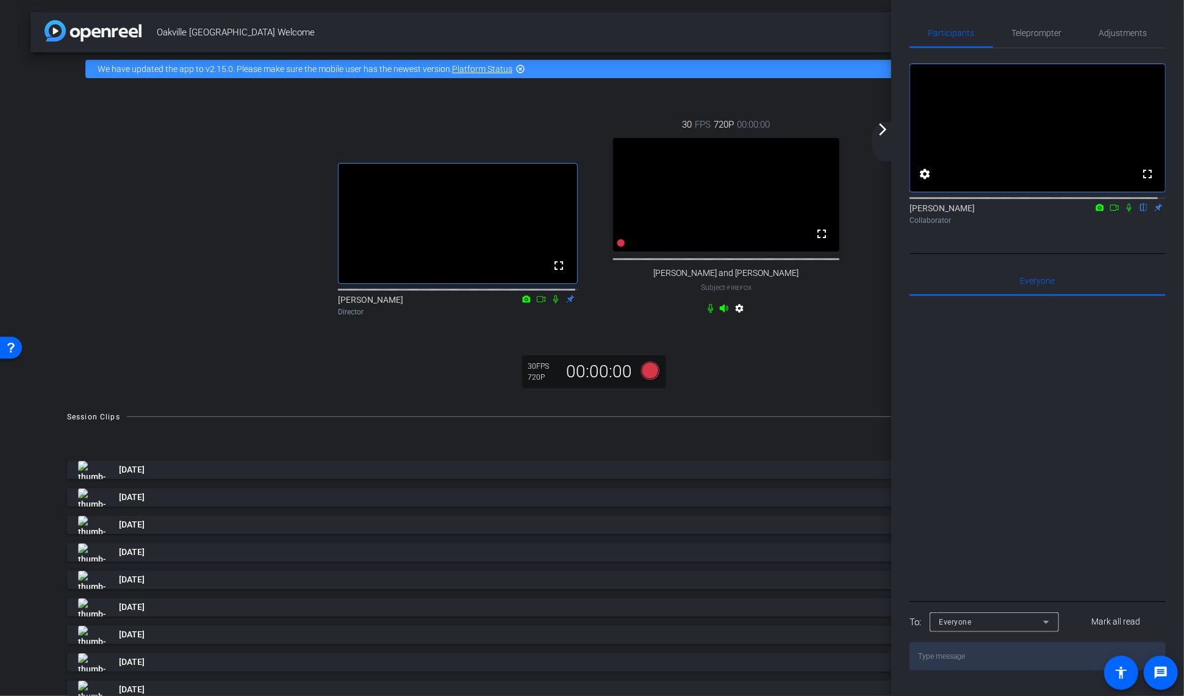
click at [1127, 212] on icon at bounding box center [1129, 208] width 5 height 8
click at [1111, 211] on icon at bounding box center [1115, 207] width 9 height 6
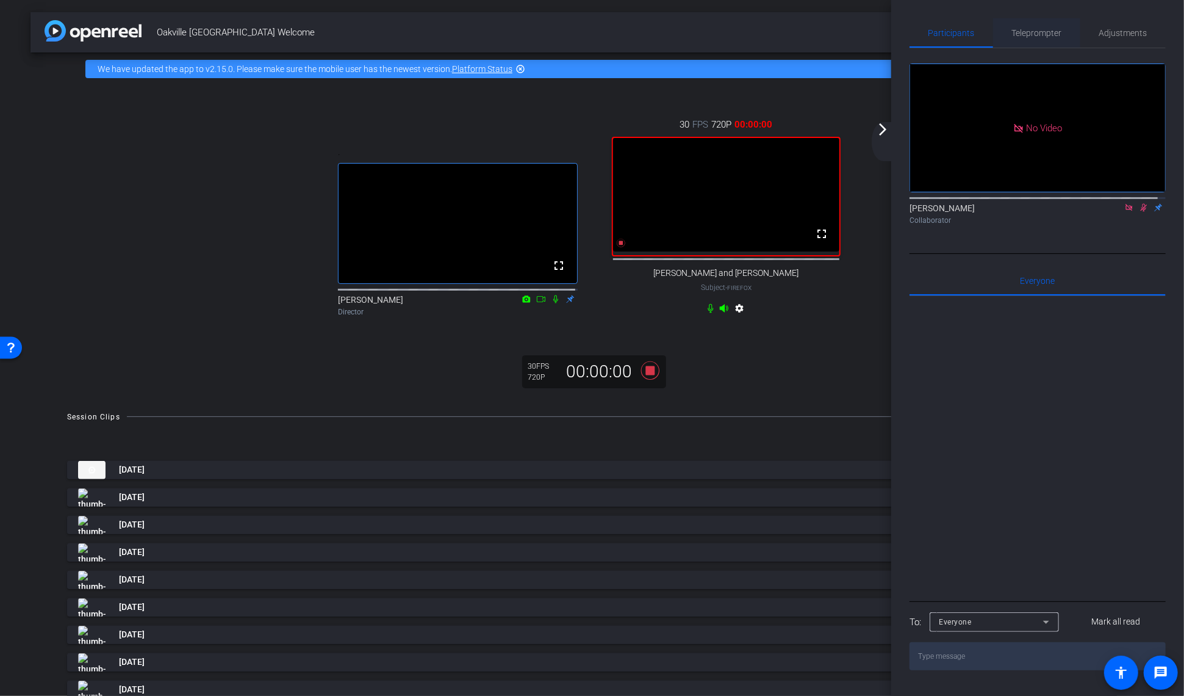
click at [1034, 35] on span "Teleprompter" at bounding box center [1037, 33] width 50 height 9
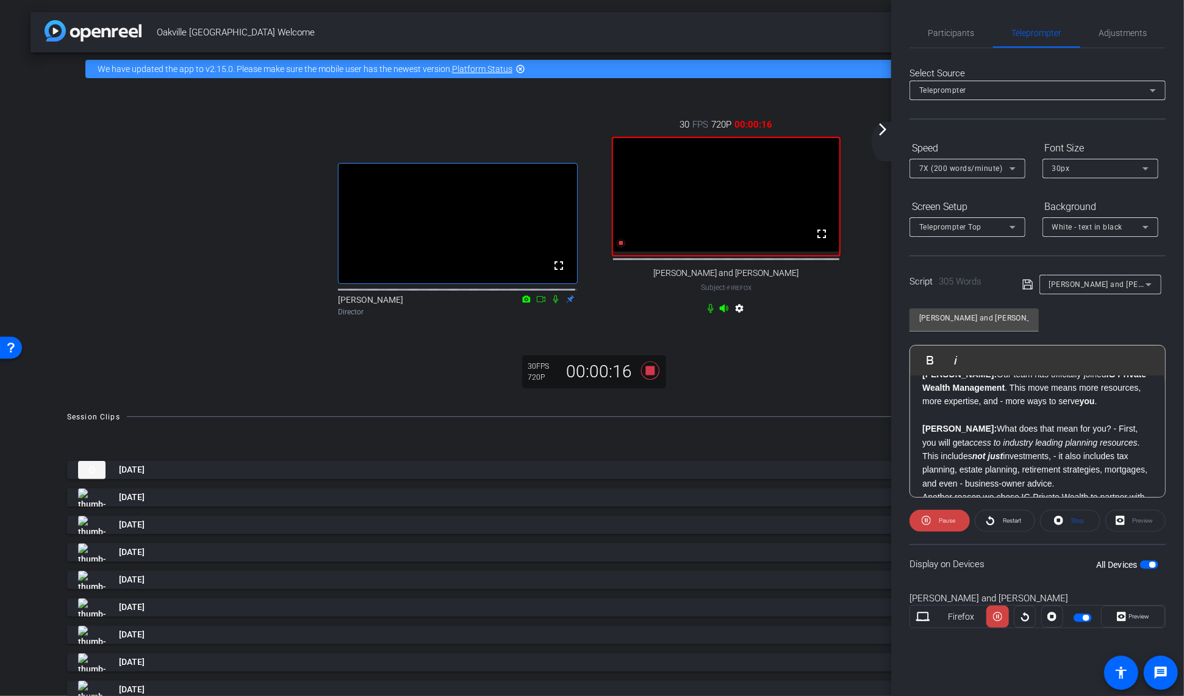
scroll to position [81, 0]
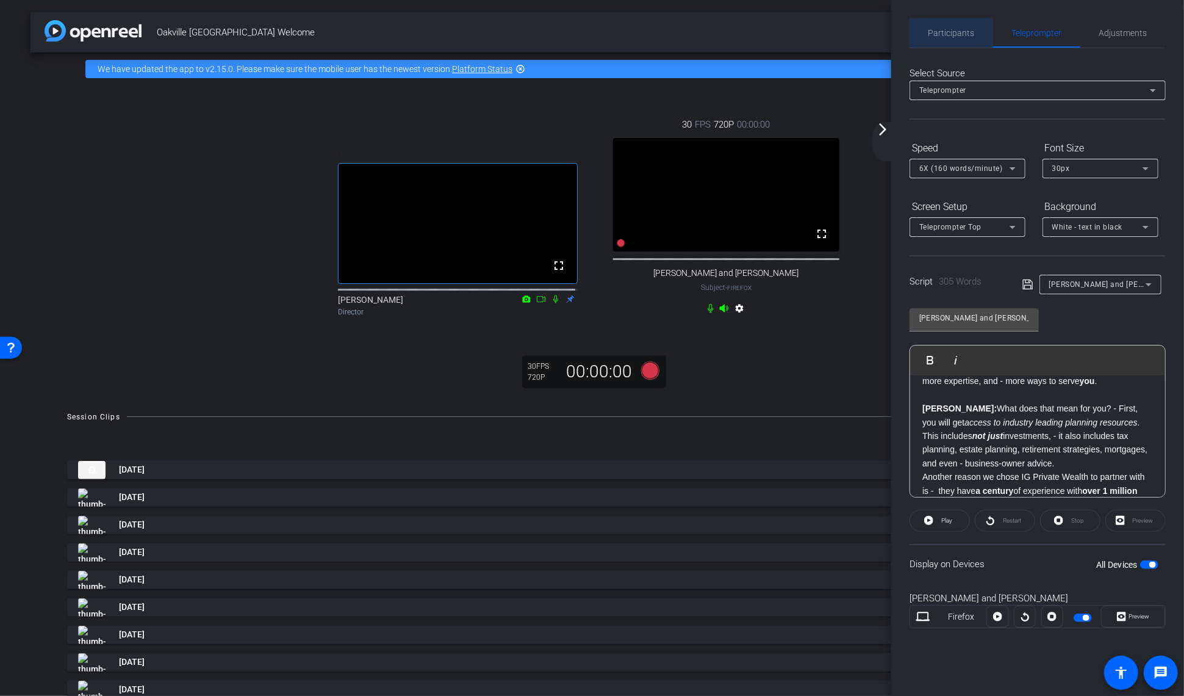
click at [950, 43] on span "Participants" at bounding box center [952, 32] width 46 height 29
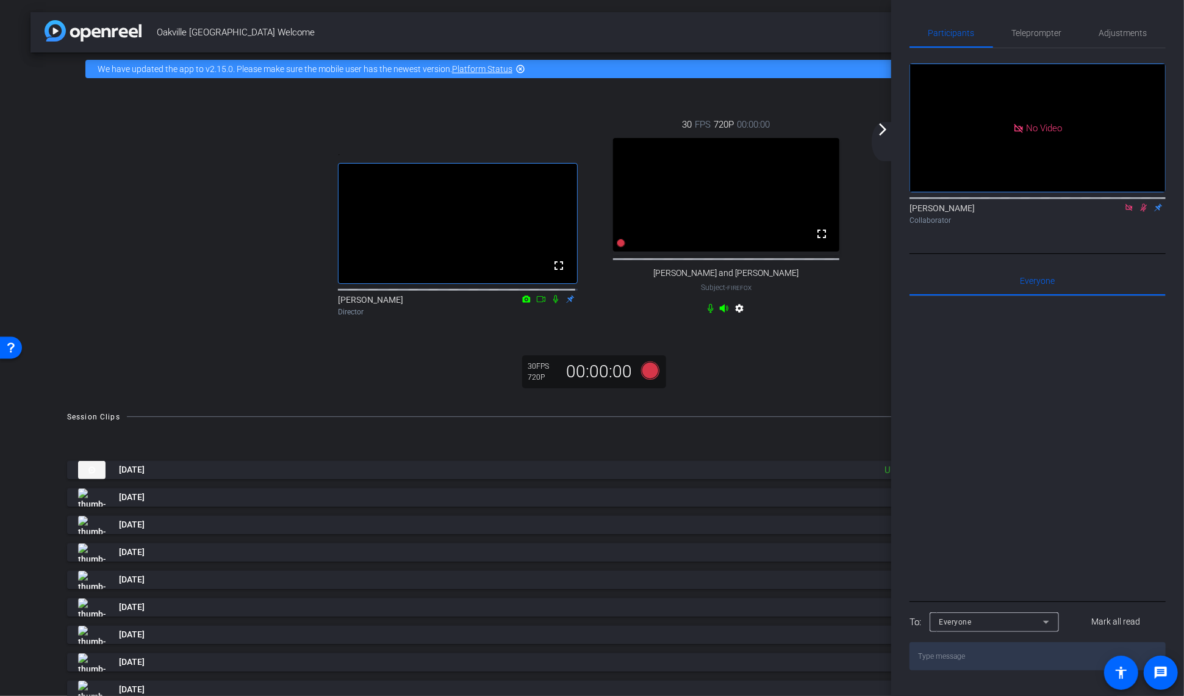
click at [1133, 204] on icon at bounding box center [1129, 207] width 7 height 7
click at [1125, 212] on icon at bounding box center [1130, 207] width 10 height 9
click at [1127, 212] on icon at bounding box center [1129, 208] width 5 height 8
click at [1110, 212] on icon at bounding box center [1115, 207] width 10 height 9
click at [1050, 38] on span "Teleprompter" at bounding box center [1037, 32] width 50 height 29
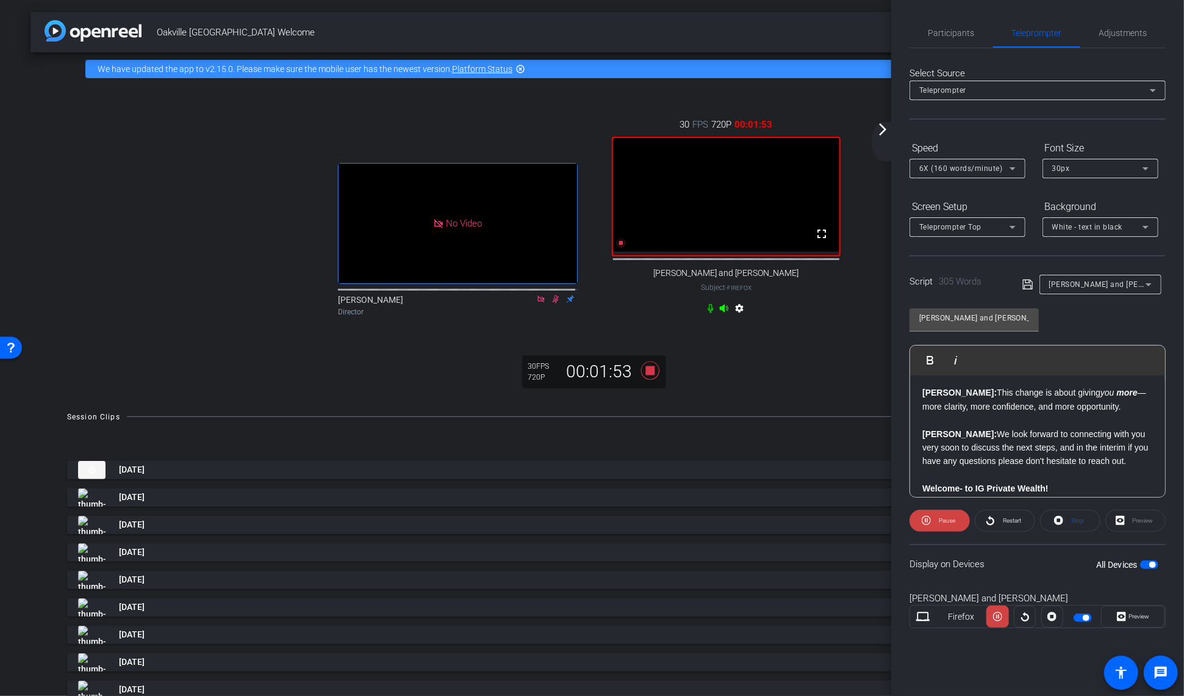
scroll to position [544, 0]
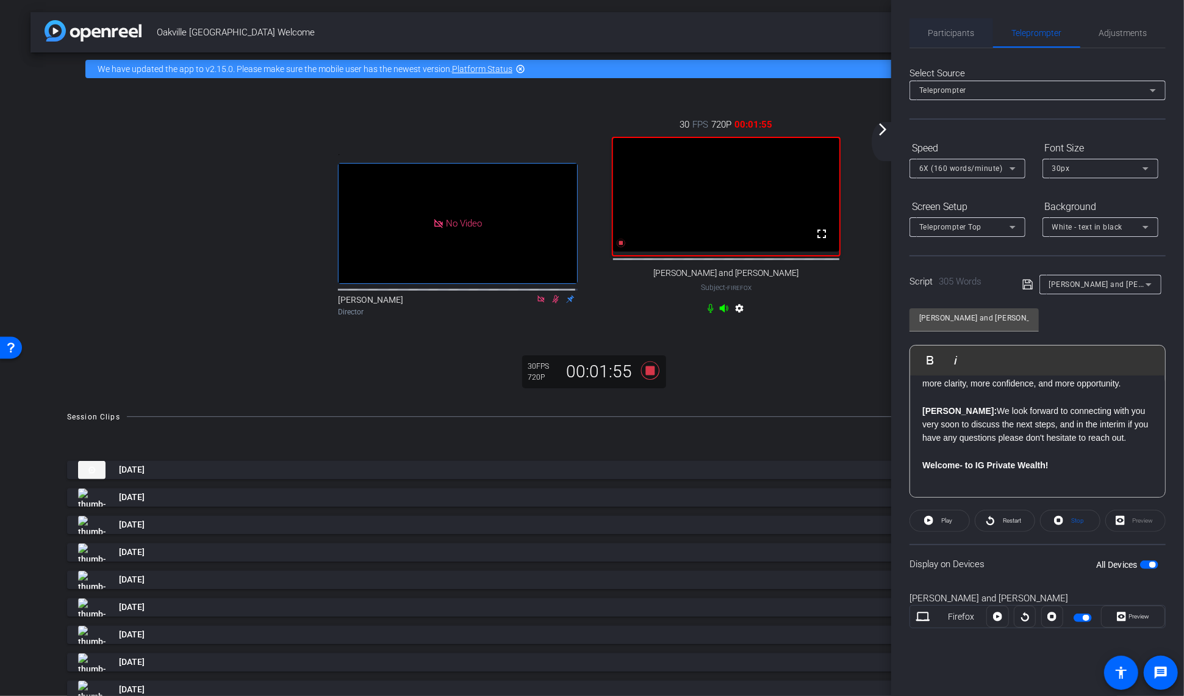
click at [960, 34] on span "Participants" at bounding box center [952, 33] width 46 height 9
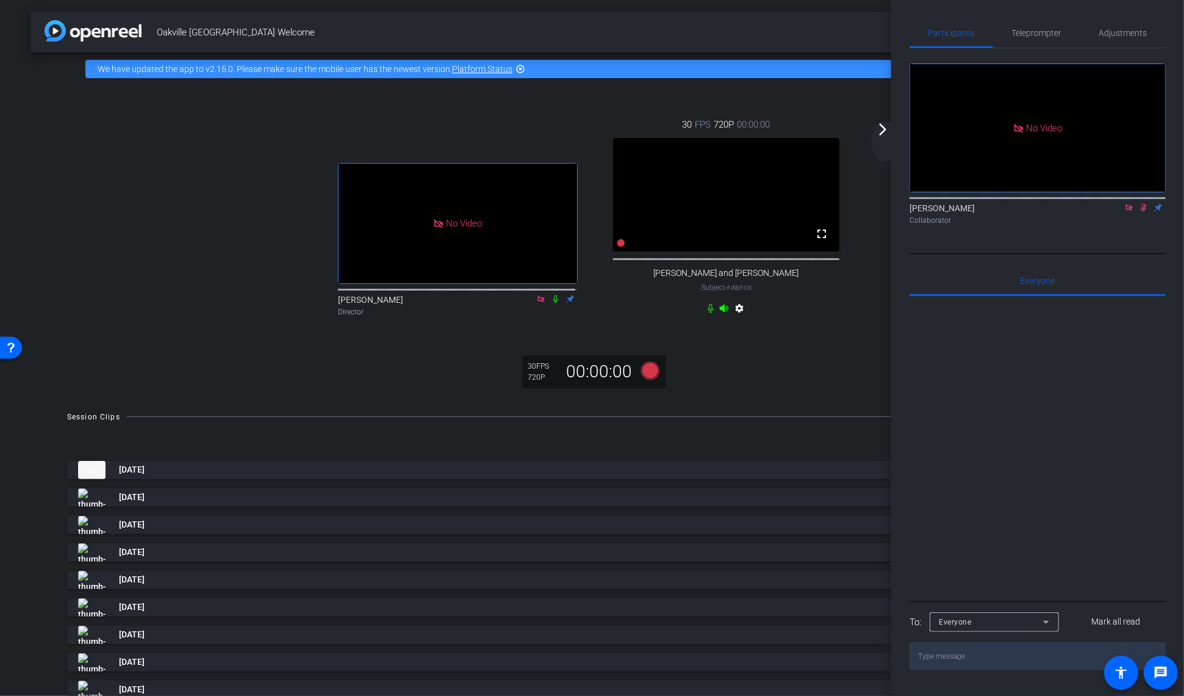
click at [1133, 204] on icon at bounding box center [1129, 207] width 7 height 7
click at [1125, 212] on icon at bounding box center [1130, 207] width 10 height 9
click at [1123, 213] on mat-icon at bounding box center [1129, 207] width 15 height 11
click at [1125, 212] on icon at bounding box center [1130, 207] width 10 height 9
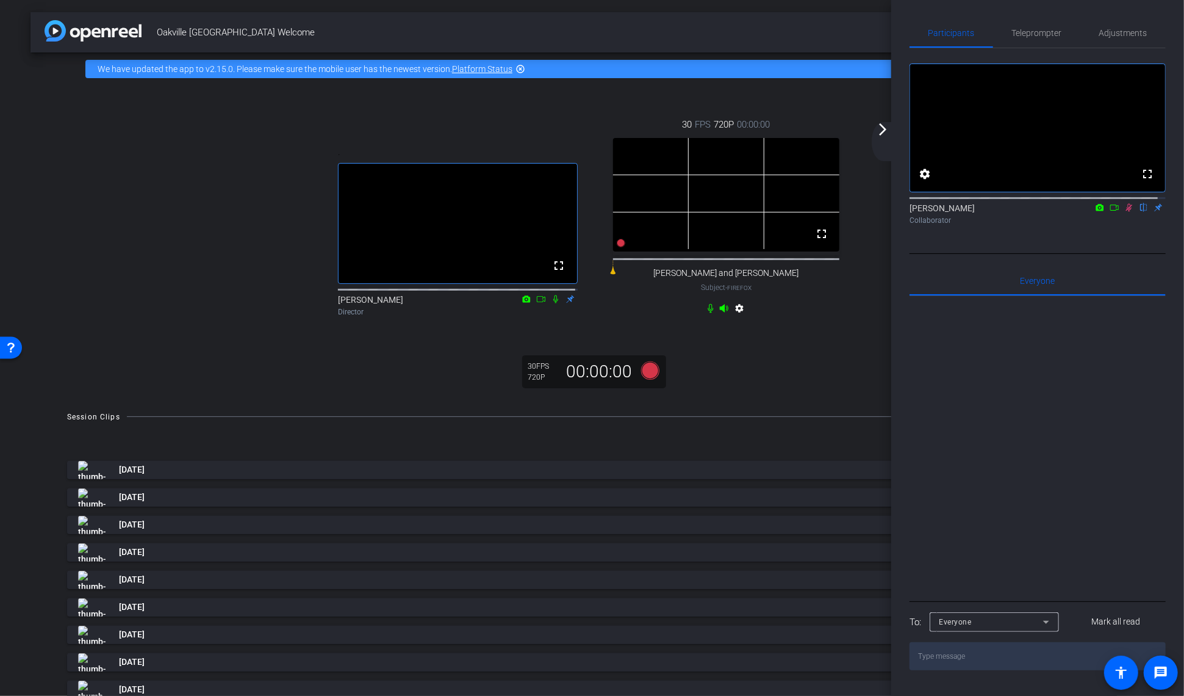
click at [1111, 211] on icon at bounding box center [1115, 207] width 9 height 6
click at [1125, 212] on icon at bounding box center [1130, 207] width 10 height 9
click at [1111, 211] on icon at bounding box center [1115, 207] width 9 height 6
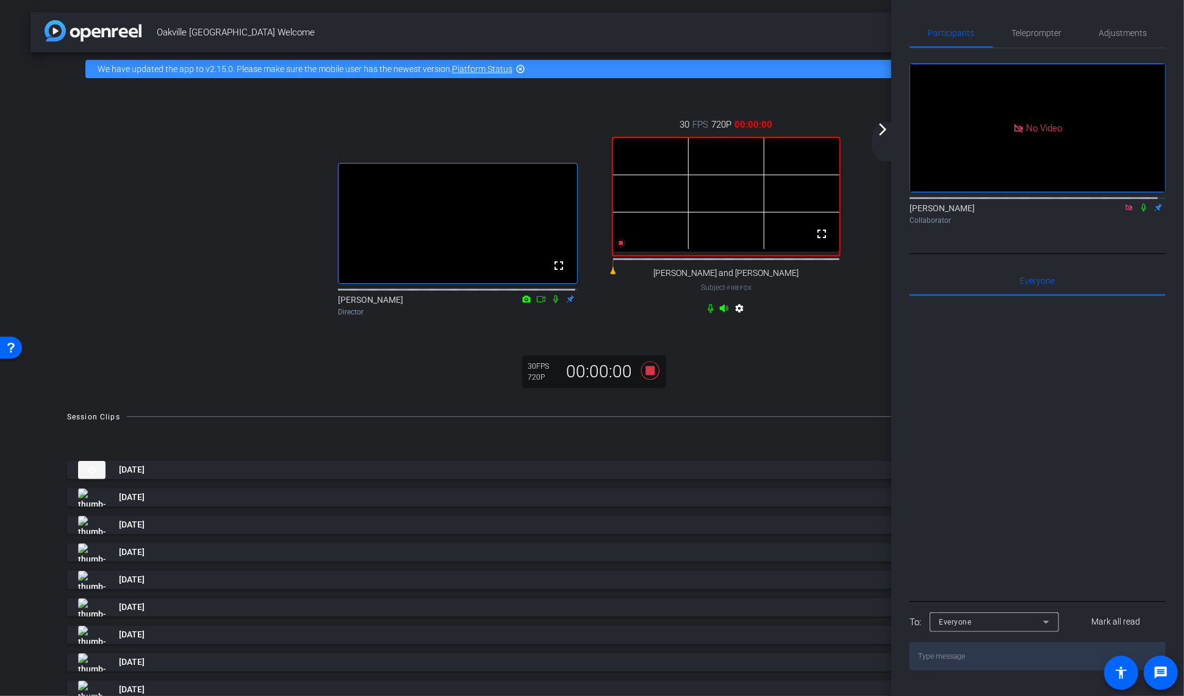
click at [1142, 212] on icon at bounding box center [1144, 208] width 5 height 8
click at [1053, 29] on span "Teleprompter" at bounding box center [1037, 33] width 50 height 9
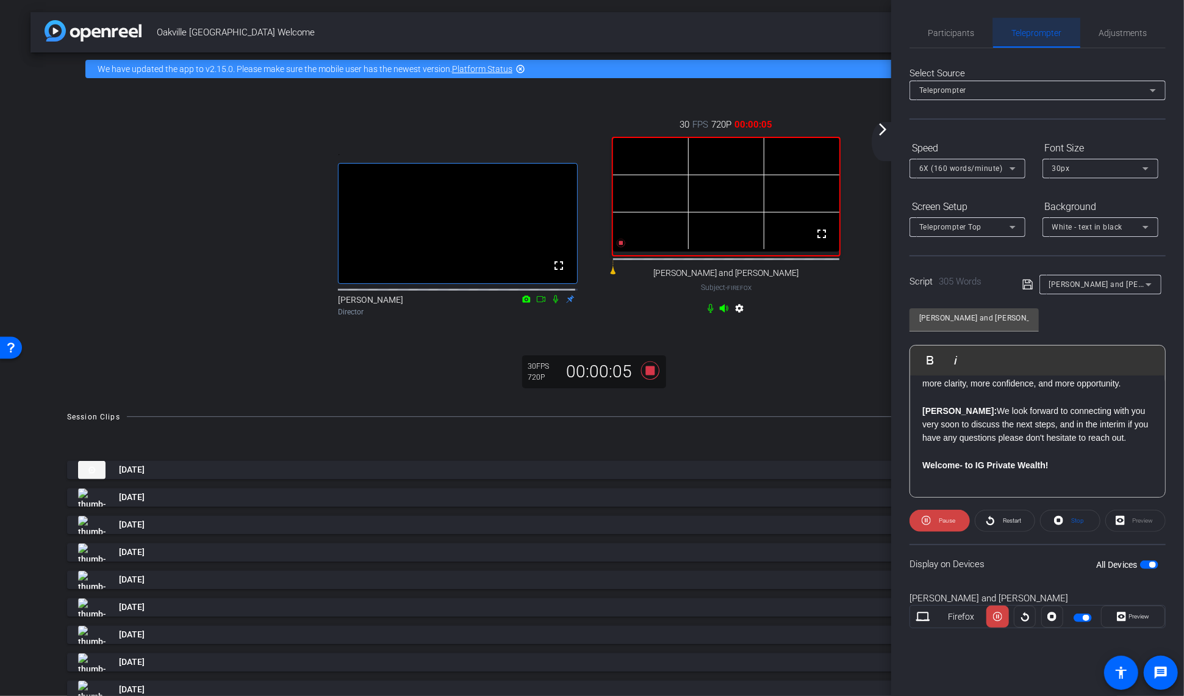
scroll to position [530, 0]
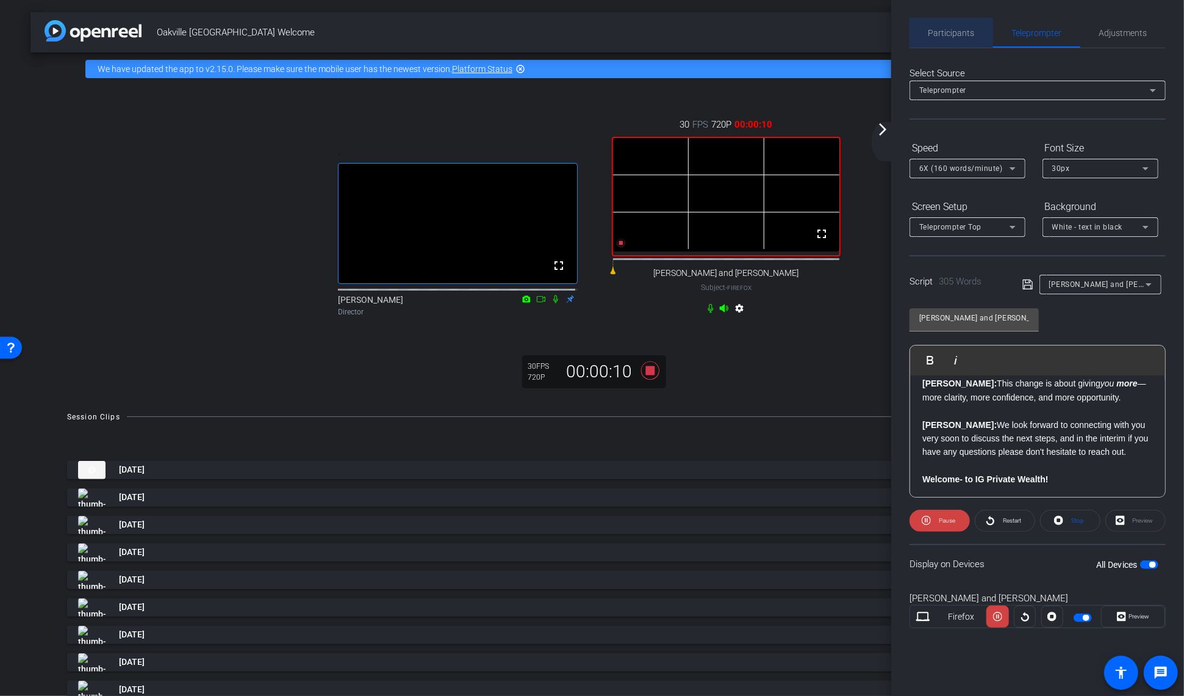
click at [967, 34] on span "Participants" at bounding box center [952, 33] width 46 height 9
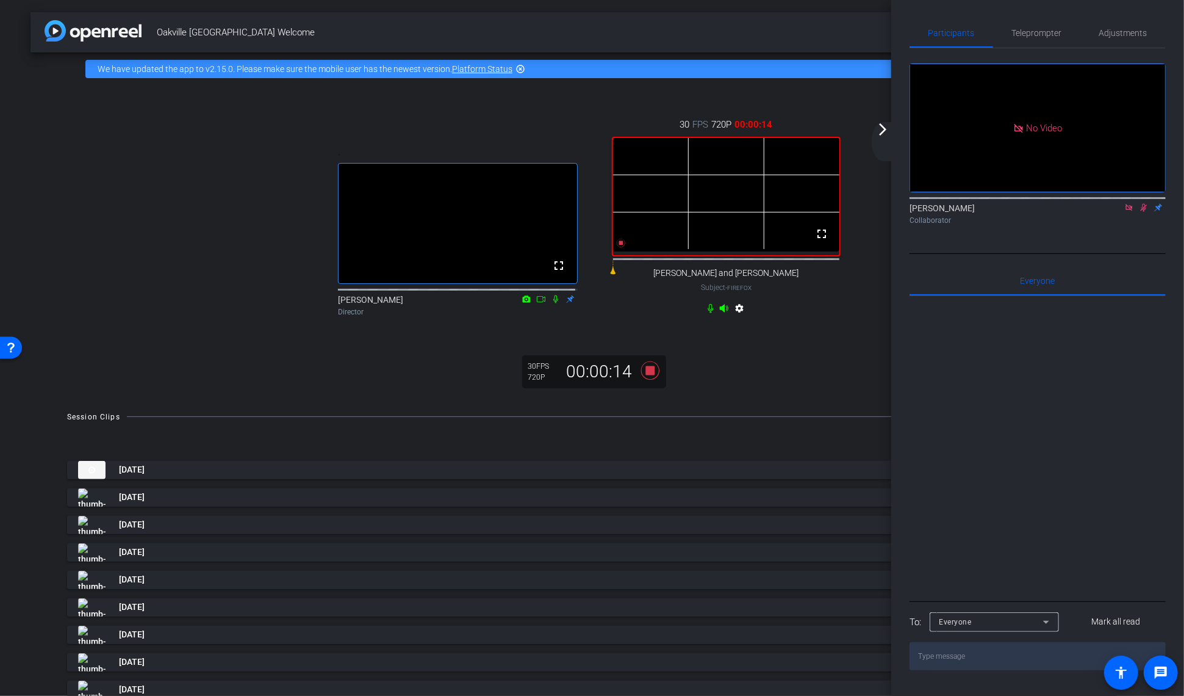
click at [1140, 202] on div "[PERSON_NAME] Collaborator" at bounding box center [1038, 214] width 256 height 24
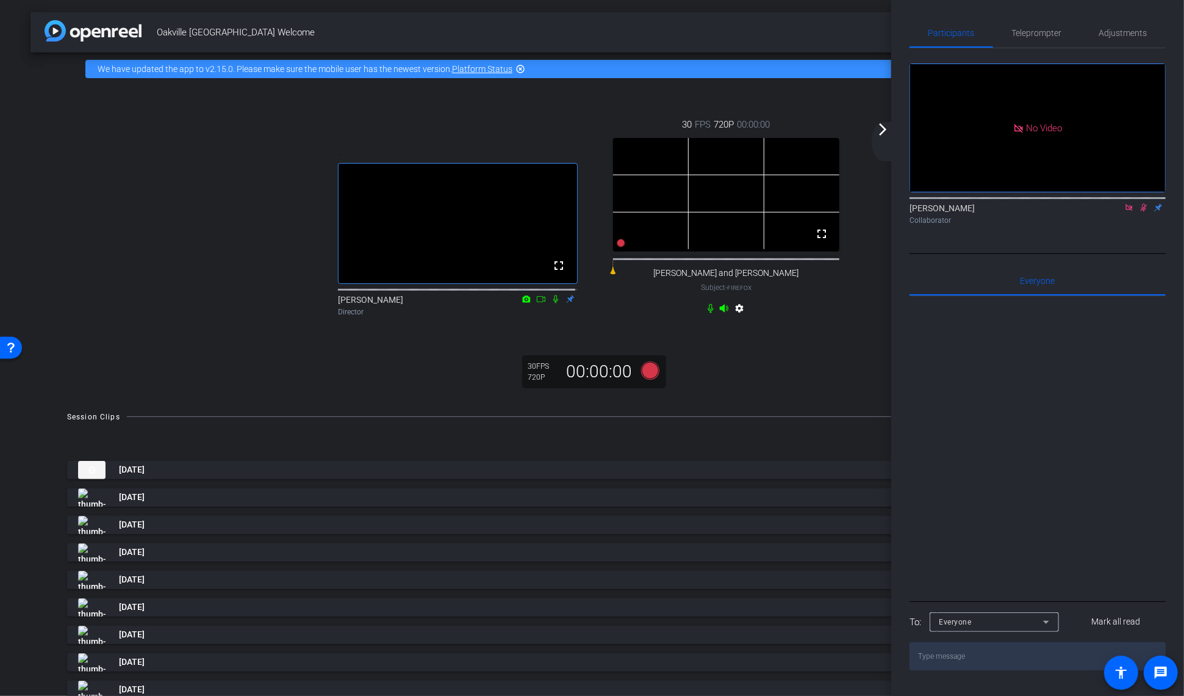
click at [1142, 204] on icon at bounding box center [1144, 208] width 7 height 8
click at [1128, 204] on icon at bounding box center [1129, 207] width 7 height 7
click at [1127, 212] on icon at bounding box center [1129, 208] width 5 height 8
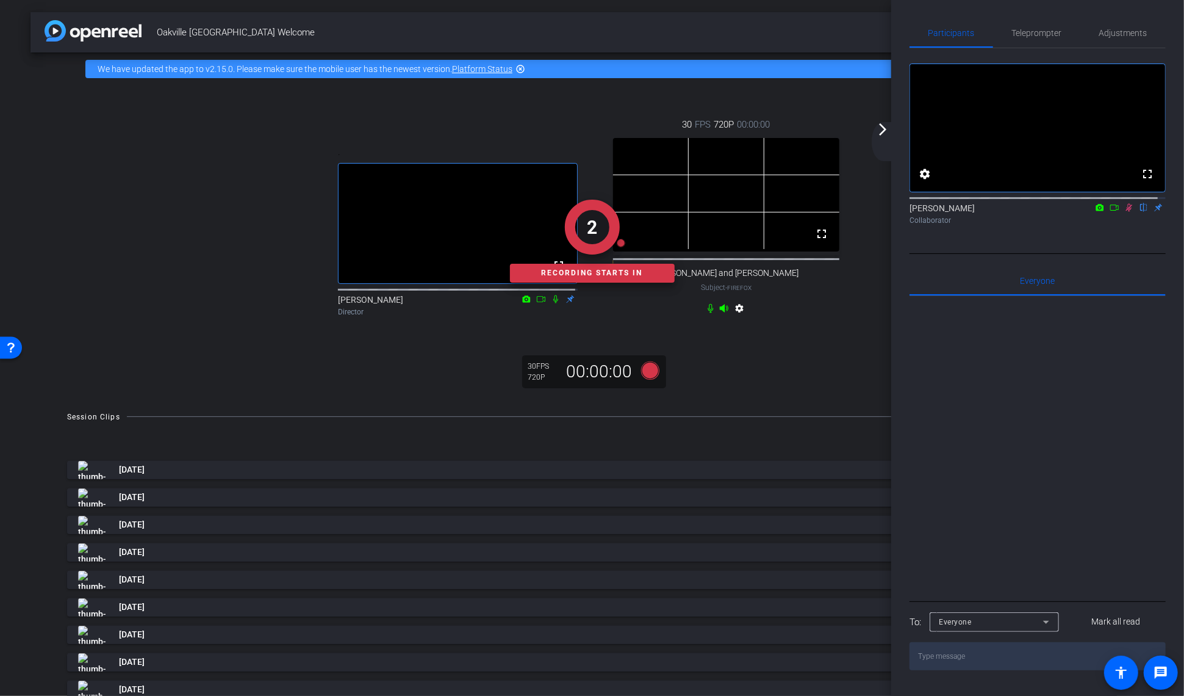
click at [1110, 212] on icon at bounding box center [1115, 207] width 10 height 9
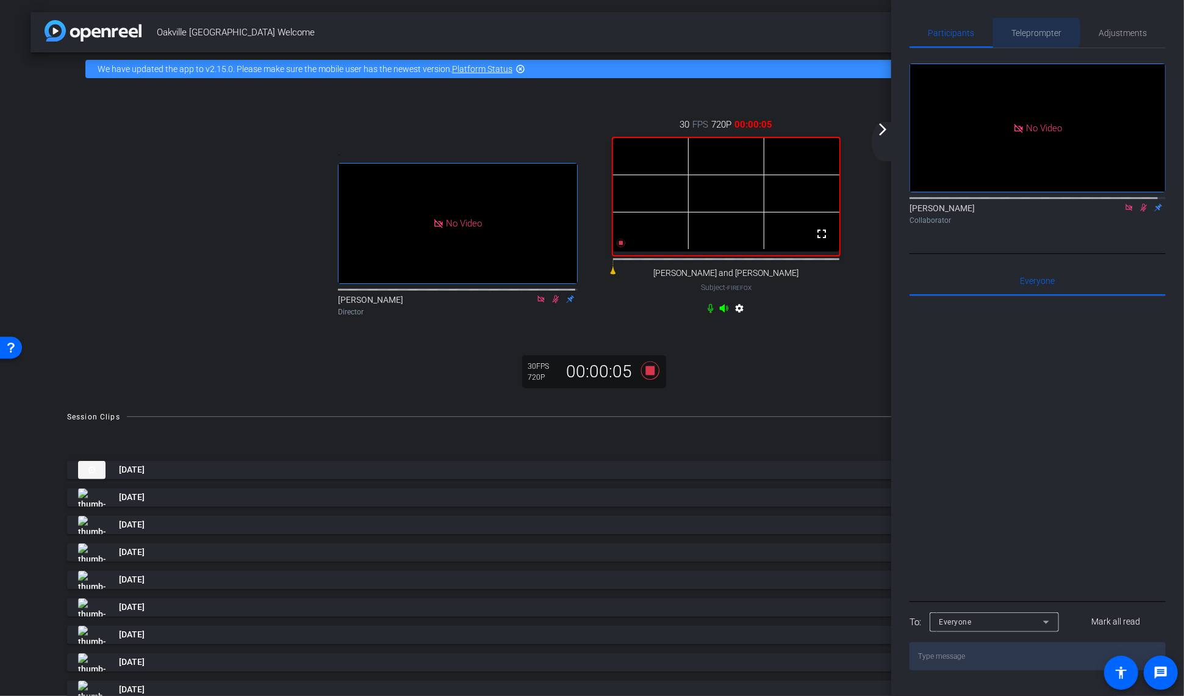
click at [1031, 32] on span "Teleprompter" at bounding box center [1037, 33] width 50 height 9
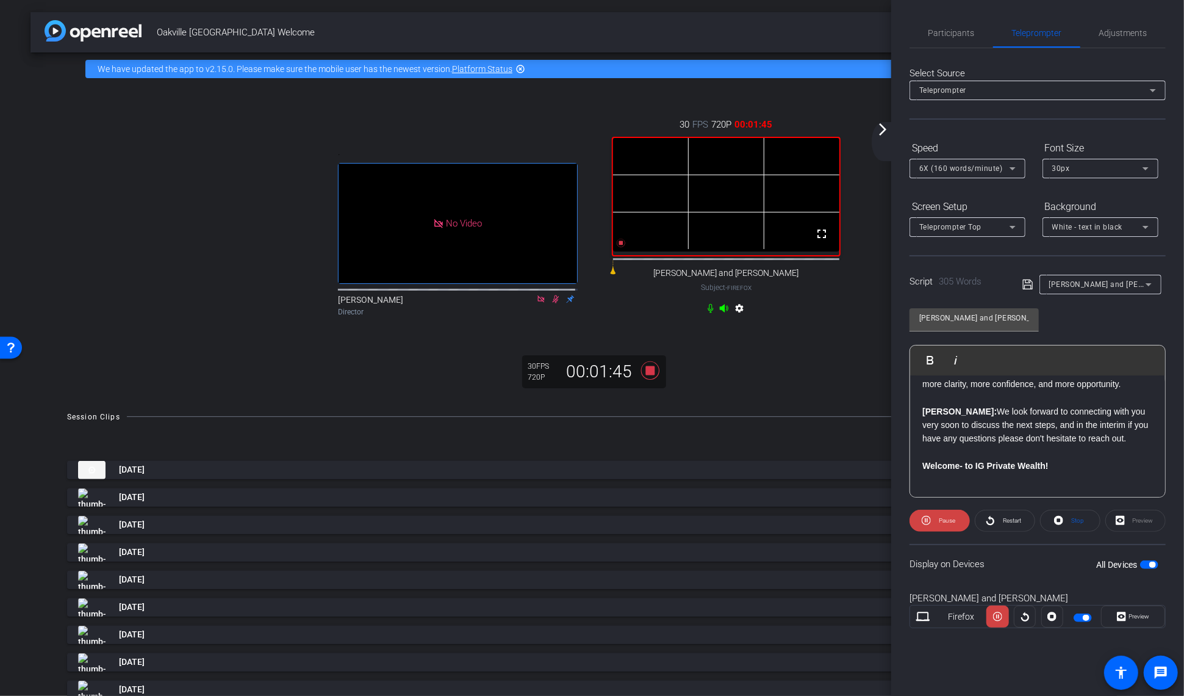
scroll to position [544, 0]
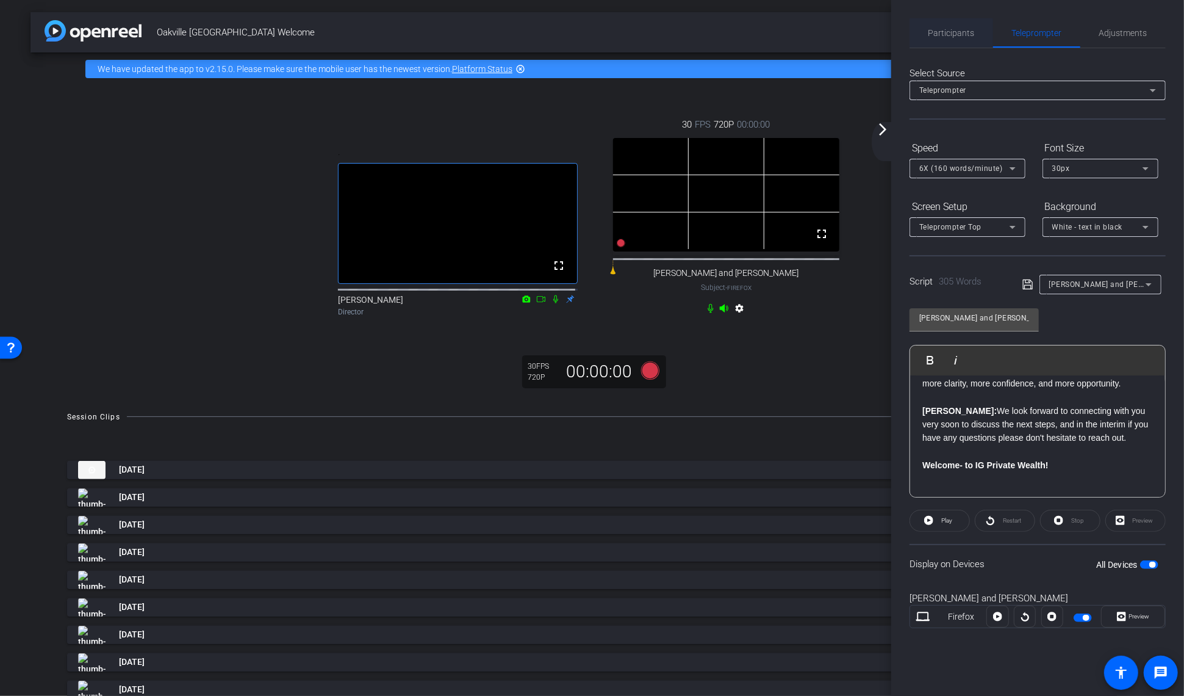
click at [956, 23] on span "Participants" at bounding box center [952, 32] width 46 height 29
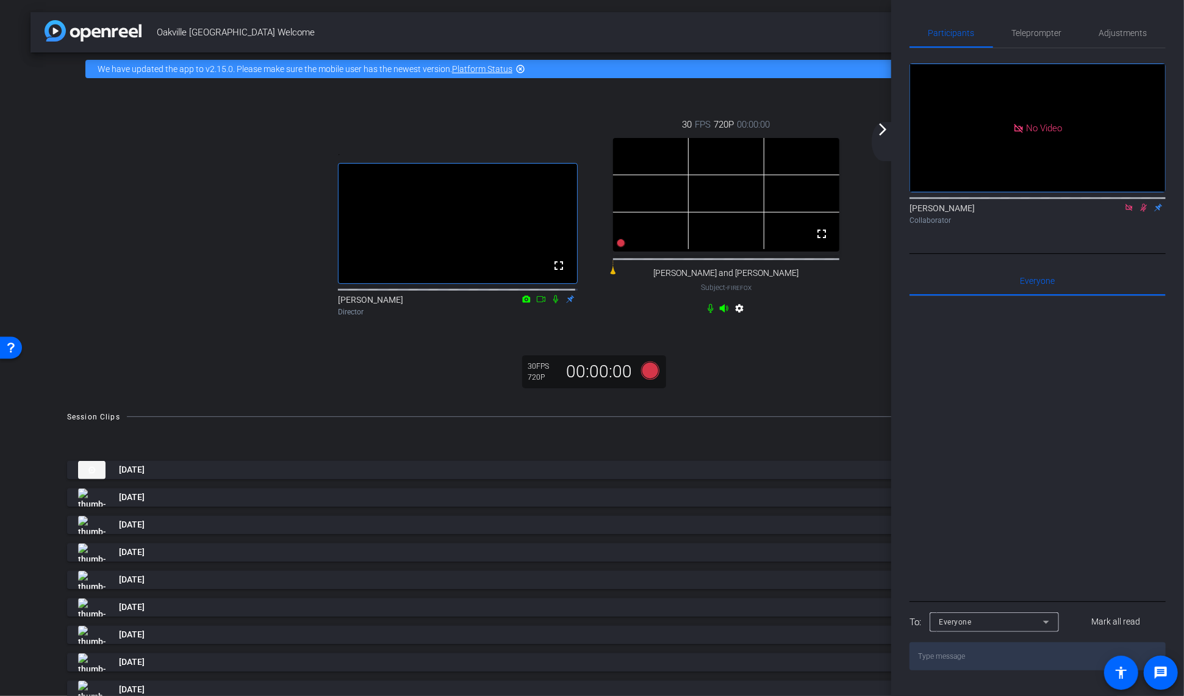
click at [1133, 204] on icon at bounding box center [1129, 207] width 7 height 7
click at [1125, 212] on icon at bounding box center [1130, 207] width 10 height 9
click at [1110, 212] on icon at bounding box center [1115, 207] width 10 height 9
click at [1125, 212] on icon at bounding box center [1130, 207] width 10 height 9
click at [1127, 212] on icon at bounding box center [1129, 208] width 5 height 8
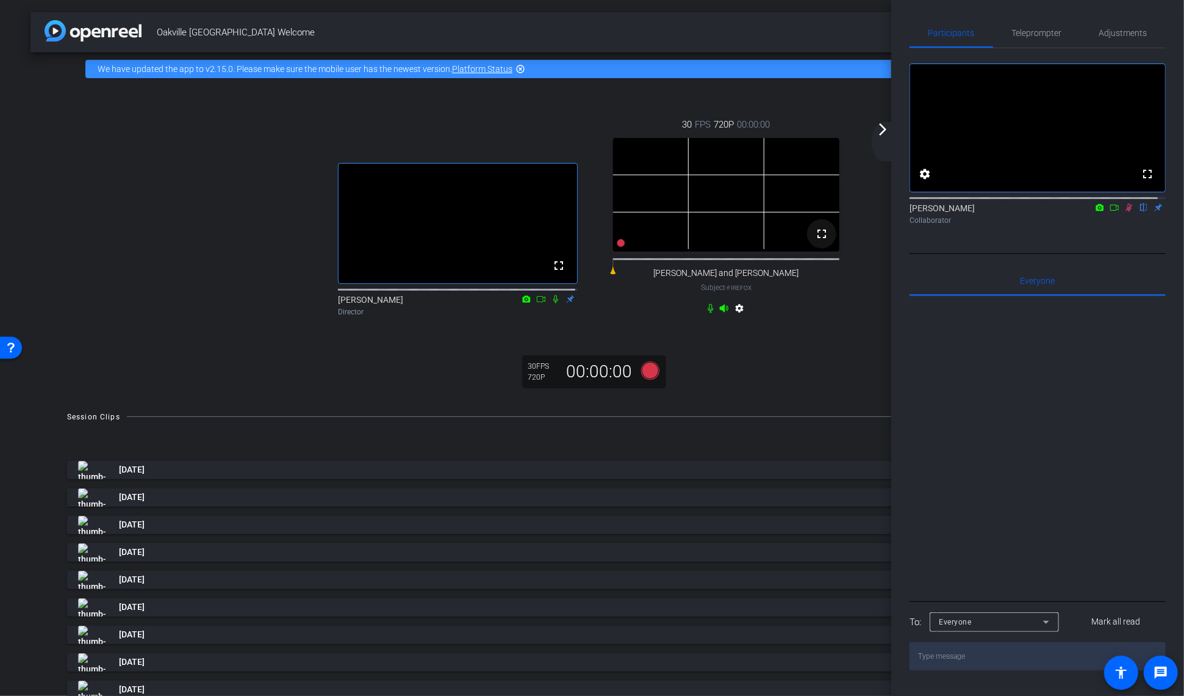
click at [816, 241] on mat-icon "fullscreen" at bounding box center [822, 233] width 15 height 15
click at [1126, 212] on icon at bounding box center [1129, 208] width 7 height 8
click at [1125, 212] on icon at bounding box center [1130, 207] width 10 height 9
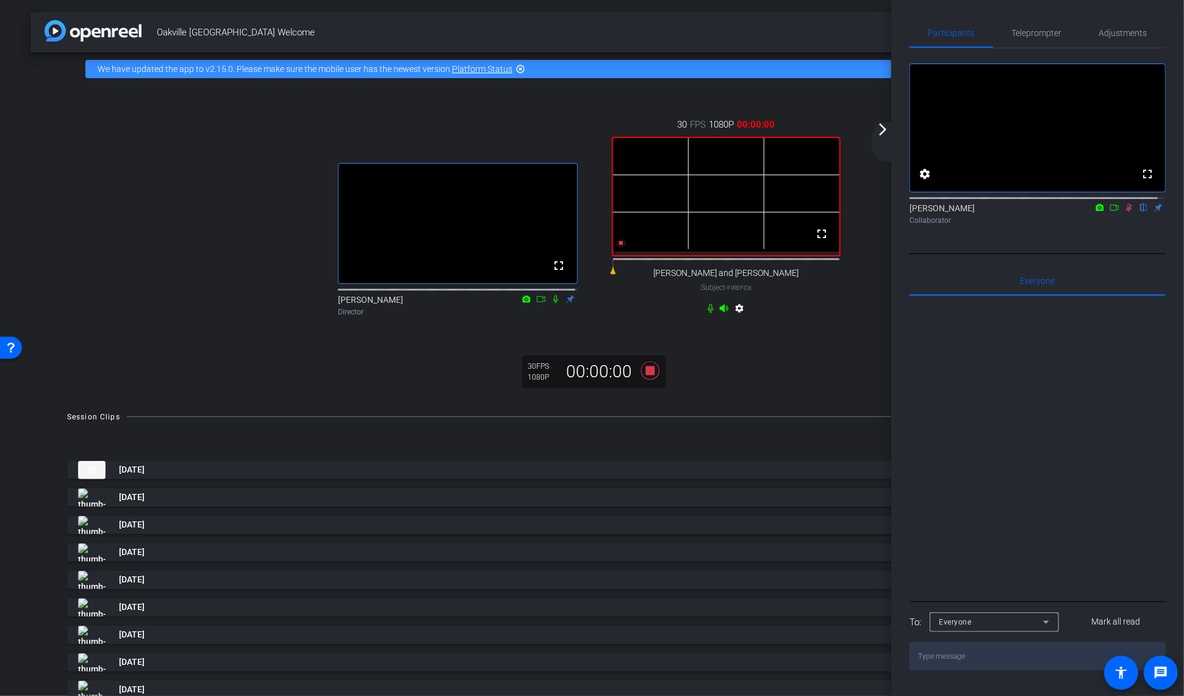
click at [1110, 212] on icon at bounding box center [1115, 207] width 10 height 9
click at [815, 241] on mat-icon "fullscreen" at bounding box center [822, 233] width 15 height 15
click at [1030, 36] on span "Teleprompter" at bounding box center [1037, 33] width 50 height 9
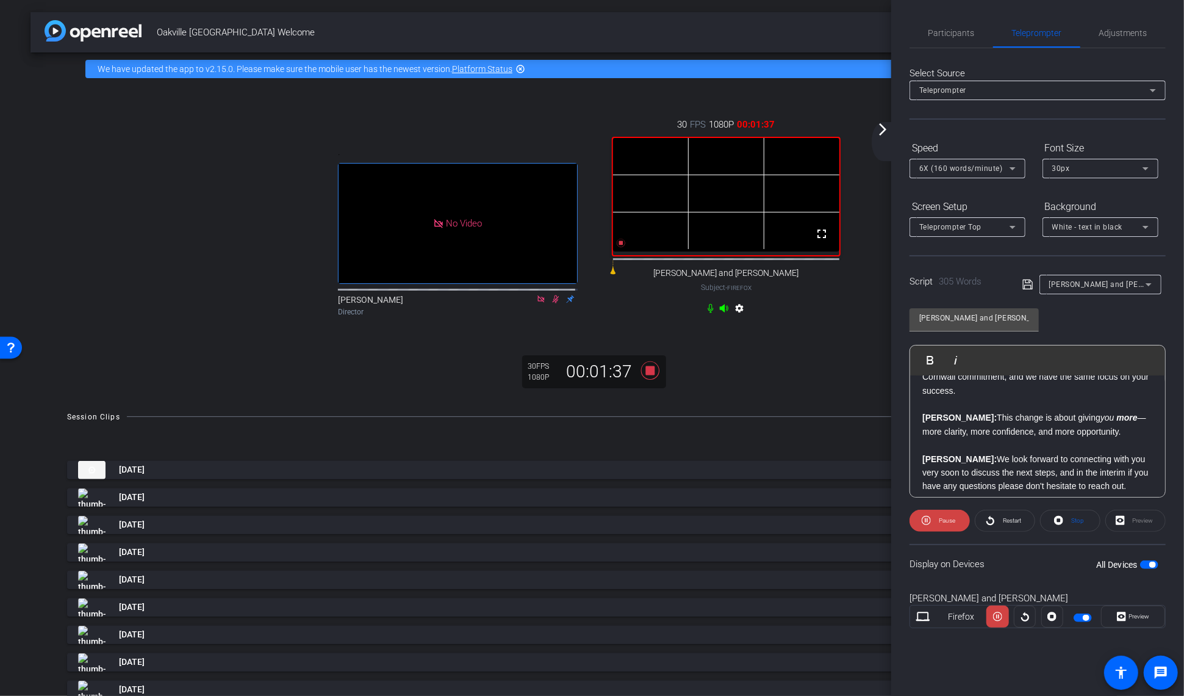
scroll to position [530, 0]
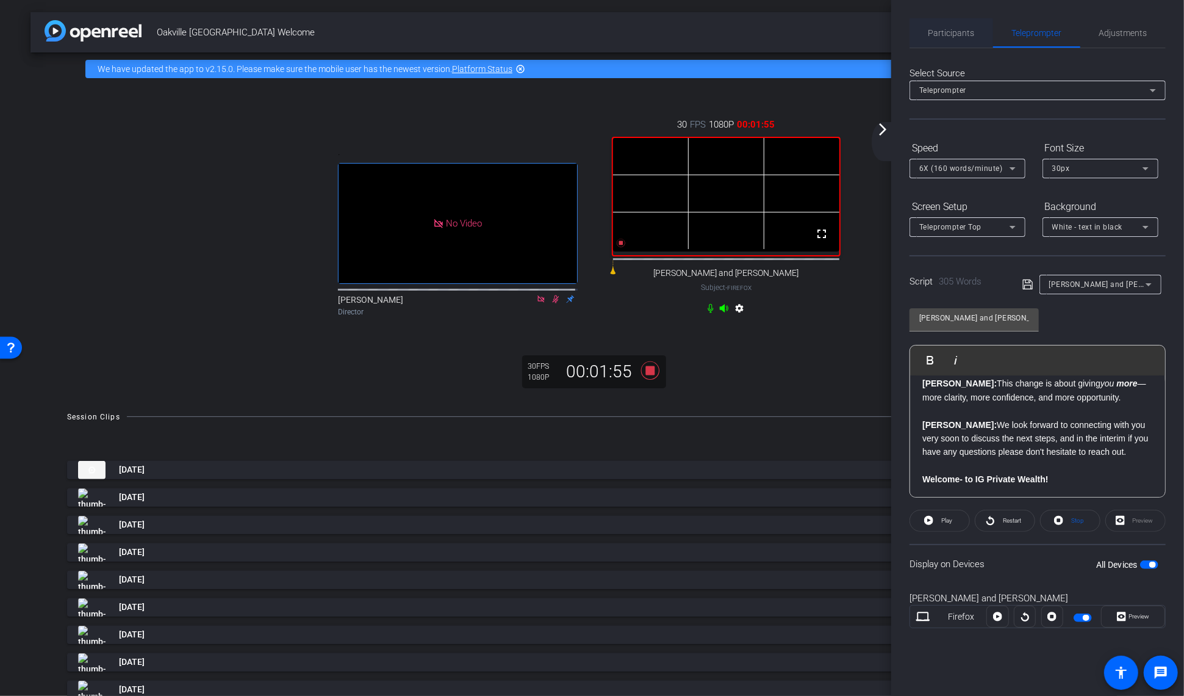
click at [938, 36] on span "Participants" at bounding box center [952, 33] width 46 height 9
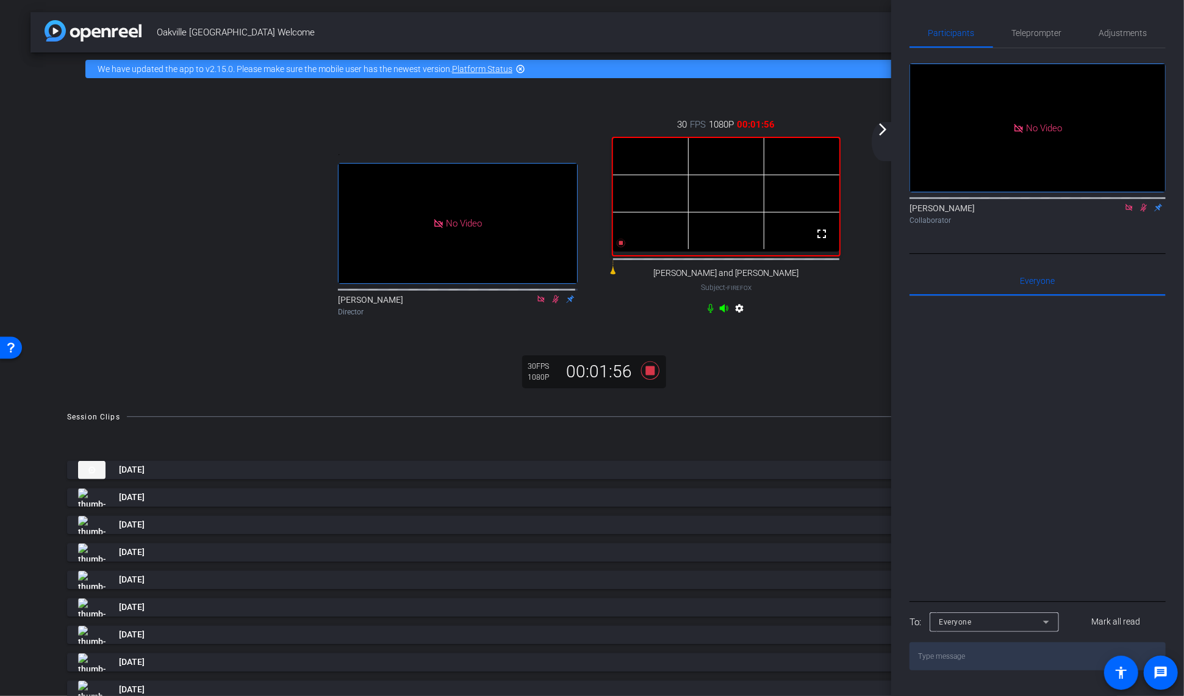
click at [1133, 203] on icon at bounding box center [1130, 207] width 10 height 9
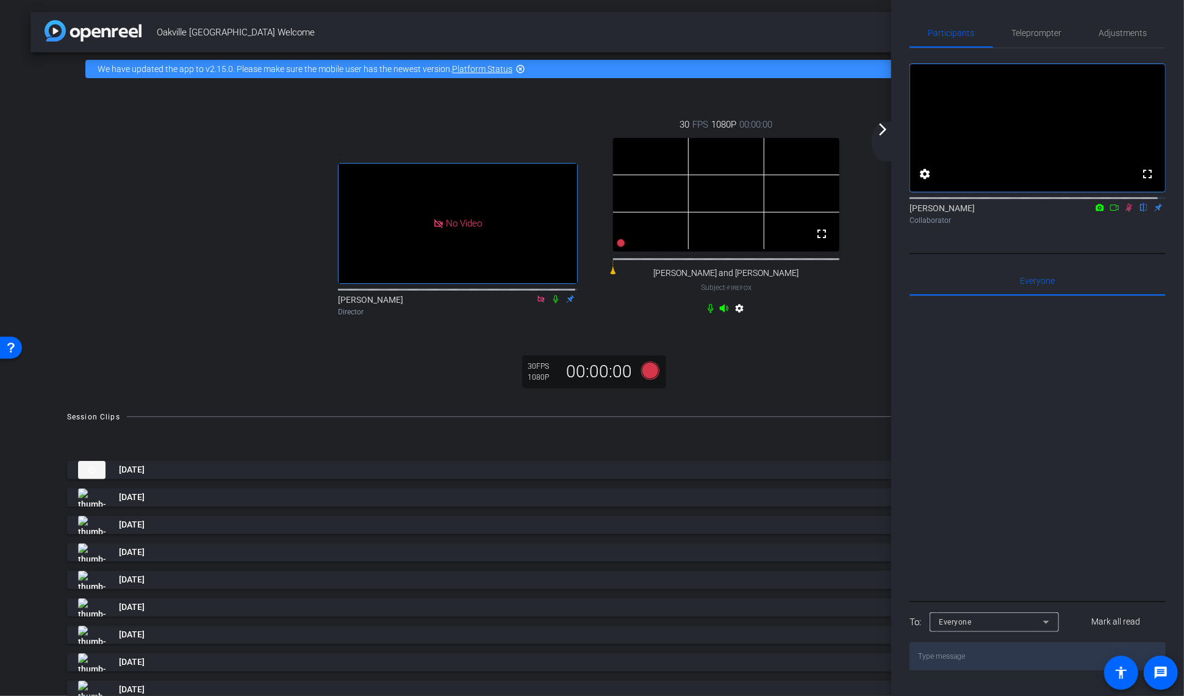
click at [1125, 212] on icon at bounding box center [1130, 207] width 10 height 9
click at [519, 71] on mat-icon "highlight_off" at bounding box center [521, 69] width 10 height 10
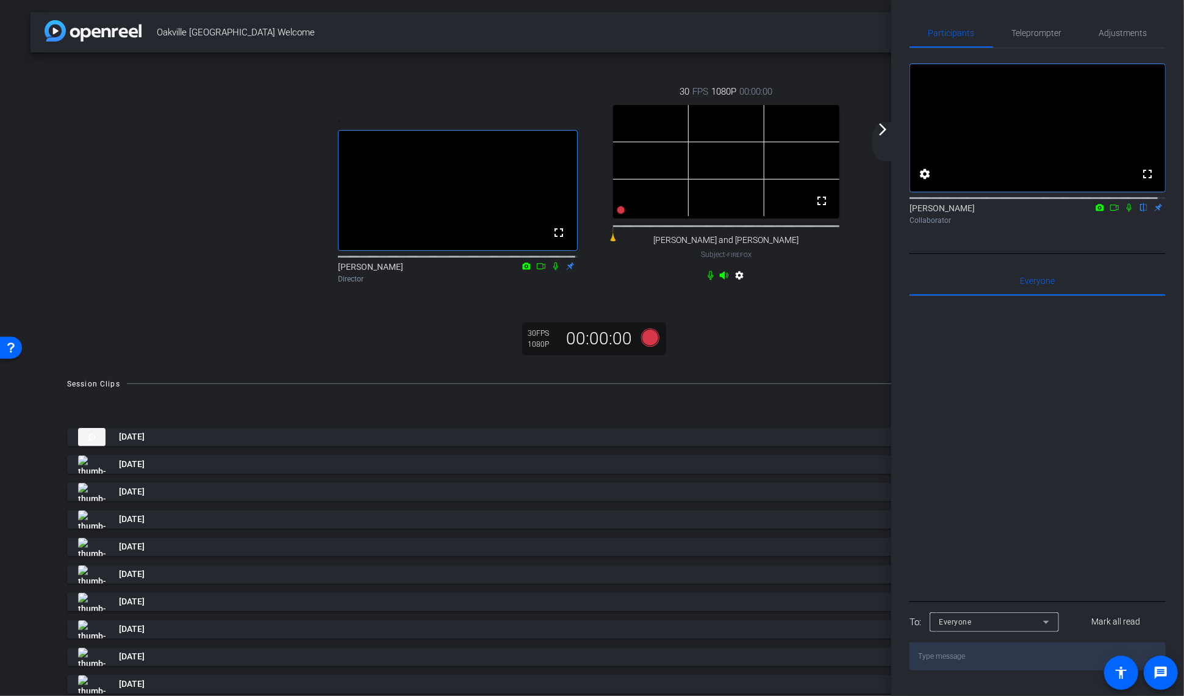
click at [884, 124] on mat-icon "arrow_forward_ios" at bounding box center [883, 129] width 15 height 15
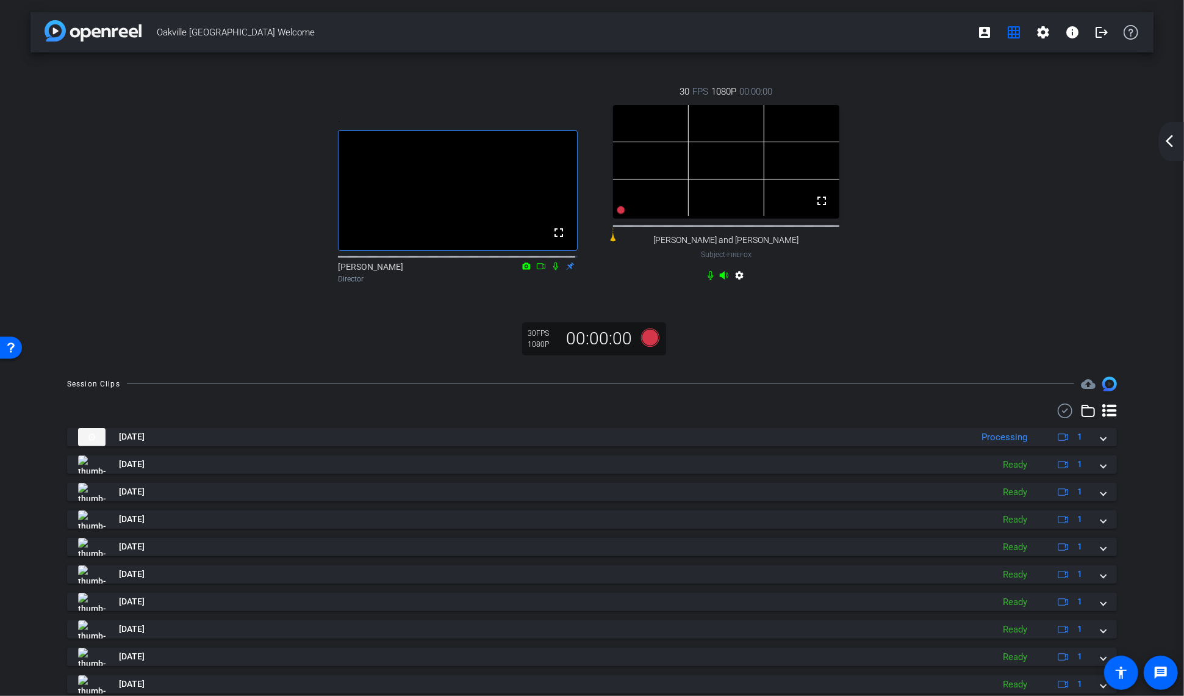
click at [1172, 140] on mat-icon "arrow_back_ios_new" at bounding box center [1169, 141] width 15 height 15
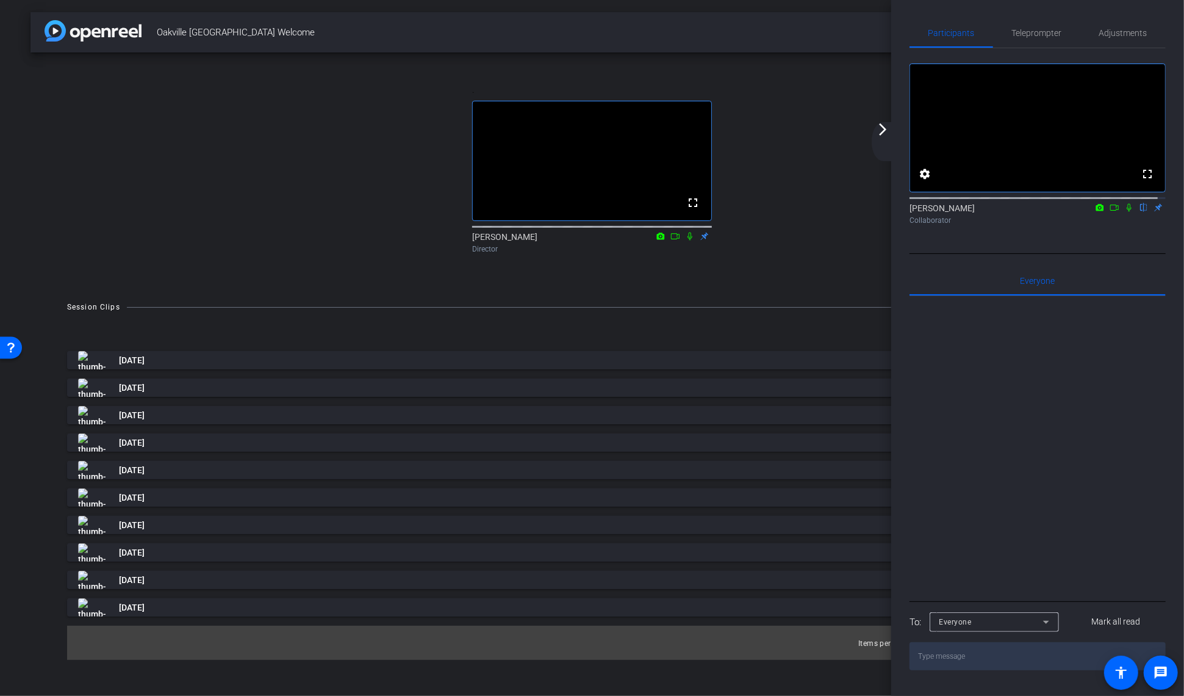
click at [885, 127] on mat-icon "arrow_forward_ios" at bounding box center [883, 129] width 15 height 15
